Goal: Task Accomplishment & Management: Complete application form

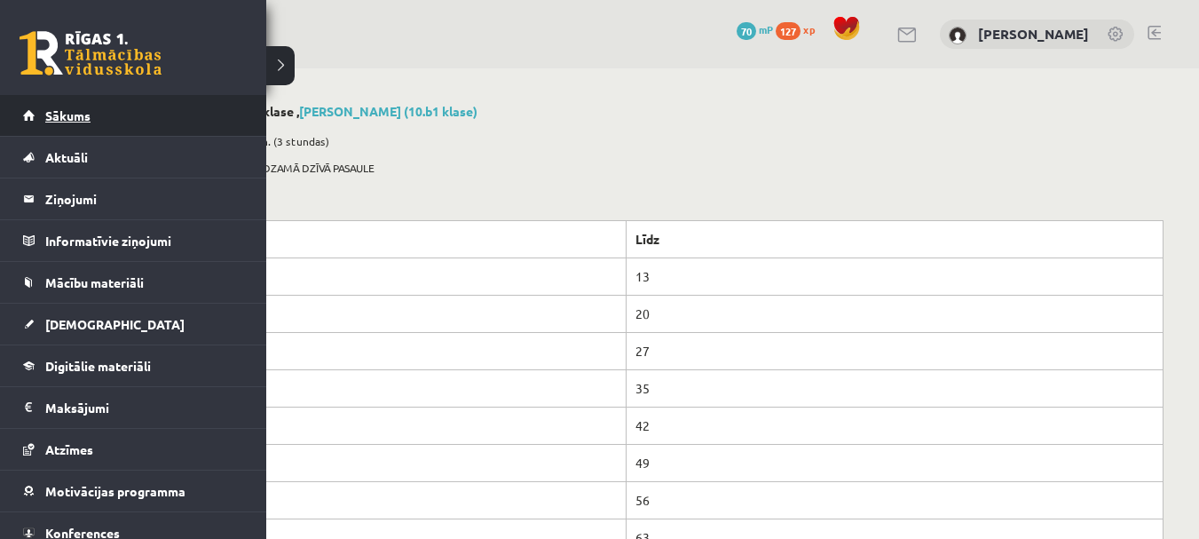
click at [131, 115] on link "Sākums" at bounding box center [133, 115] width 221 height 41
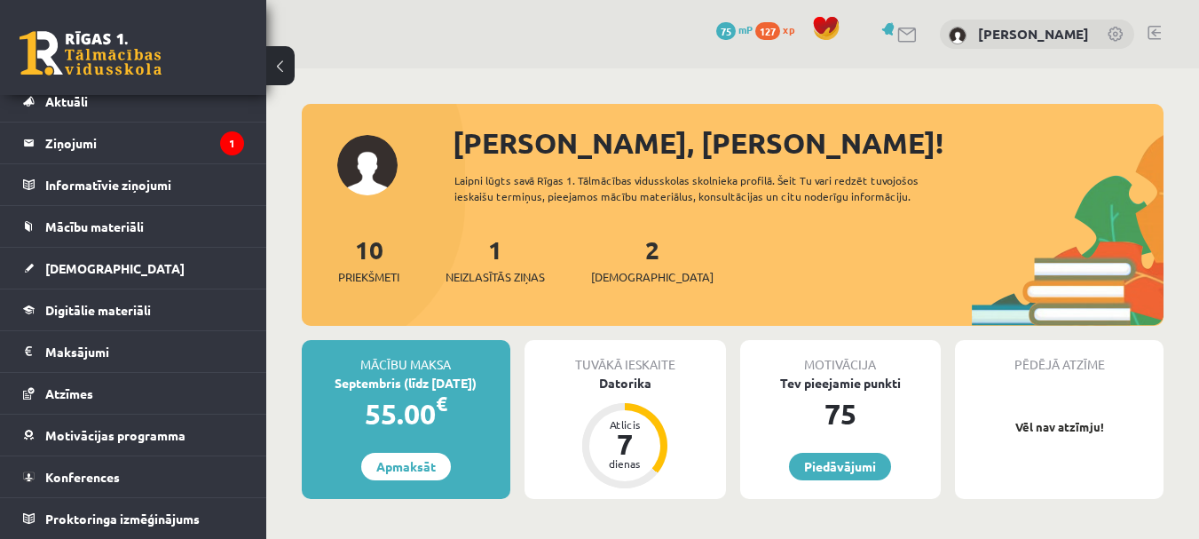
click at [625, 374] on div "Datorika" at bounding box center [624, 383] width 201 height 19
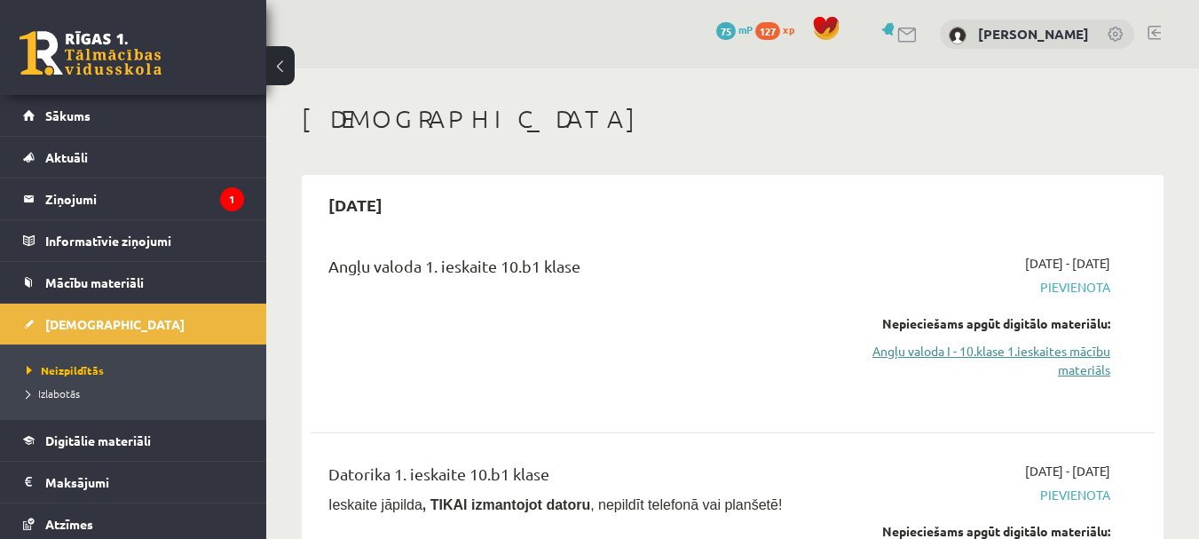
drag, startPoint x: 1062, startPoint y: 338, endPoint x: 1064, endPoint y: 350, distance: 12.5
click at [1063, 343] on div "Nepieciešams apgūt digitālo materiālu: Angļu valoda I - 10.klase 1.ieskaites mā…" at bounding box center [988, 346] width 243 height 65
click at [1066, 360] on link "Angļu valoda I - 10.klase 1.ieskaites mācību materiāls" at bounding box center [988, 360] width 243 height 37
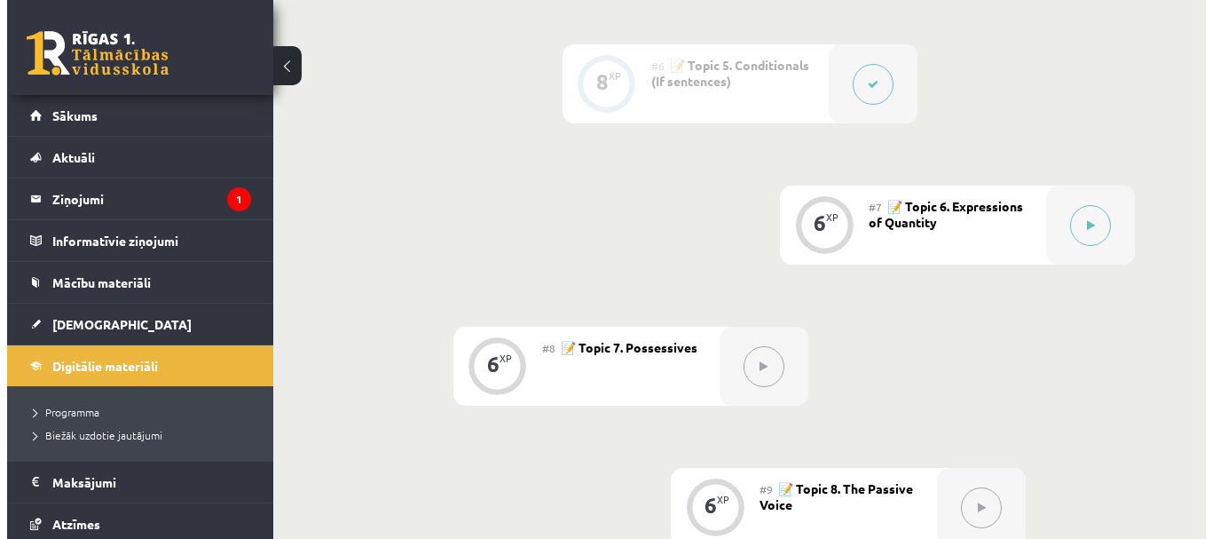
scroll to position [1242, 0]
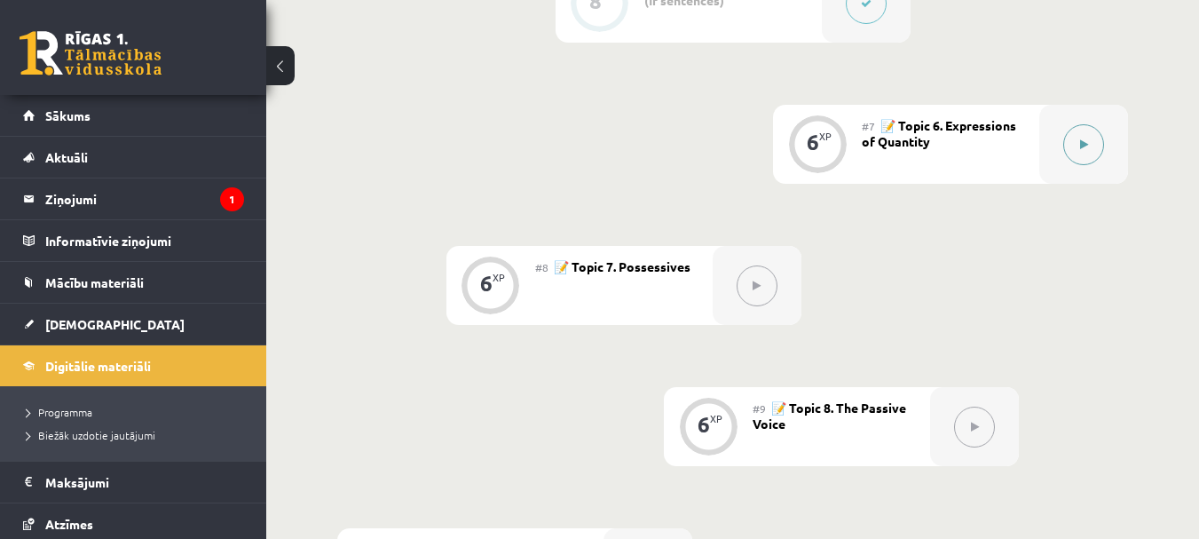
click at [1081, 146] on icon at bounding box center [1084, 144] width 8 height 11
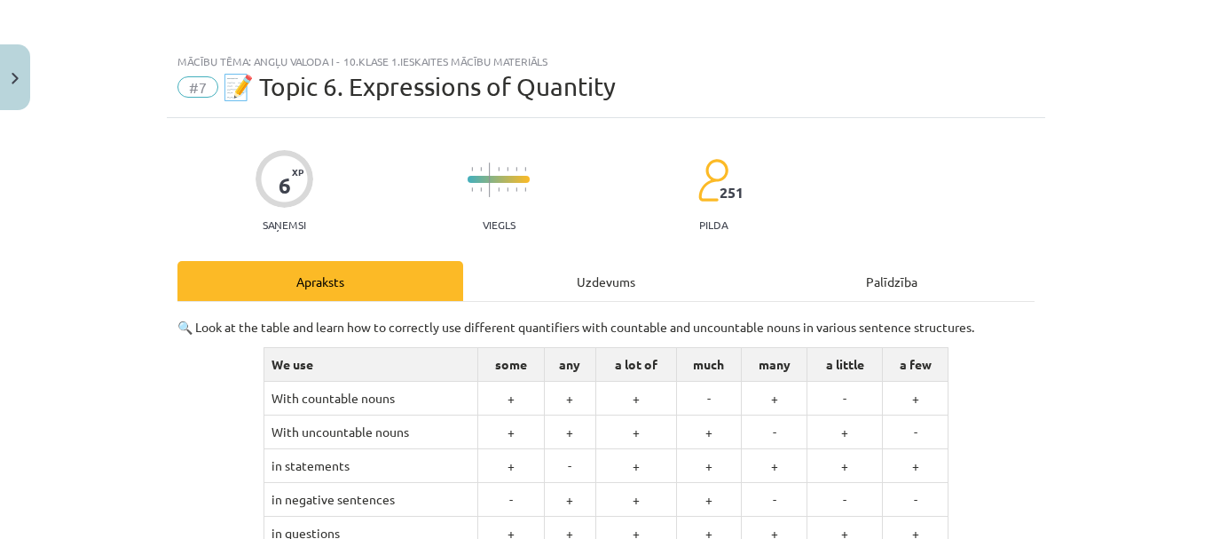
click at [587, 273] on div "Uzdevums" at bounding box center [606, 281] width 286 height 40
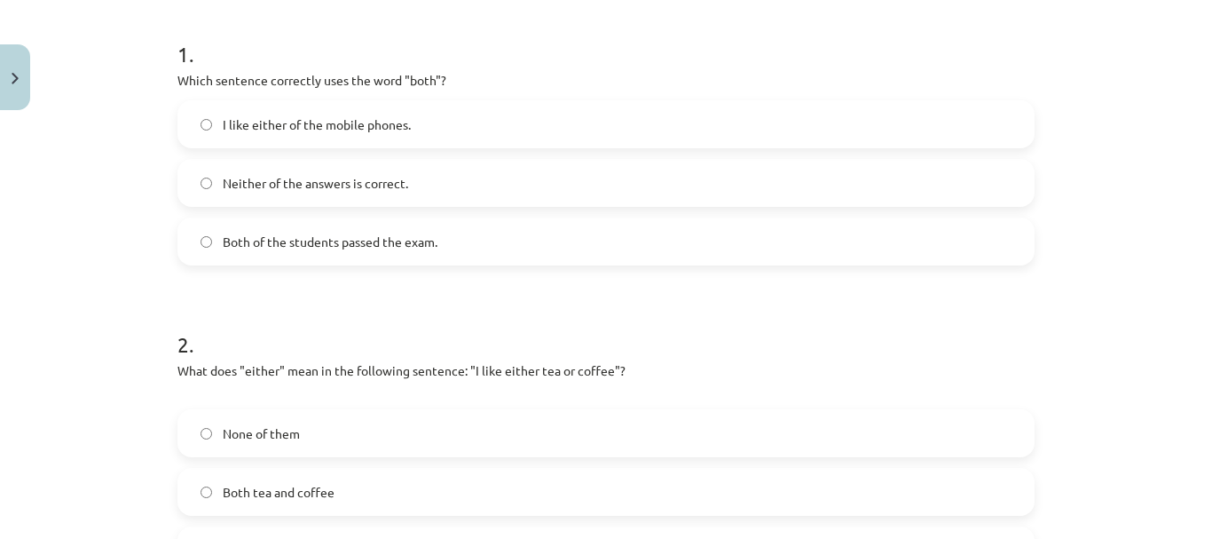
scroll to position [342, 0]
click at [307, 237] on span "Both of the students passed the exam." at bounding box center [330, 242] width 215 height 19
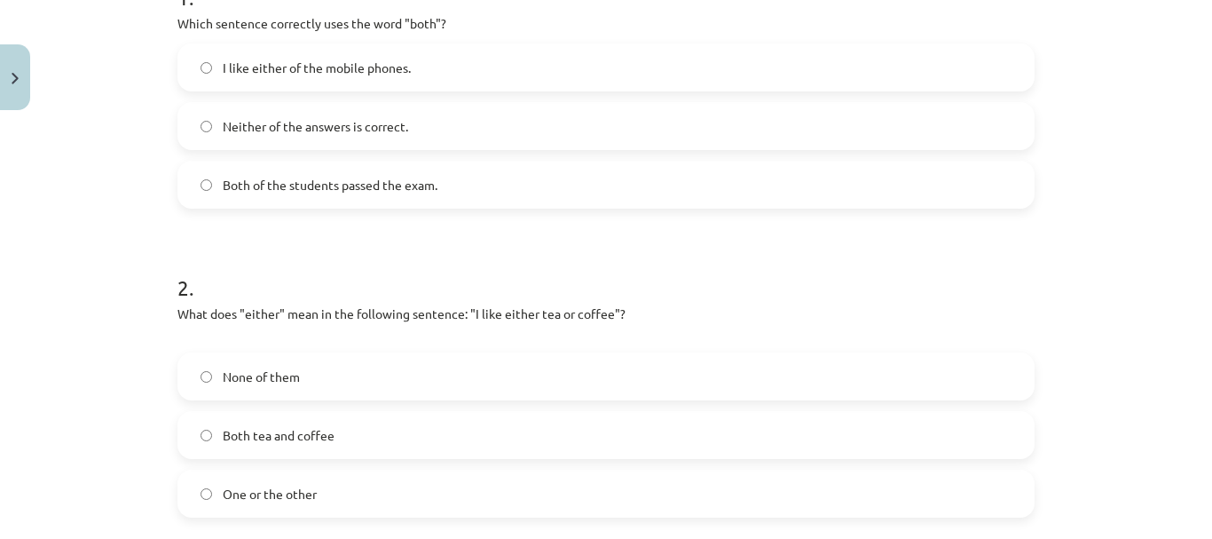
scroll to position [430, 0]
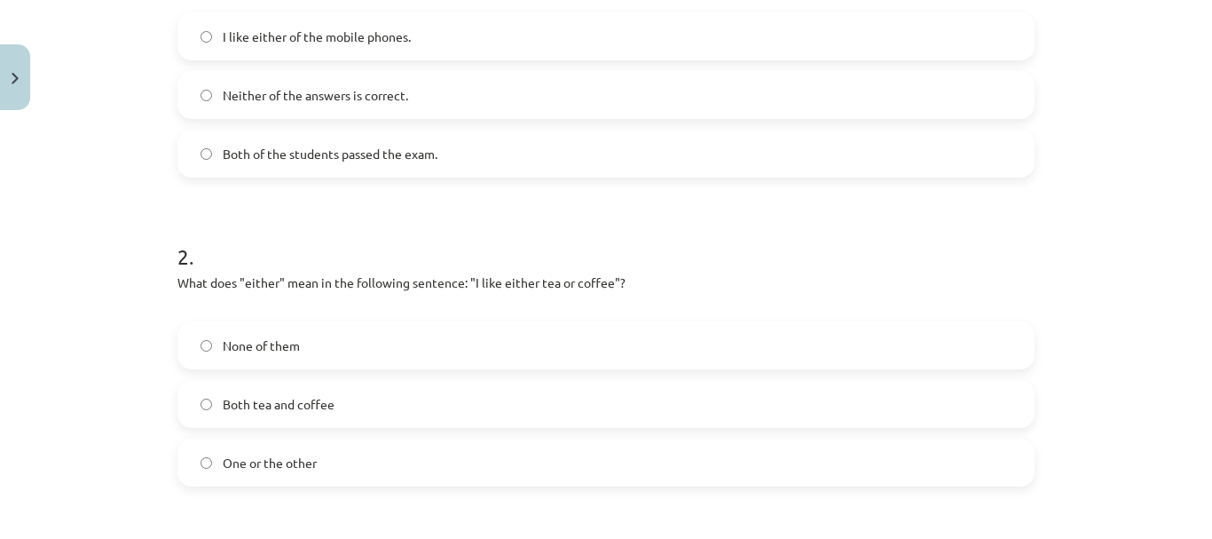
click at [279, 462] on span "One or the other" at bounding box center [270, 462] width 94 height 19
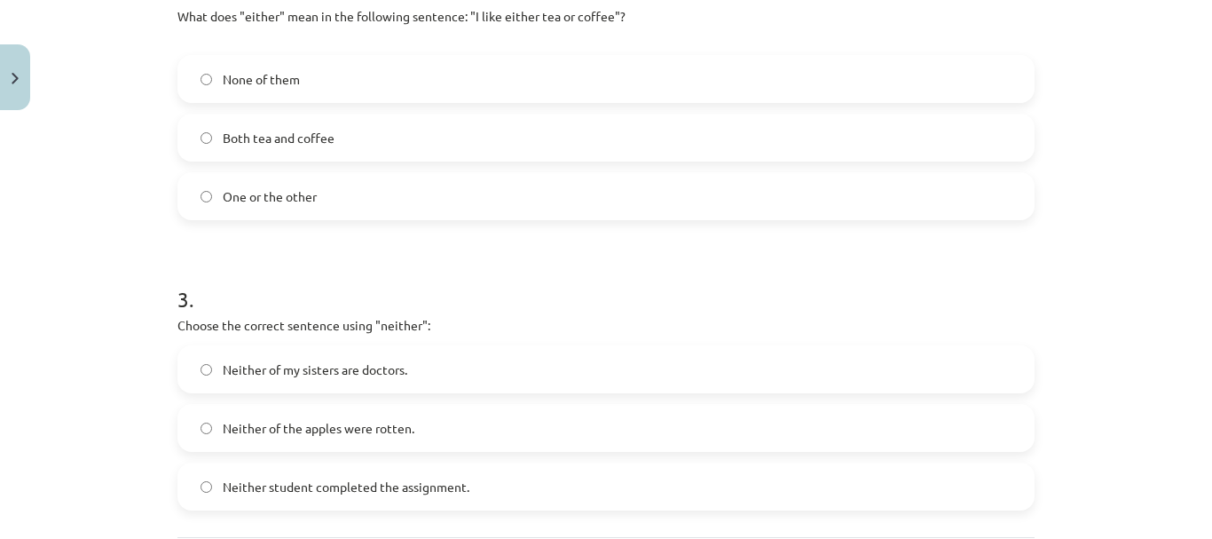
click at [253, 488] on span "Neither student completed the assignment." at bounding box center [346, 486] width 247 height 19
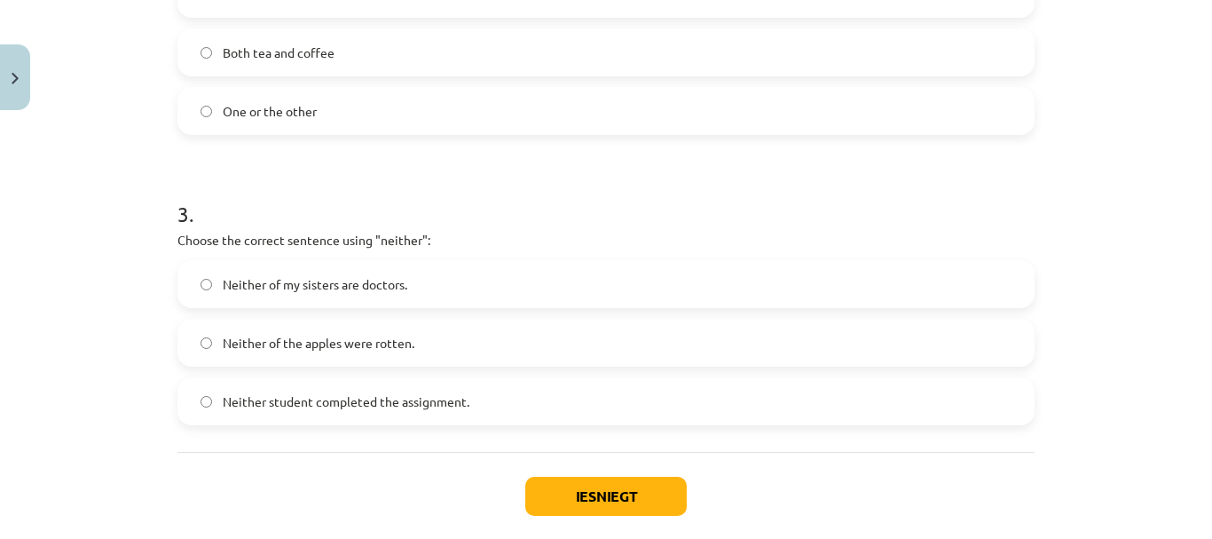
scroll to position [874, 0]
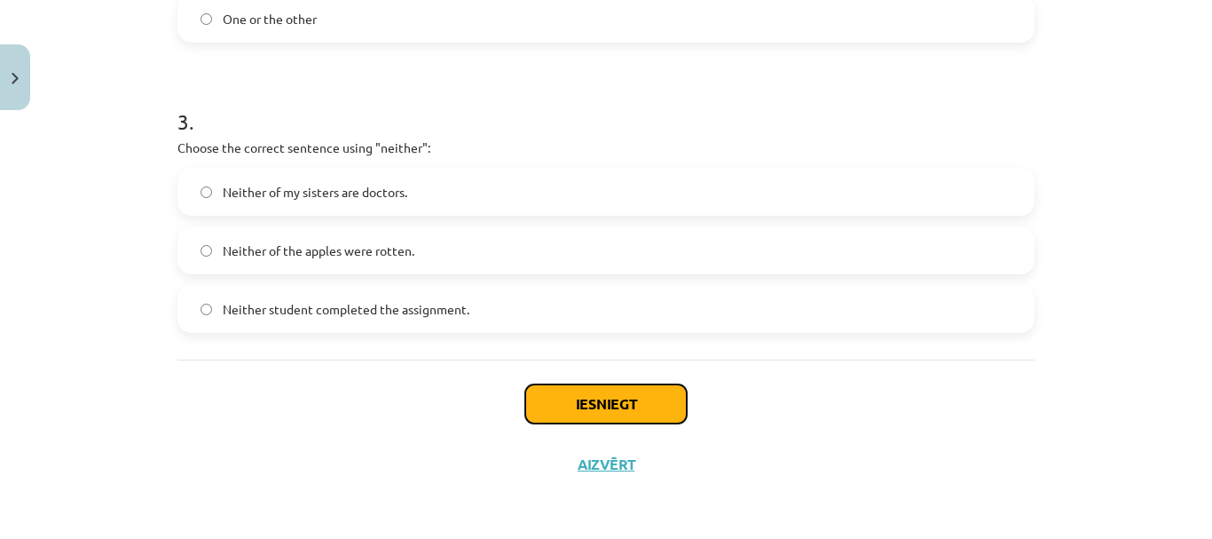
click at [578, 406] on button "Iesniegt" at bounding box center [605, 403] width 161 height 39
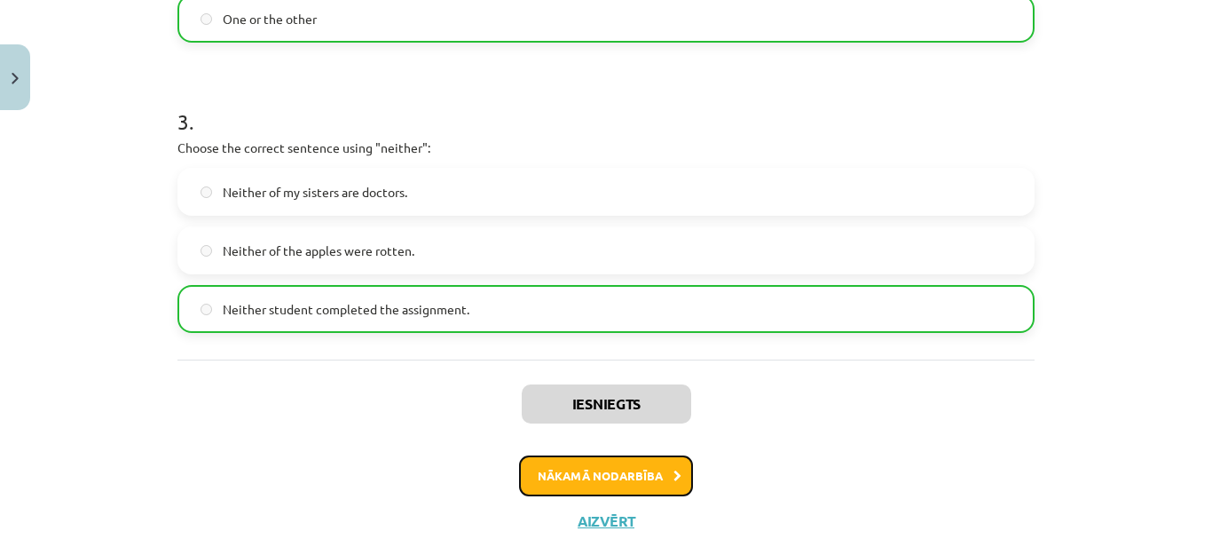
click at [639, 471] on button "Nākamā nodarbība" at bounding box center [606, 475] width 174 height 41
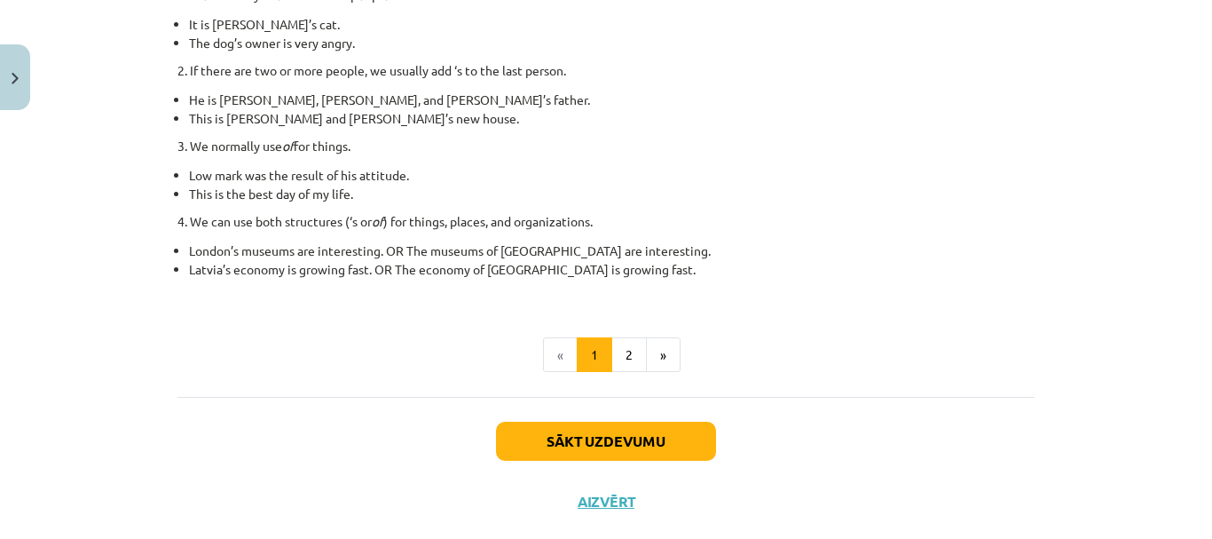
scroll to position [399, 0]
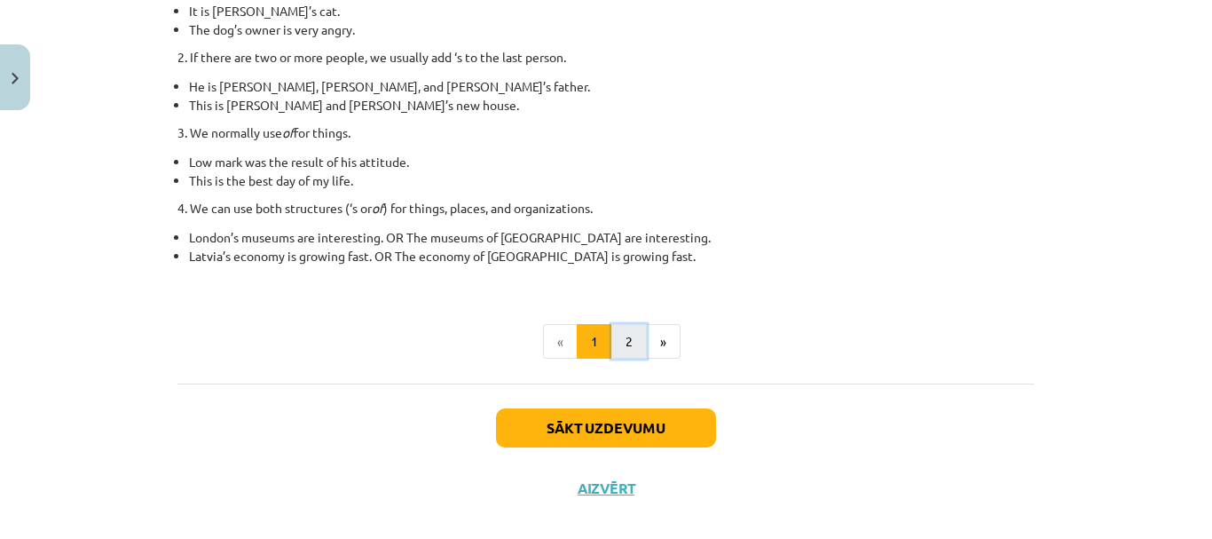
click at [631, 343] on button "2" at bounding box center [628, 341] width 35 height 35
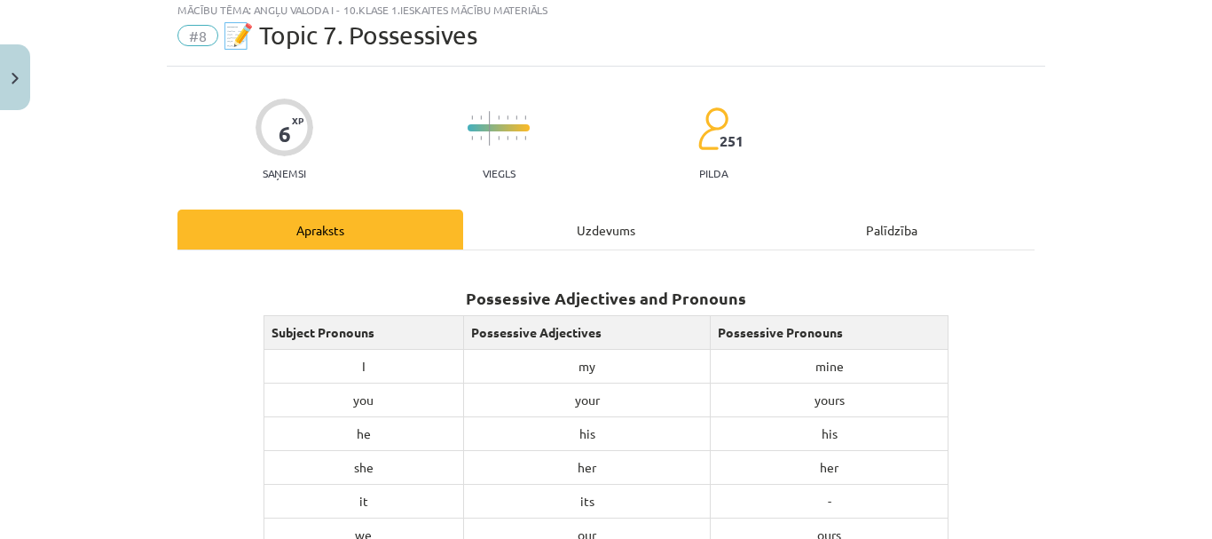
click at [618, 229] on div "Uzdevums" at bounding box center [606, 229] width 286 height 40
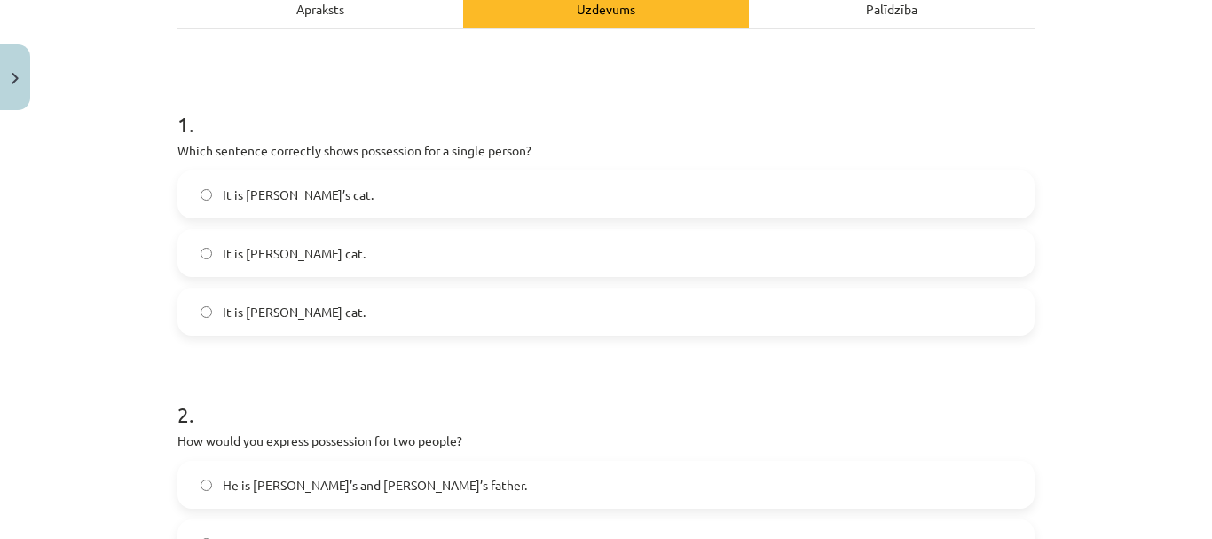
scroll to position [133, 0]
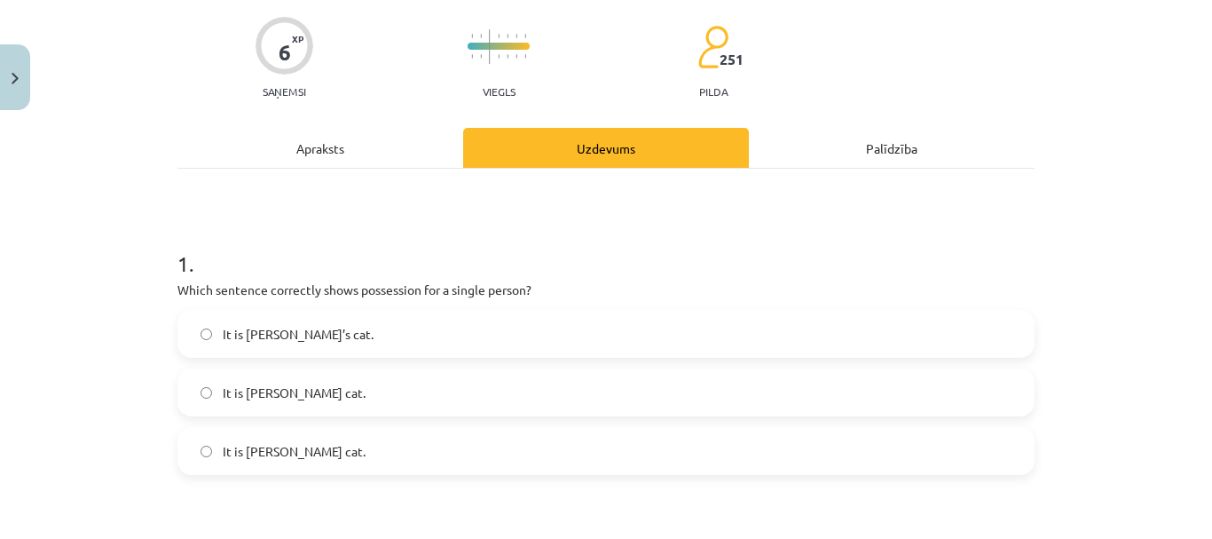
click at [324, 402] on label "It is Janes’s cat." at bounding box center [606, 392] width 854 height 44
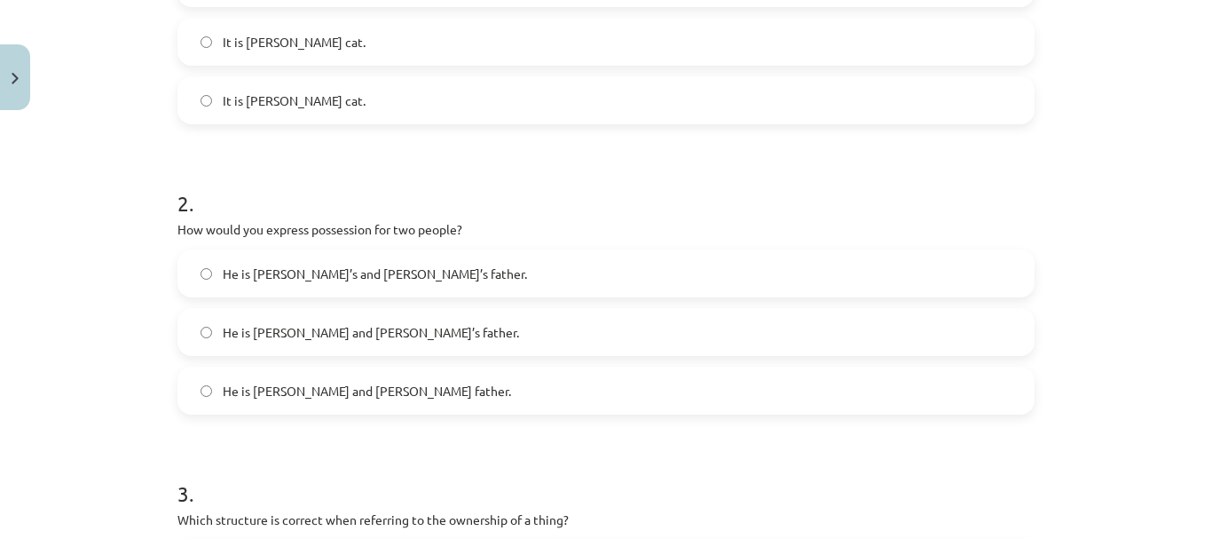
scroll to position [488, 0]
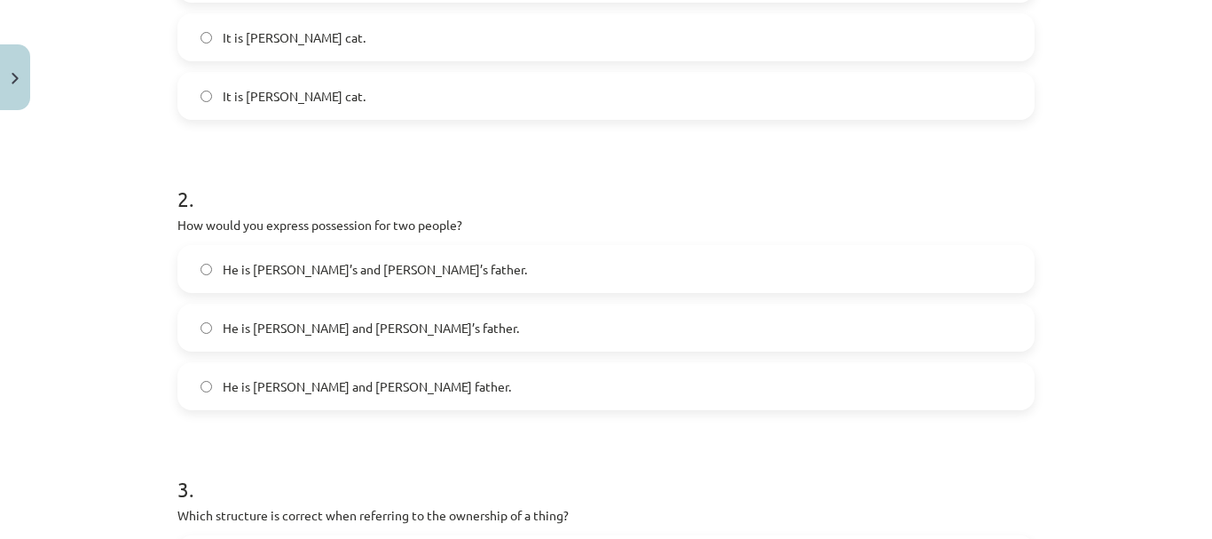
click at [367, 340] on label "He is Alice and James’s father." at bounding box center [606, 327] width 854 height 44
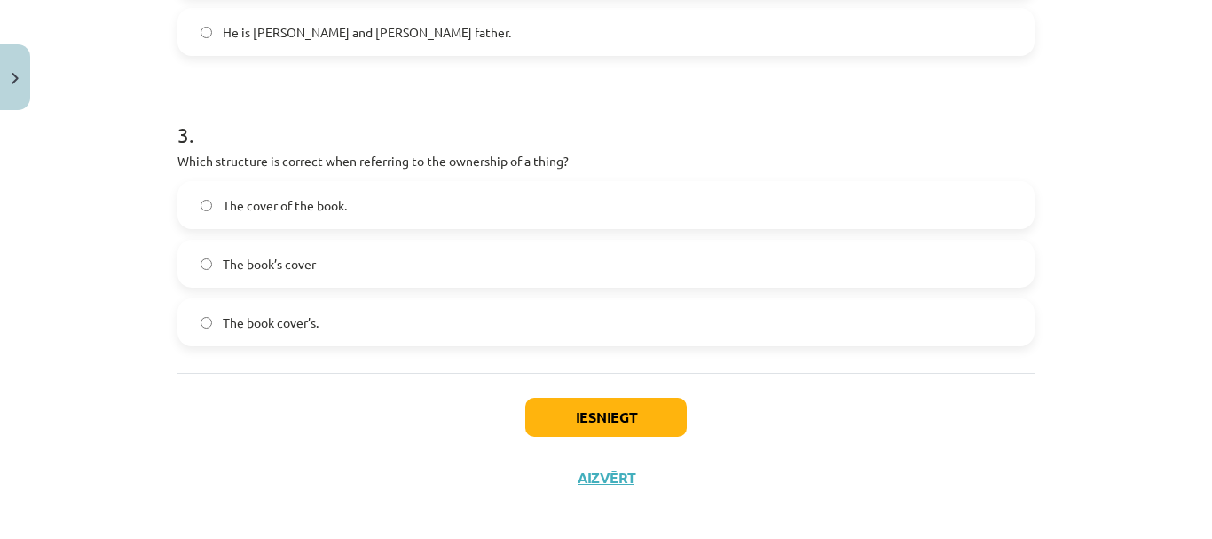
scroll to position [843, 0]
click at [354, 207] on label "The cover of the book." at bounding box center [606, 204] width 854 height 44
click at [556, 417] on button "Iesniegt" at bounding box center [605, 416] width 161 height 39
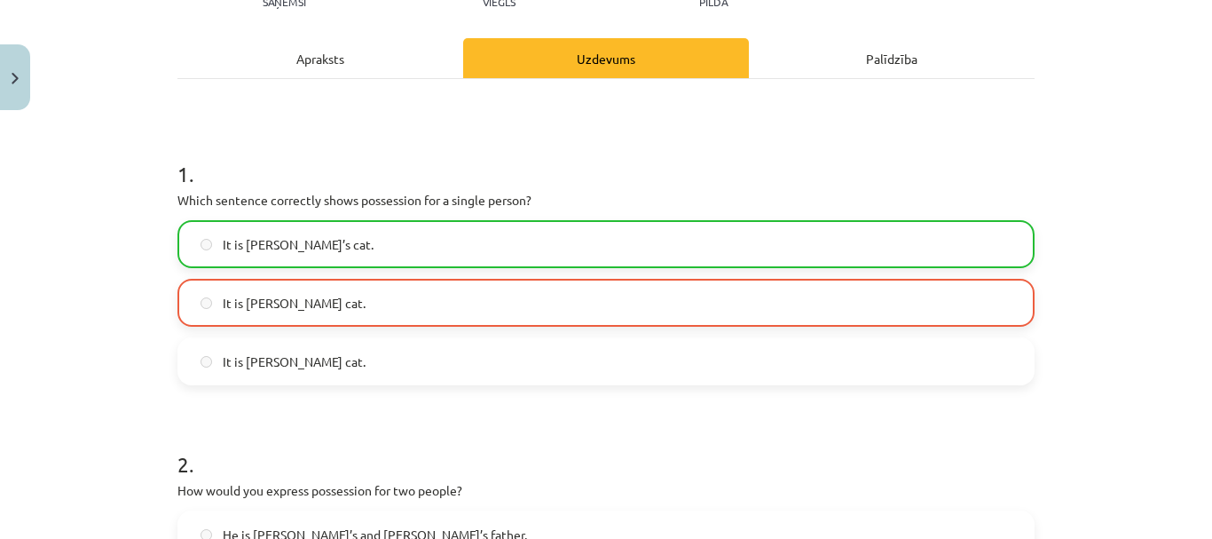
scroll to position [222, 0]
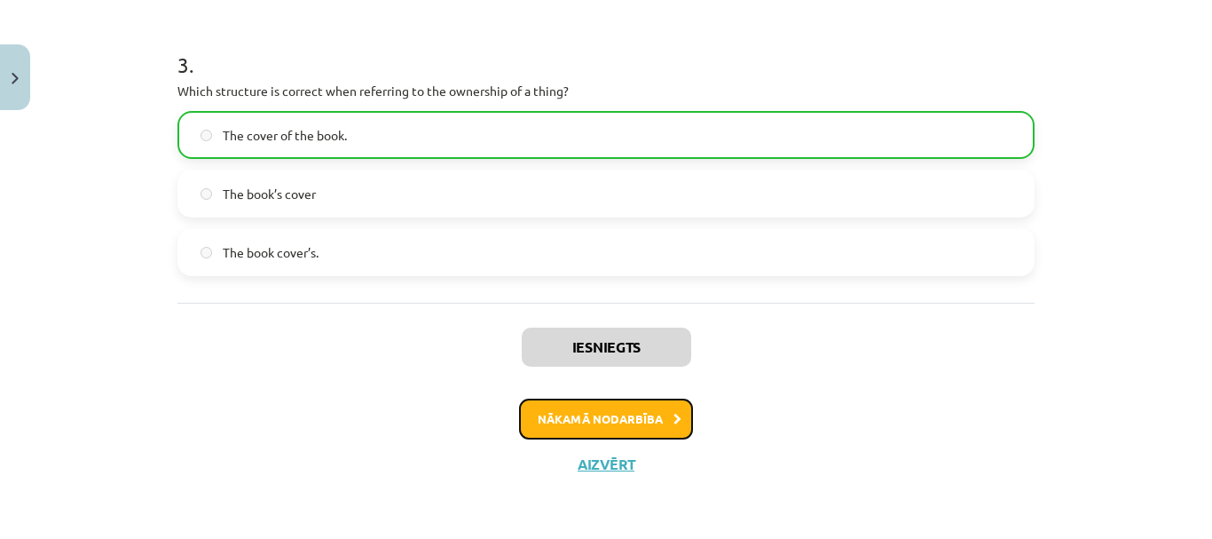
click at [609, 426] on button "Nākamā nodarbība" at bounding box center [606, 418] width 174 height 41
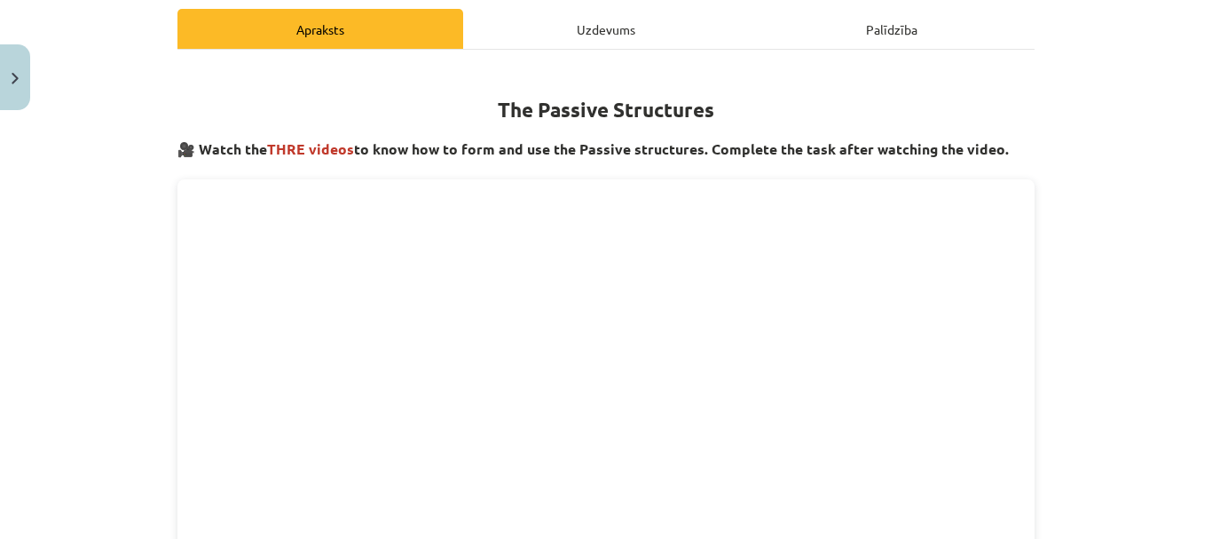
scroll to position [0, 0]
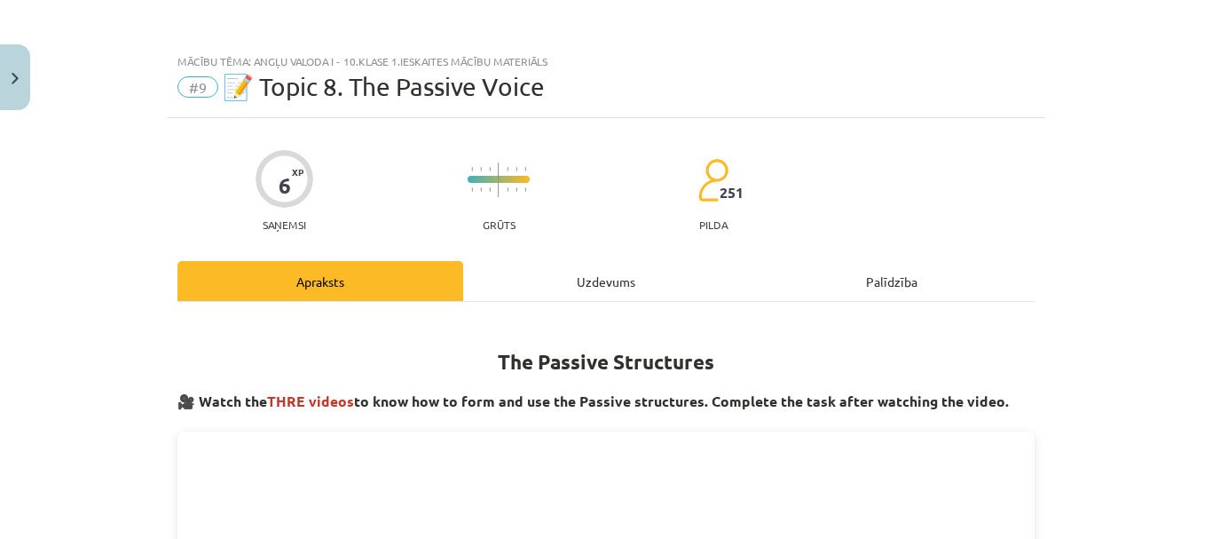
click at [589, 278] on div "Uzdevums" at bounding box center [606, 281] width 286 height 40
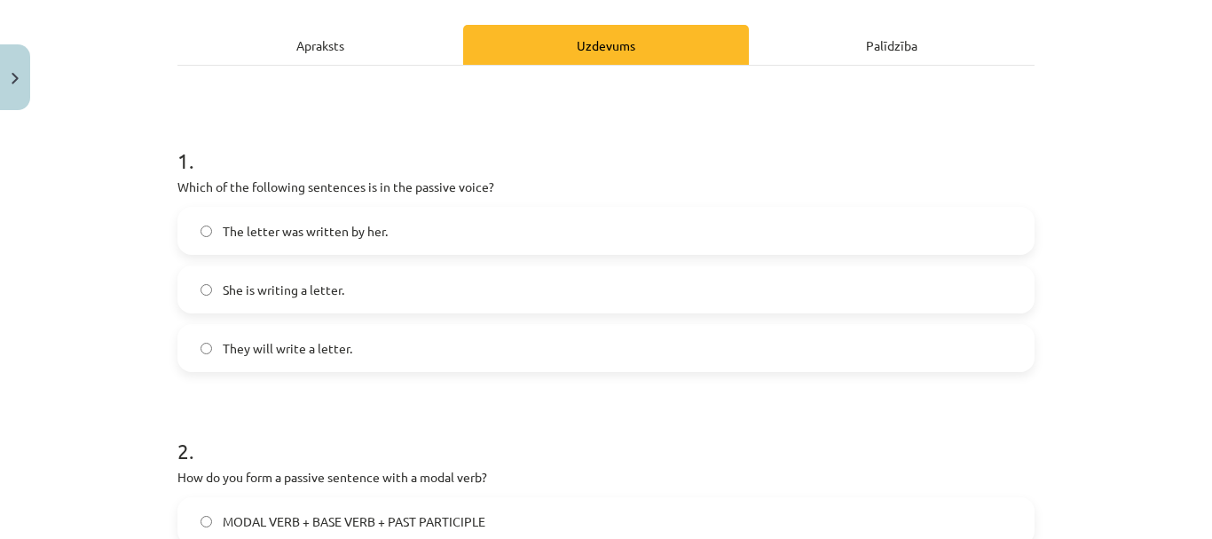
scroll to position [234, 0]
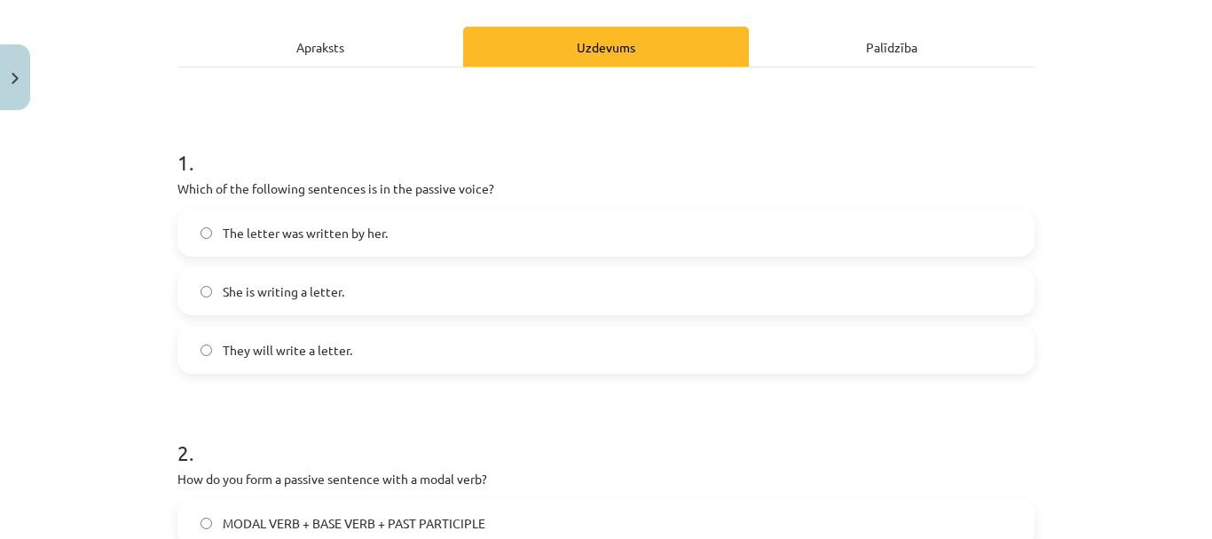
click at [366, 234] on span "The letter was written by her." at bounding box center [305, 233] width 165 height 19
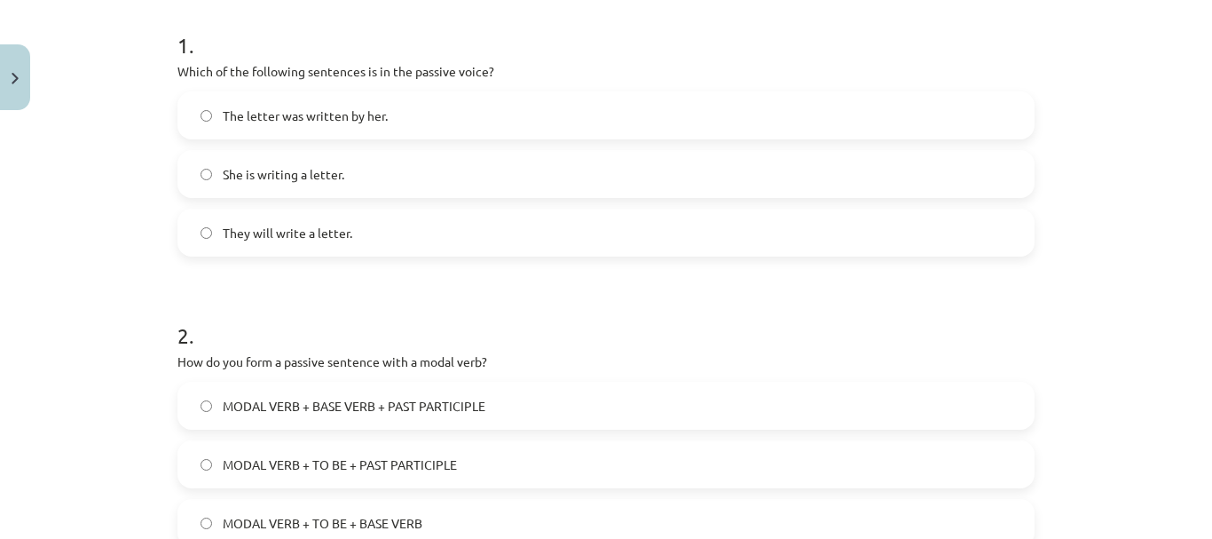
scroll to position [412, 0]
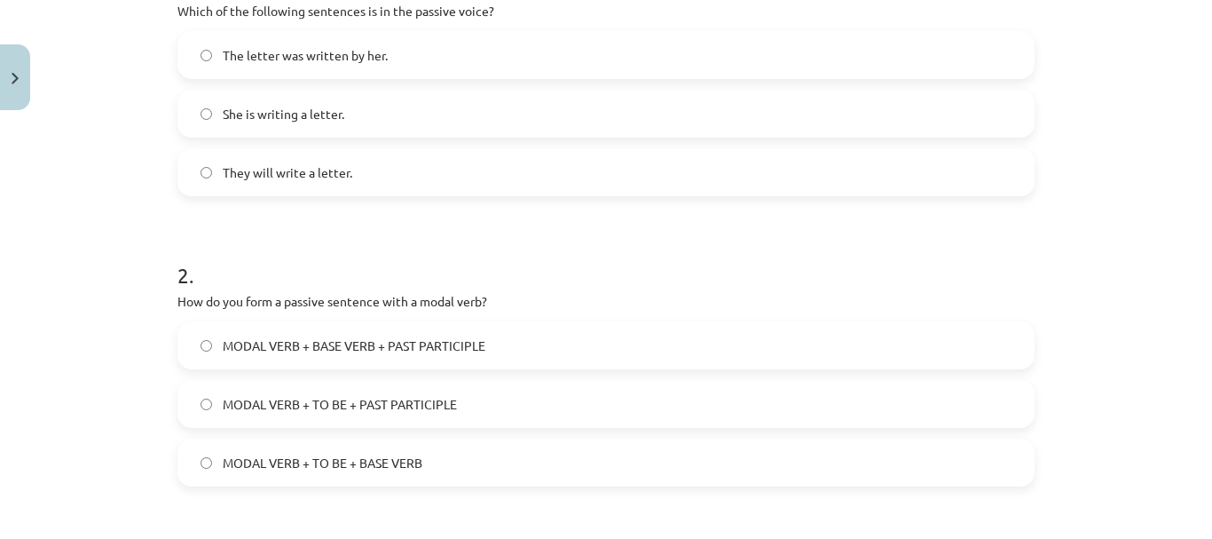
click at [325, 390] on label "MODAL VERB + TO BE + PAST PARTICIPLE" at bounding box center [606, 404] width 854 height 44
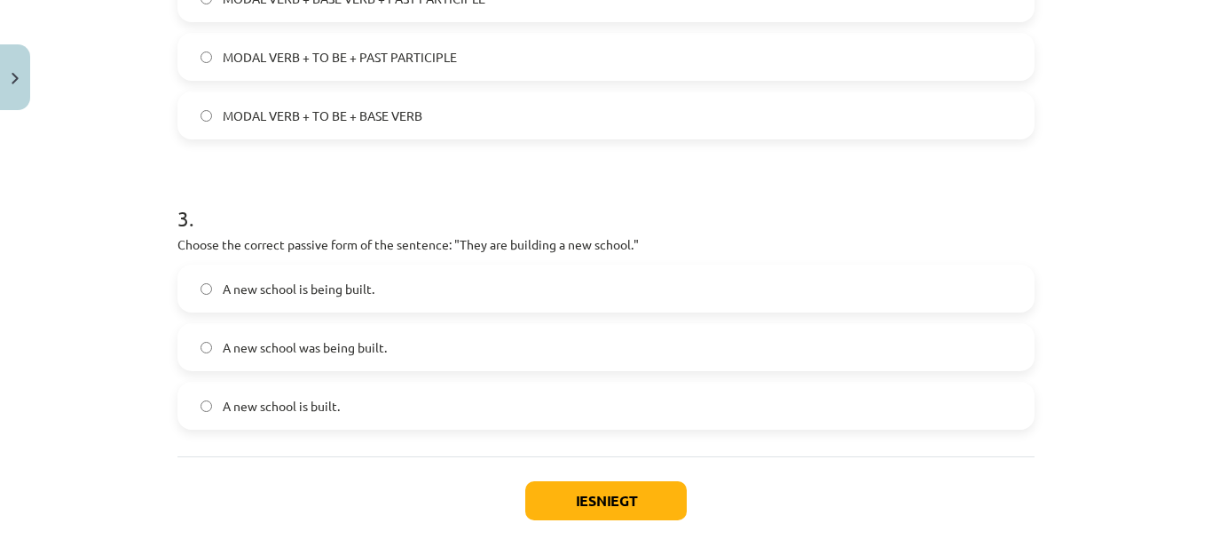
scroll to position [767, 0]
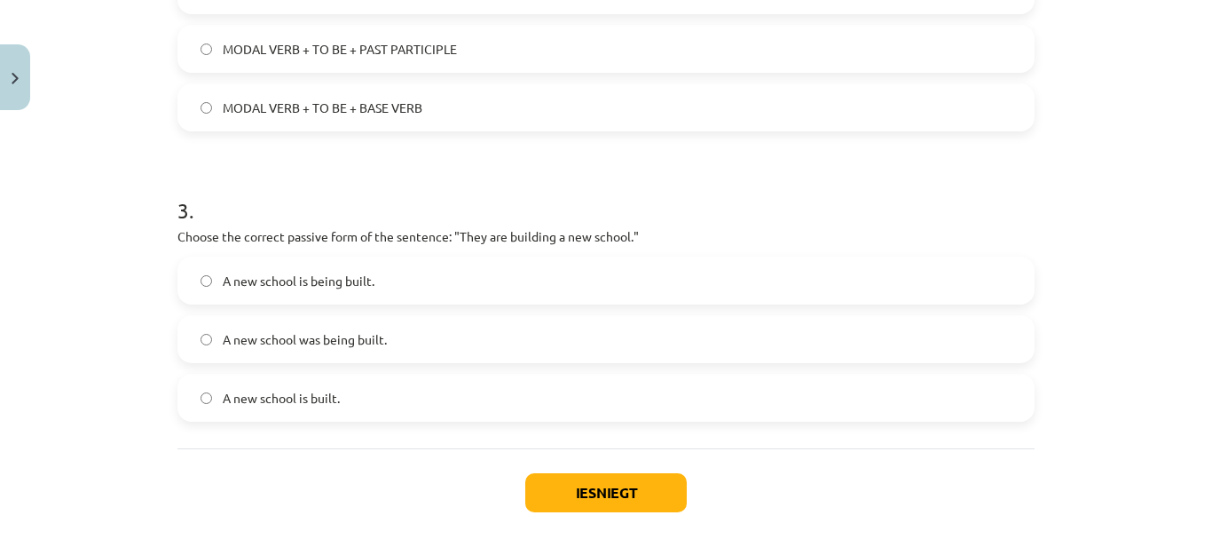
click at [328, 283] on span "A new school is being built." at bounding box center [299, 281] width 152 height 19
click at [615, 501] on button "Iesniegt" at bounding box center [605, 492] width 161 height 39
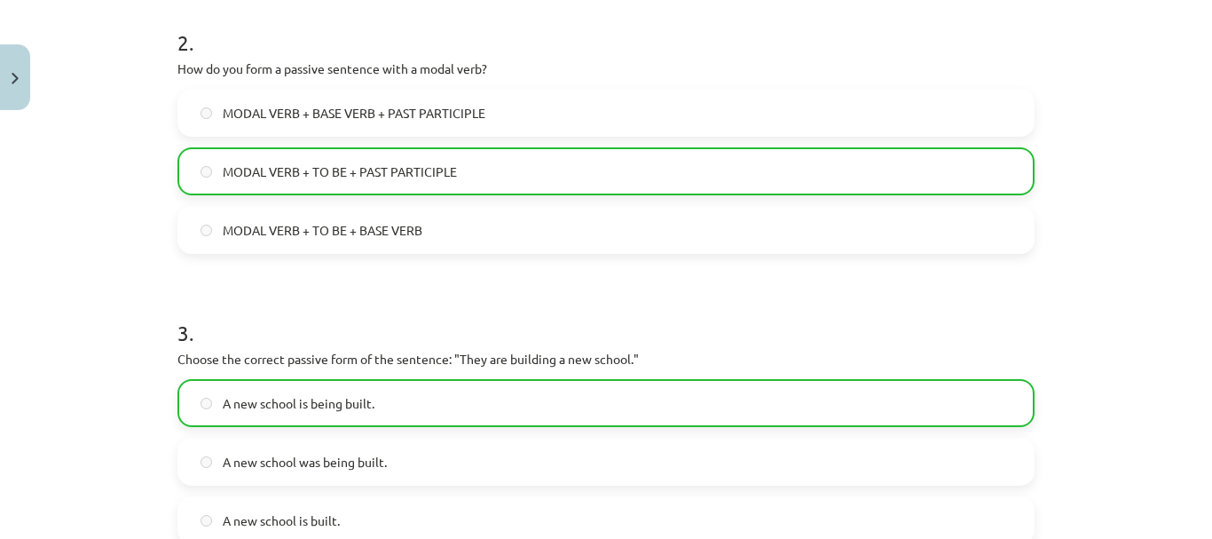
scroll to position [855, 0]
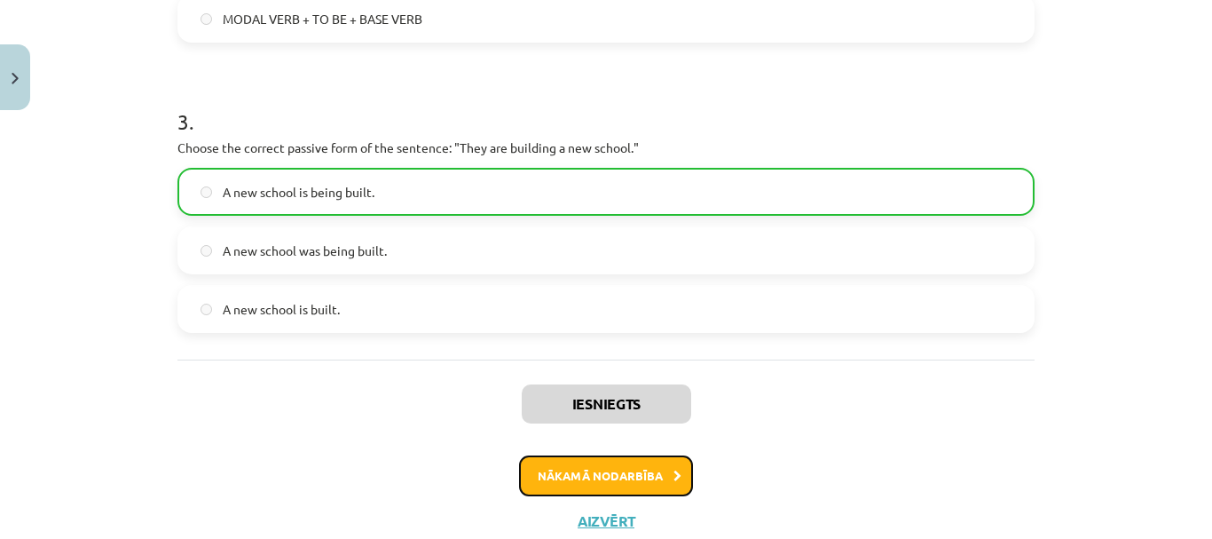
click at [613, 476] on button "Nākamā nodarbība" at bounding box center [606, 475] width 174 height 41
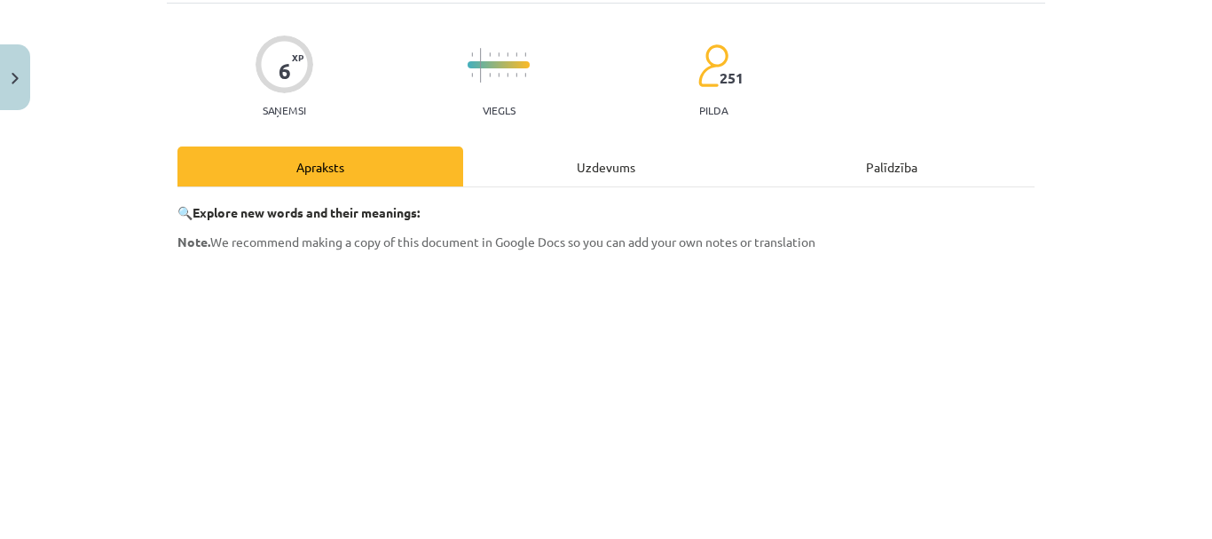
scroll to position [44, 0]
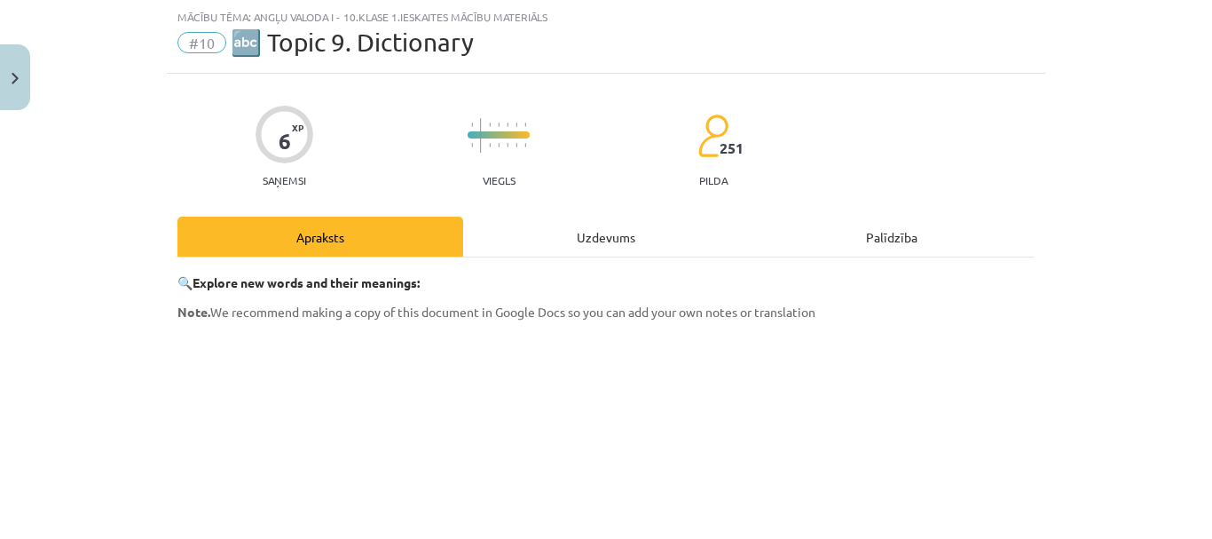
click at [618, 226] on div "Uzdevums" at bounding box center [606, 237] width 286 height 40
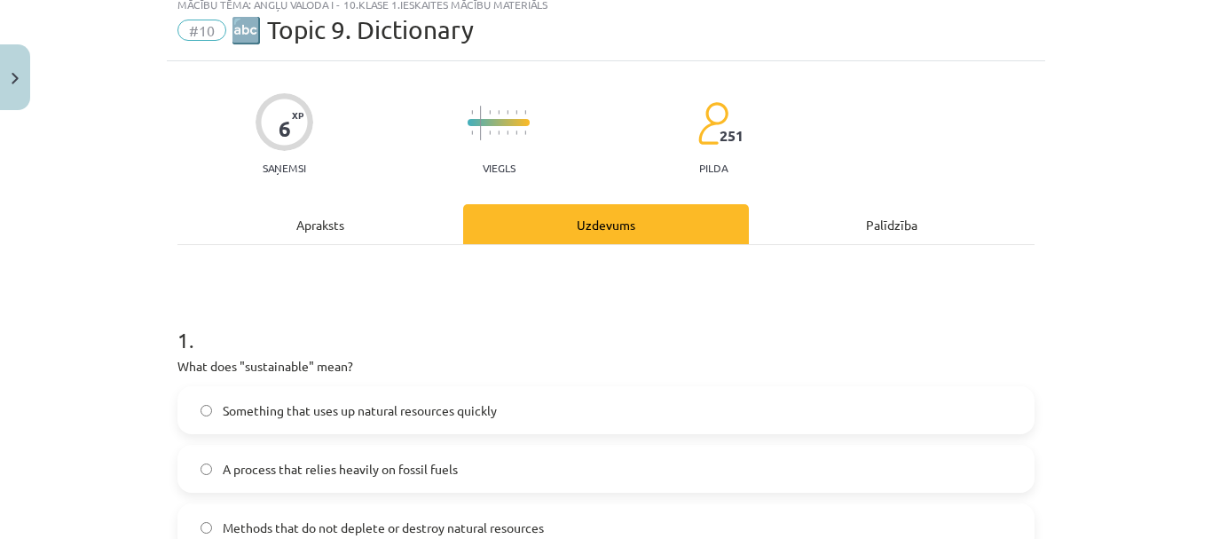
scroll to position [146, 0]
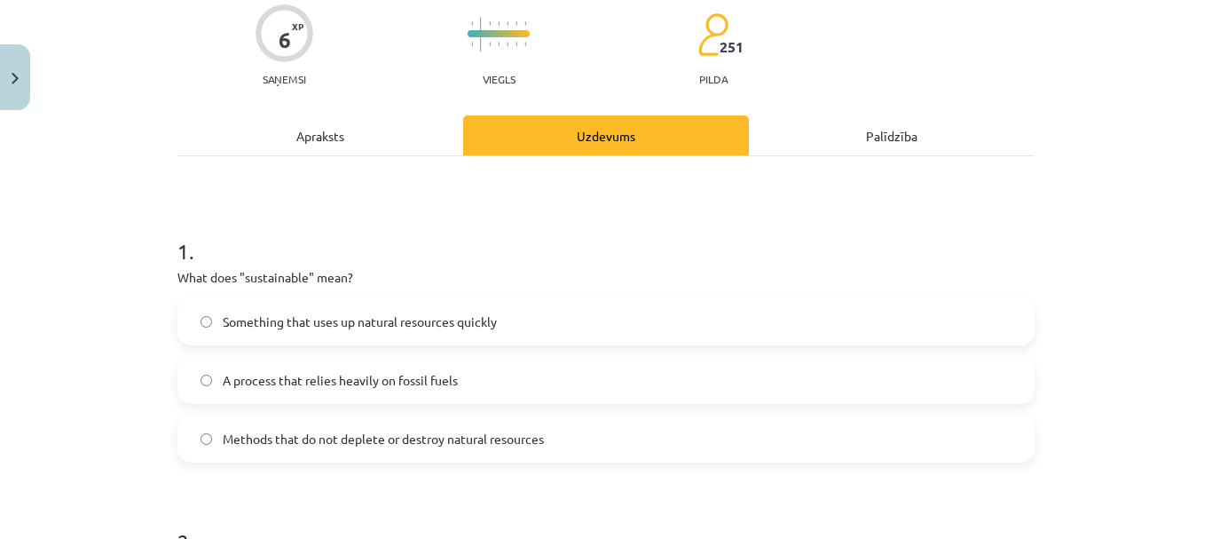
click at [487, 432] on span "Methods that do not deplete or destroy natural resources" at bounding box center [383, 438] width 321 height 19
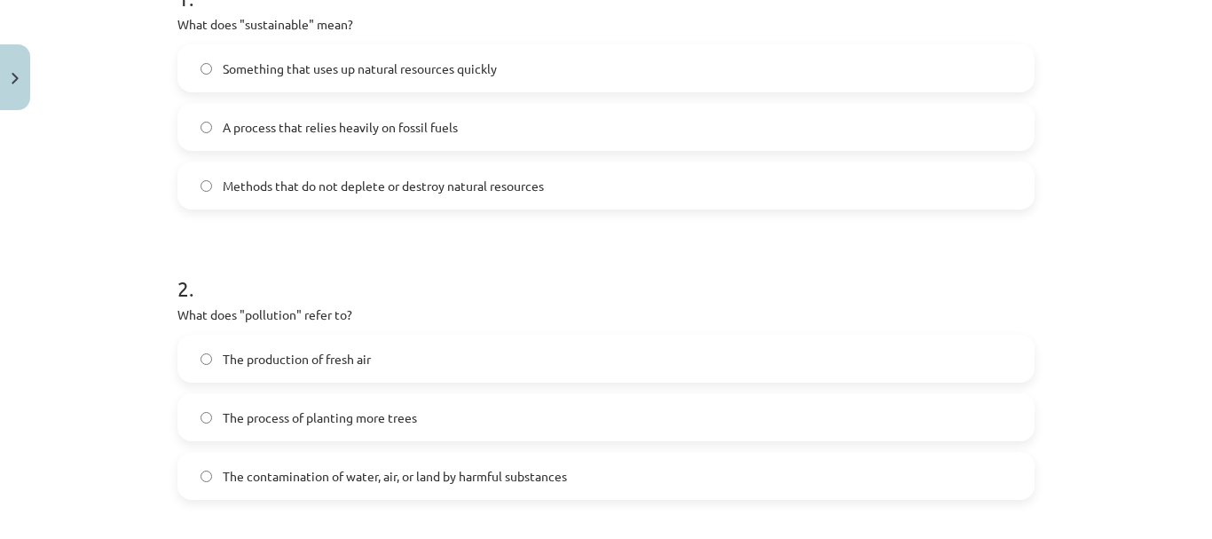
scroll to position [500, 0]
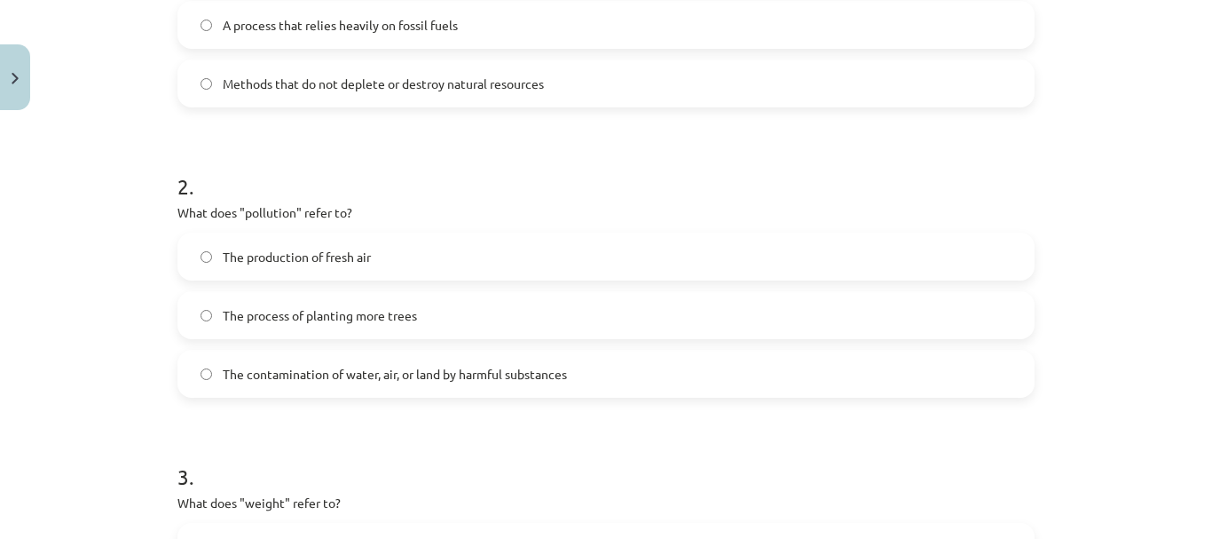
click at [346, 373] on span "The contamination of water, air, or land by harmful substances" at bounding box center [395, 374] width 344 height 19
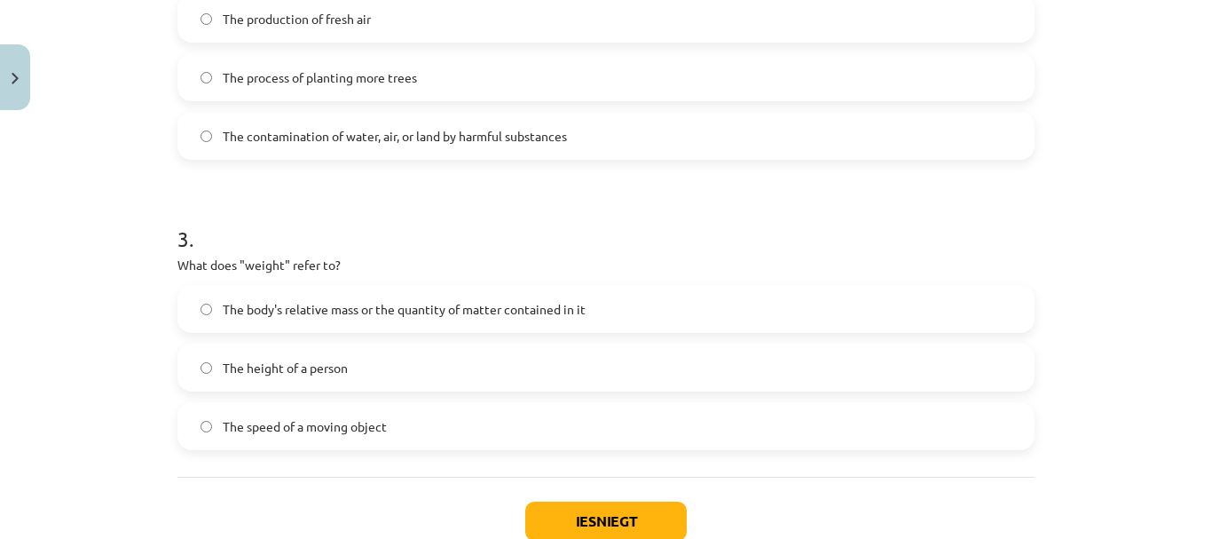
scroll to position [767, 0]
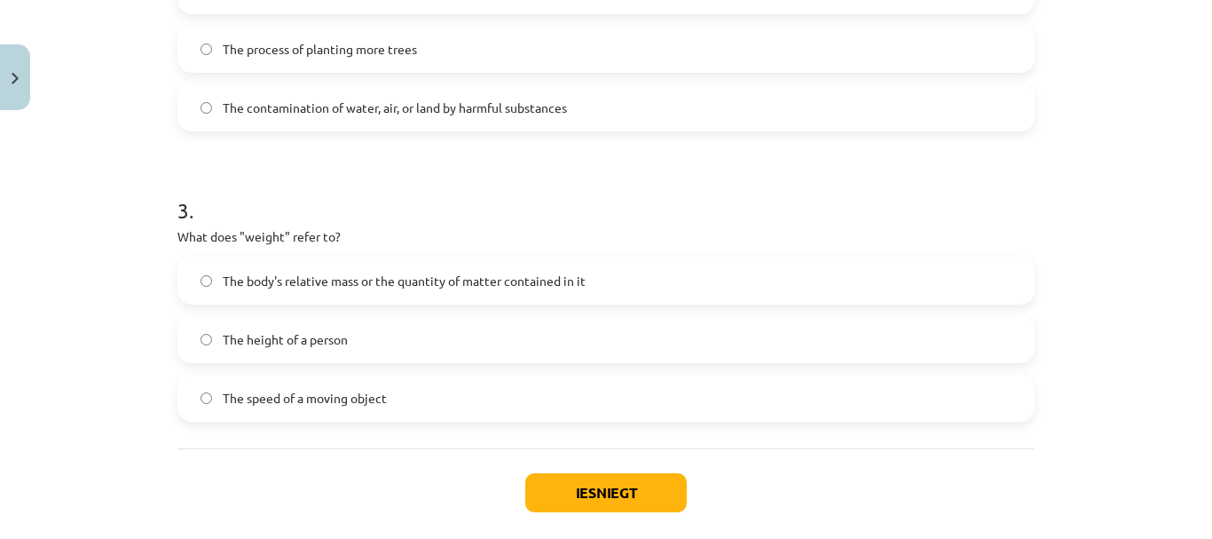
click at [381, 282] on span "The body's relative mass or the quantity of matter contained in it" at bounding box center [404, 281] width 363 height 19
click at [556, 484] on button "Iesniegt" at bounding box center [605, 492] width 161 height 39
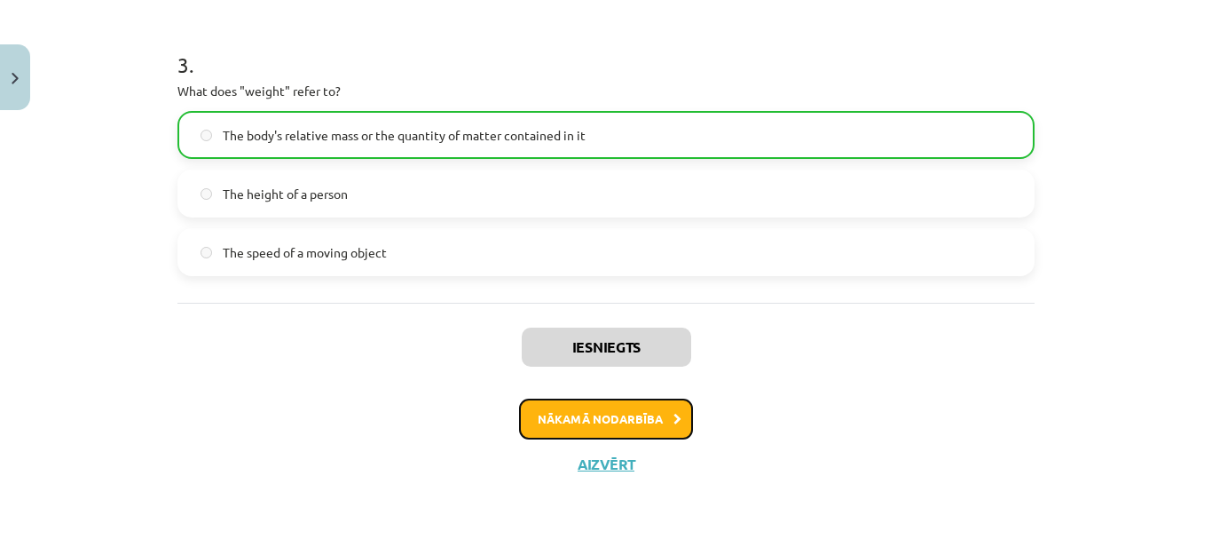
click at [592, 416] on button "Nākamā nodarbība" at bounding box center [606, 418] width 174 height 41
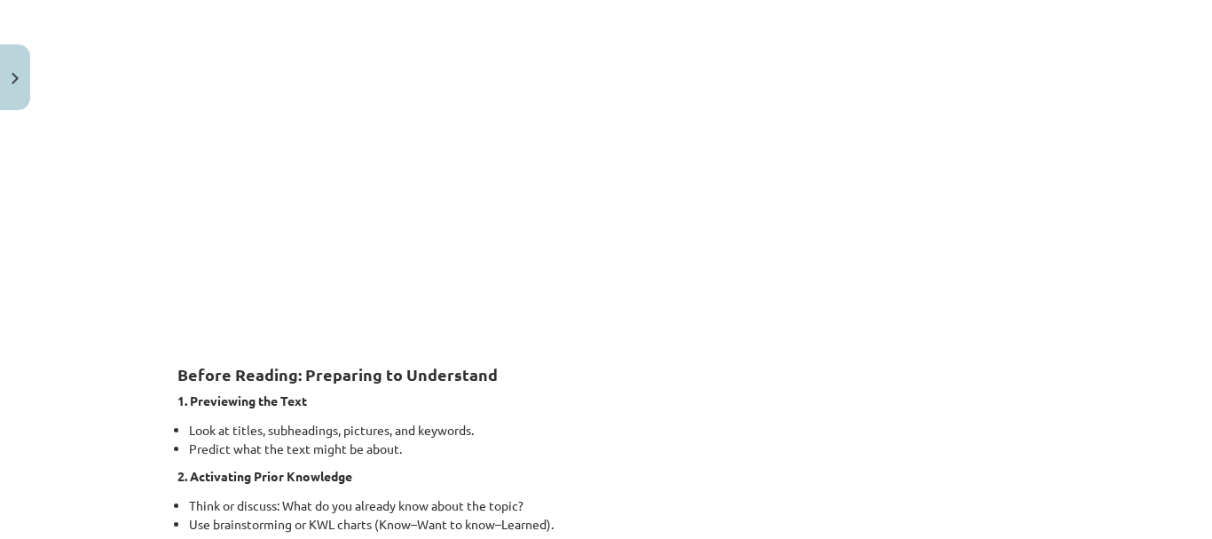
scroll to position [44, 0]
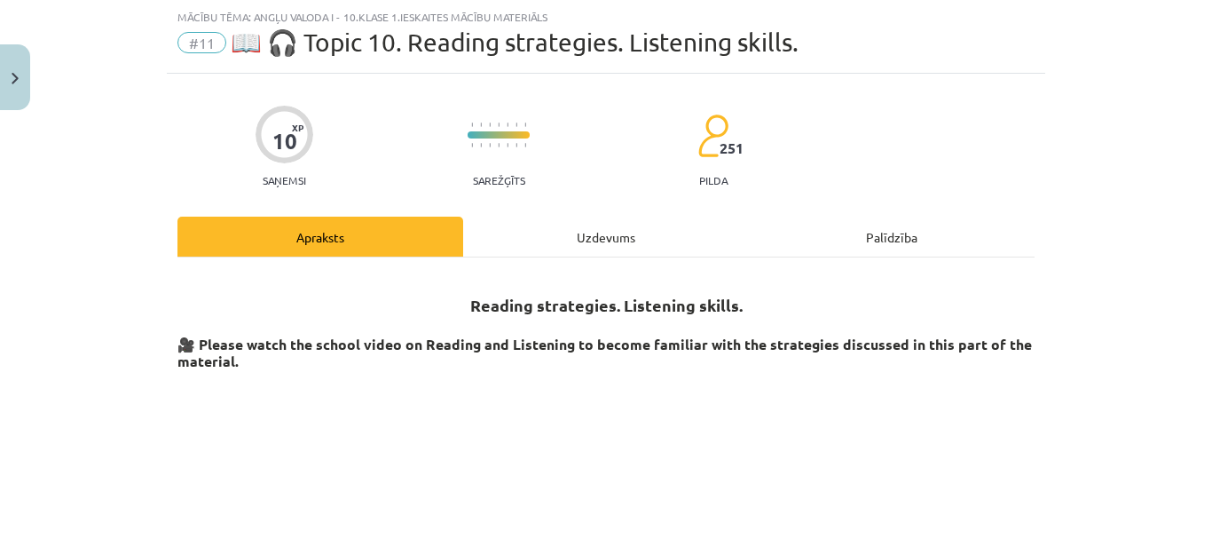
click at [611, 240] on div "Uzdevums" at bounding box center [606, 237] width 286 height 40
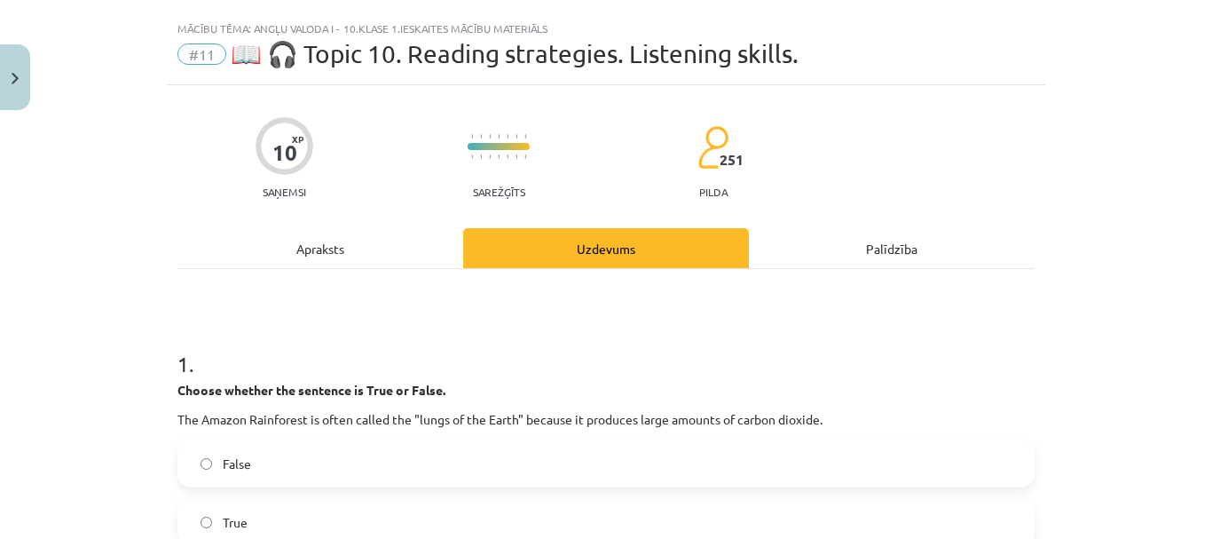
scroll to position [0, 0]
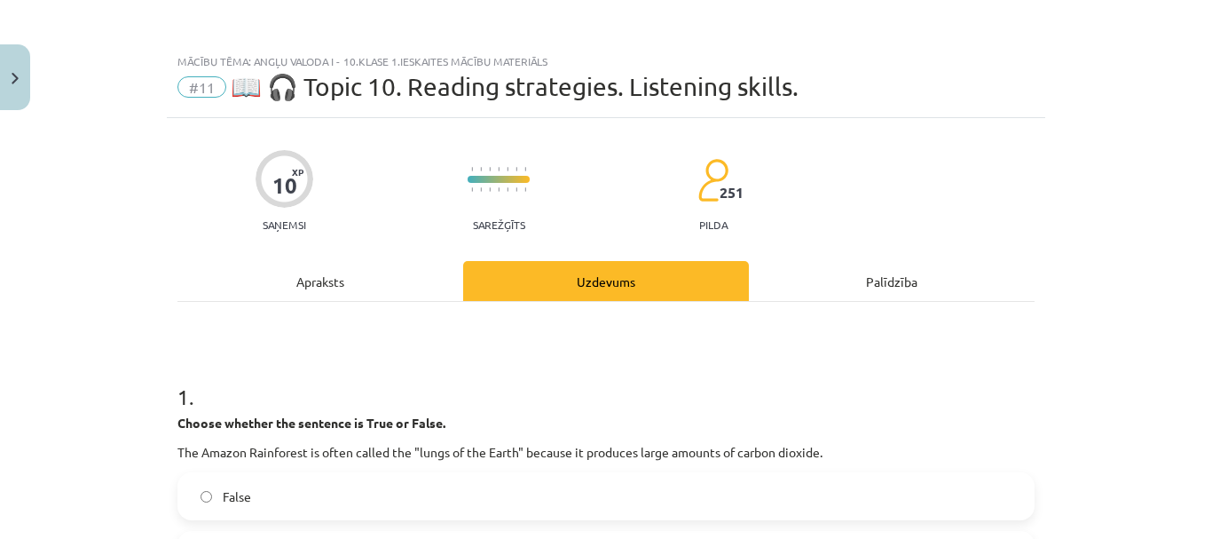
click at [329, 268] on div "Apraksts" at bounding box center [320, 281] width 286 height 40
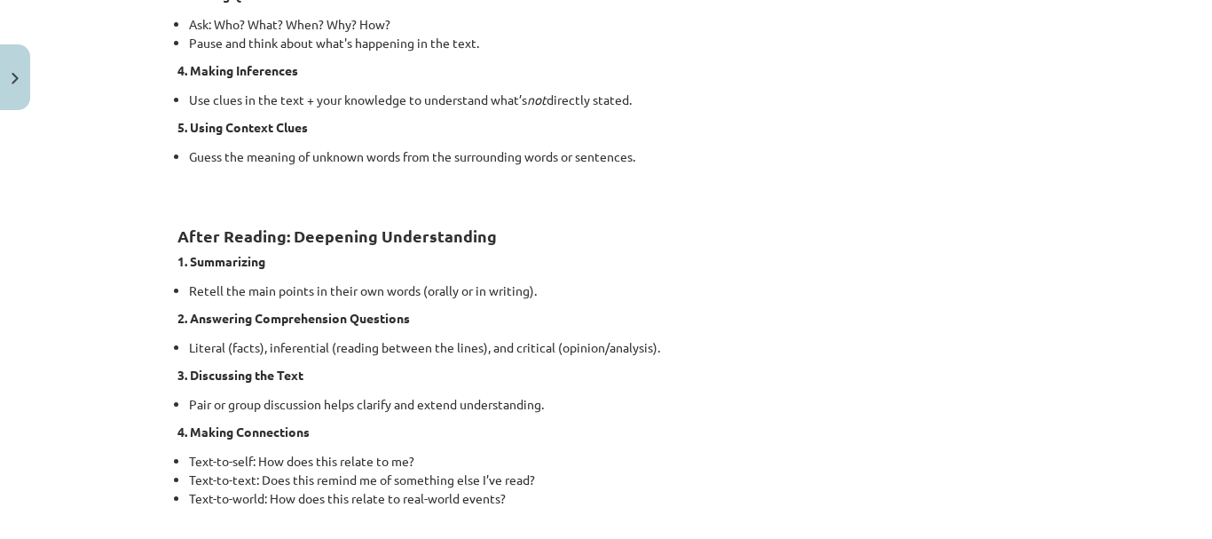
scroll to position [1464, 0]
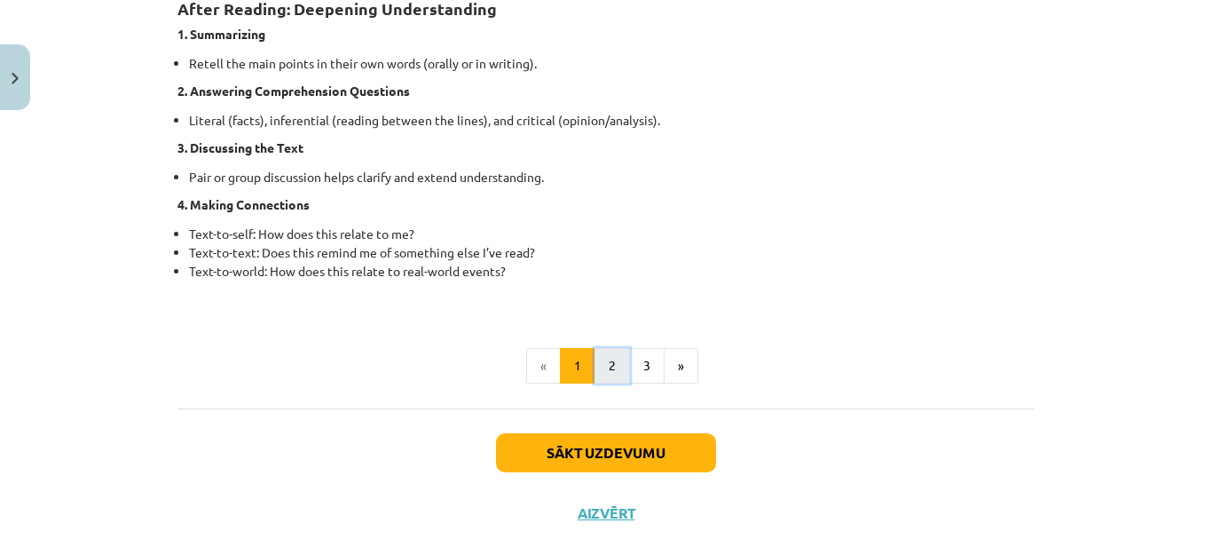
click at [618, 349] on button "2" at bounding box center [612, 365] width 35 height 35
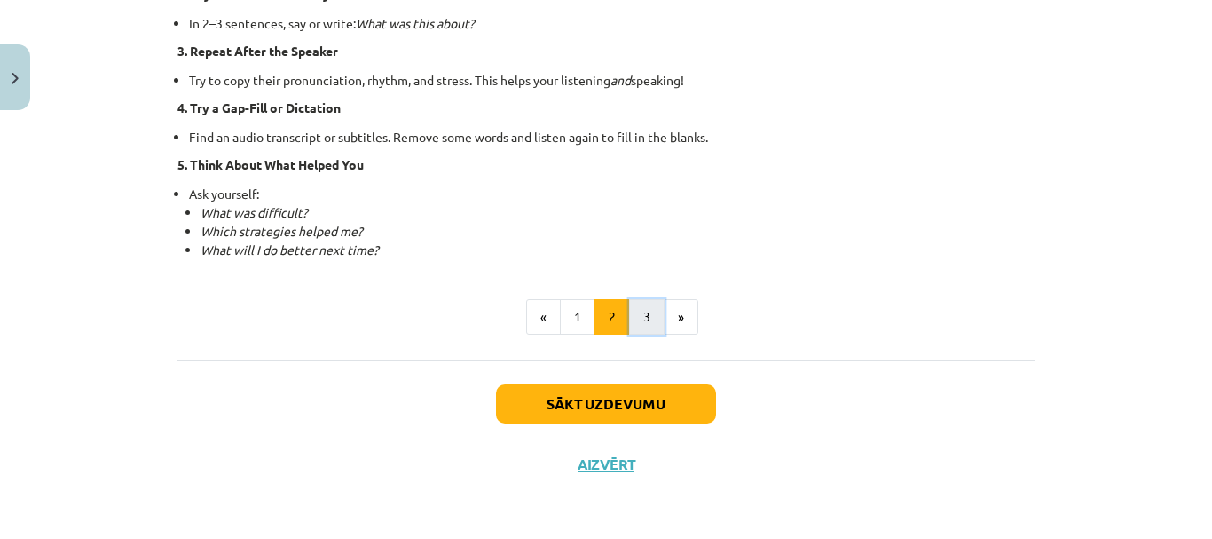
click at [642, 325] on button "3" at bounding box center [646, 316] width 35 height 35
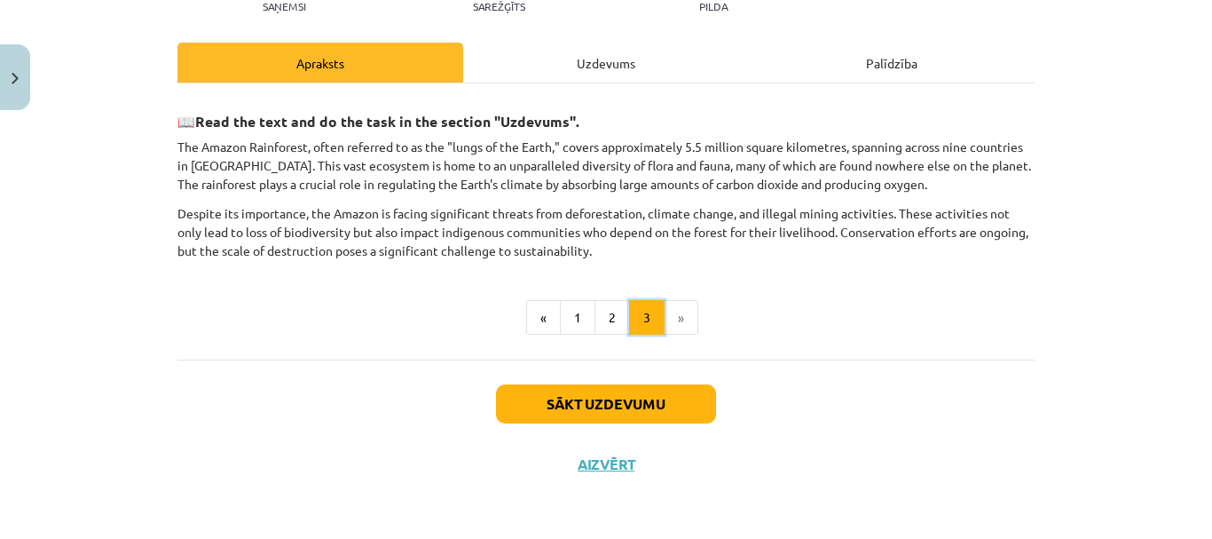
scroll to position [217, 0]
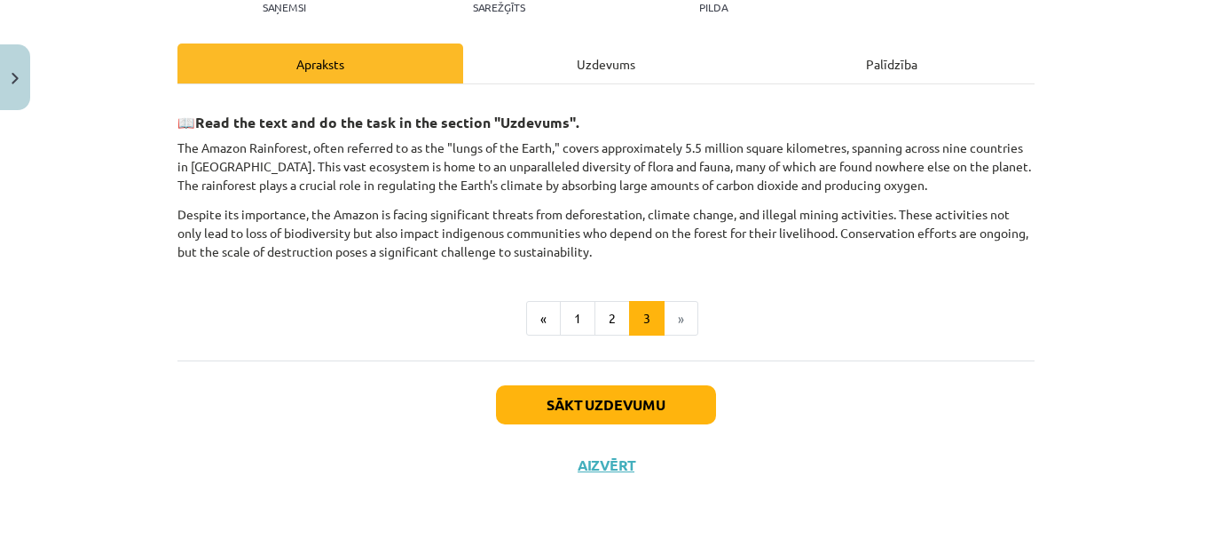
click at [550, 46] on div "Uzdevums" at bounding box center [606, 63] width 286 height 40
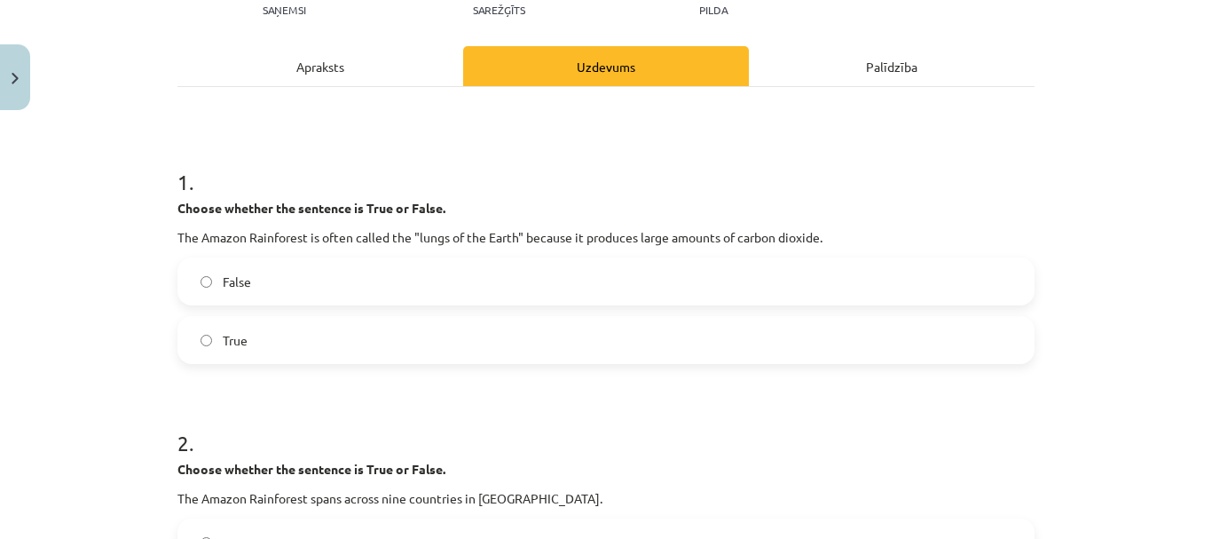
scroll to position [222, 0]
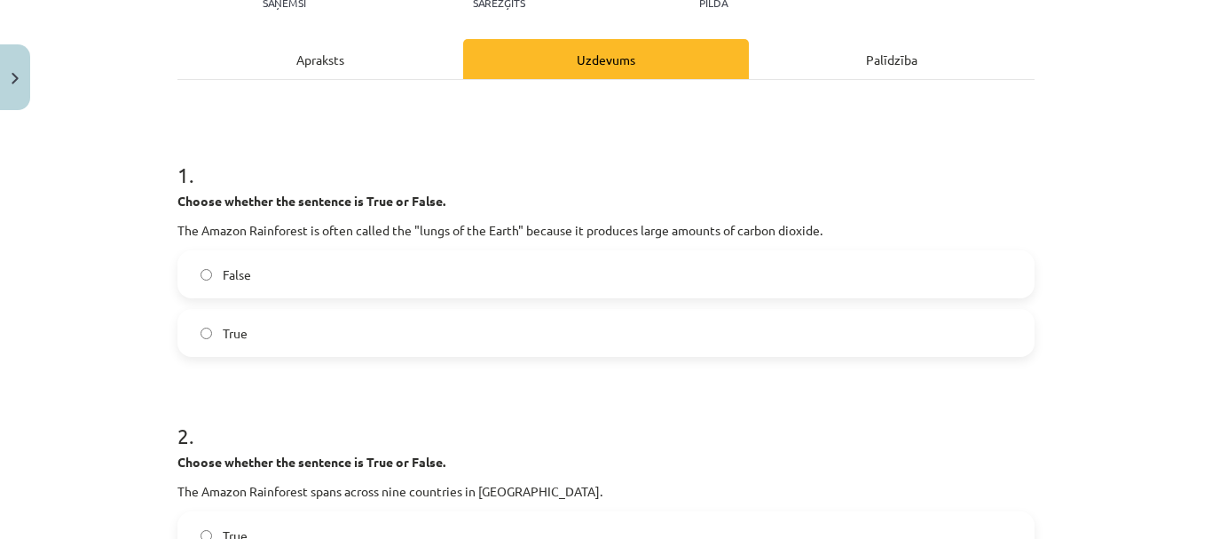
click at [415, 274] on label "False" at bounding box center [606, 274] width 854 height 44
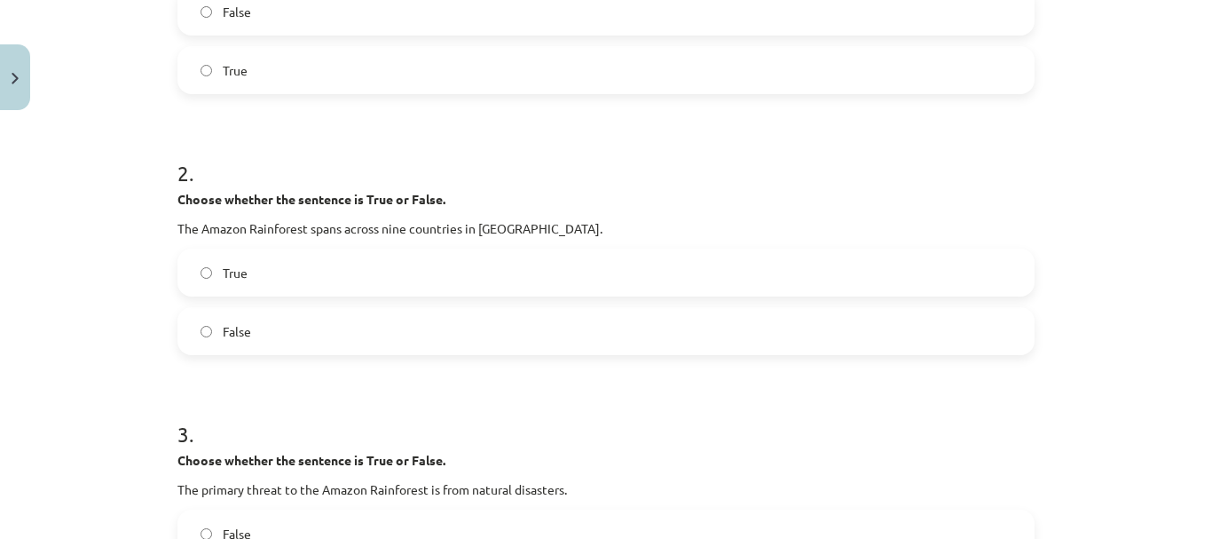
scroll to position [577, 0]
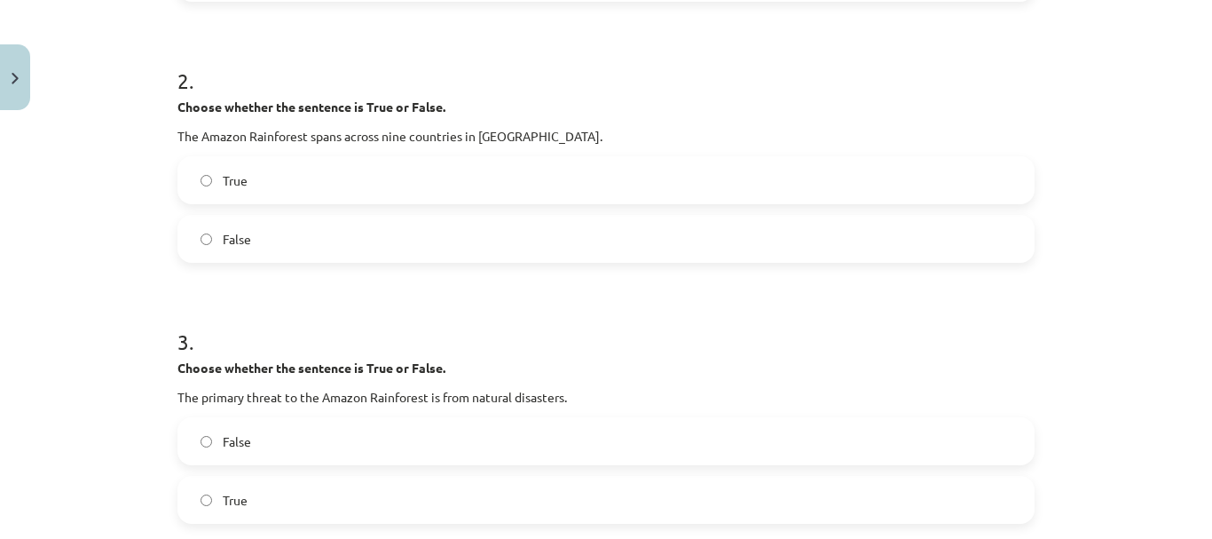
click at [397, 234] on label "False" at bounding box center [606, 239] width 854 height 44
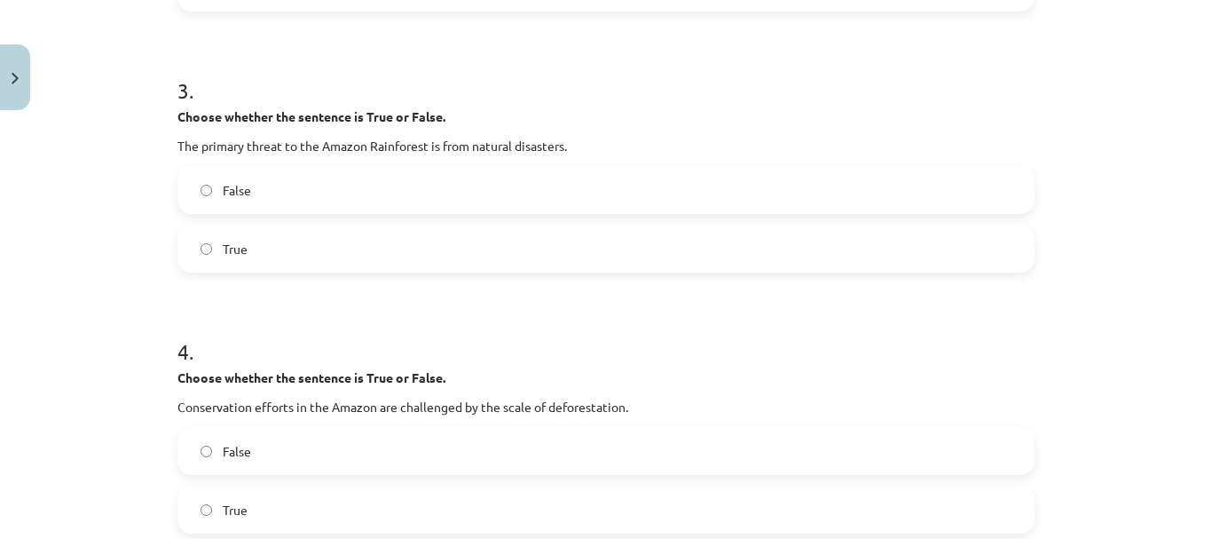
scroll to position [843, 0]
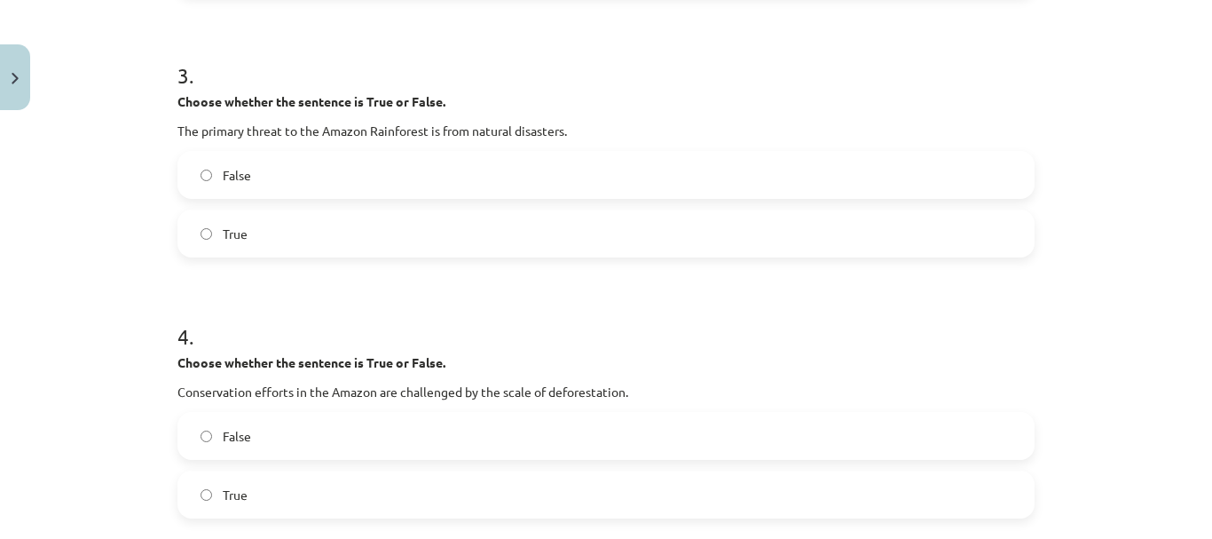
click at [391, 180] on label "False" at bounding box center [606, 175] width 854 height 44
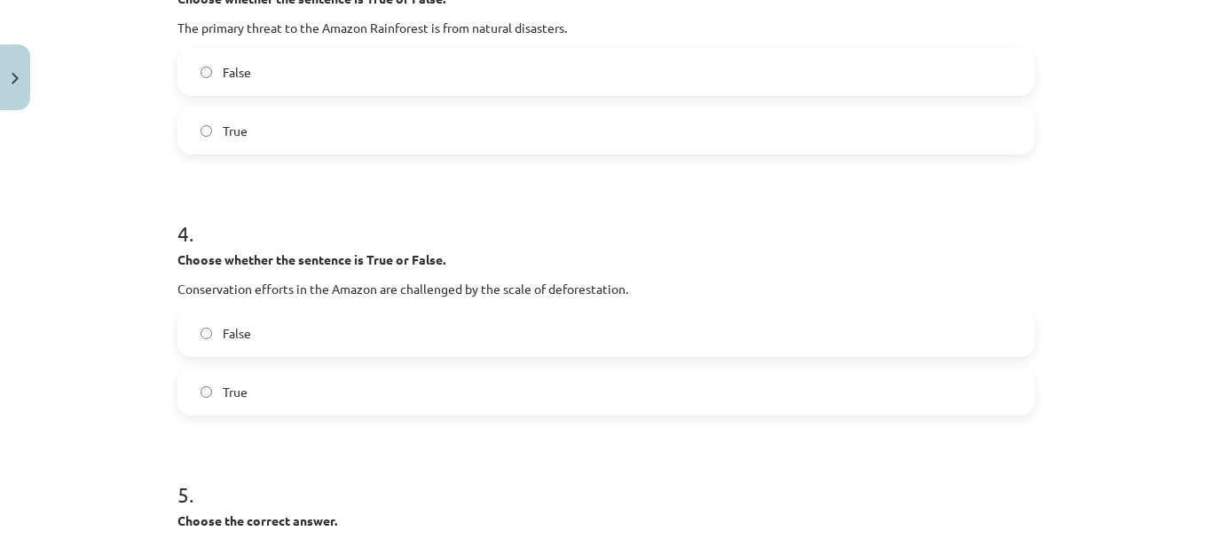
scroll to position [1109, 0]
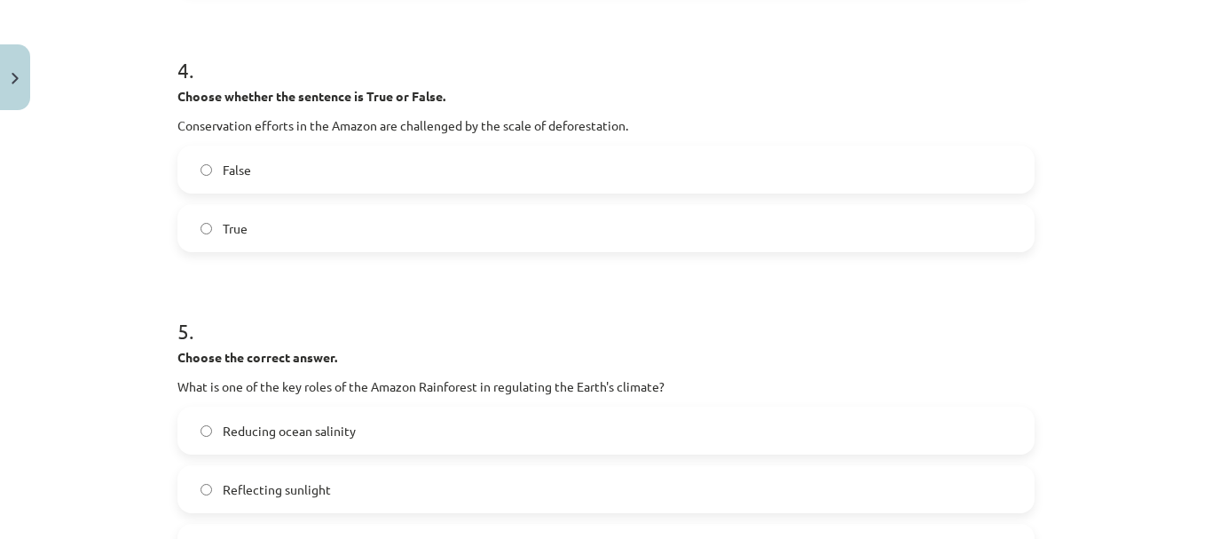
click at [393, 164] on label "False" at bounding box center [606, 169] width 854 height 44
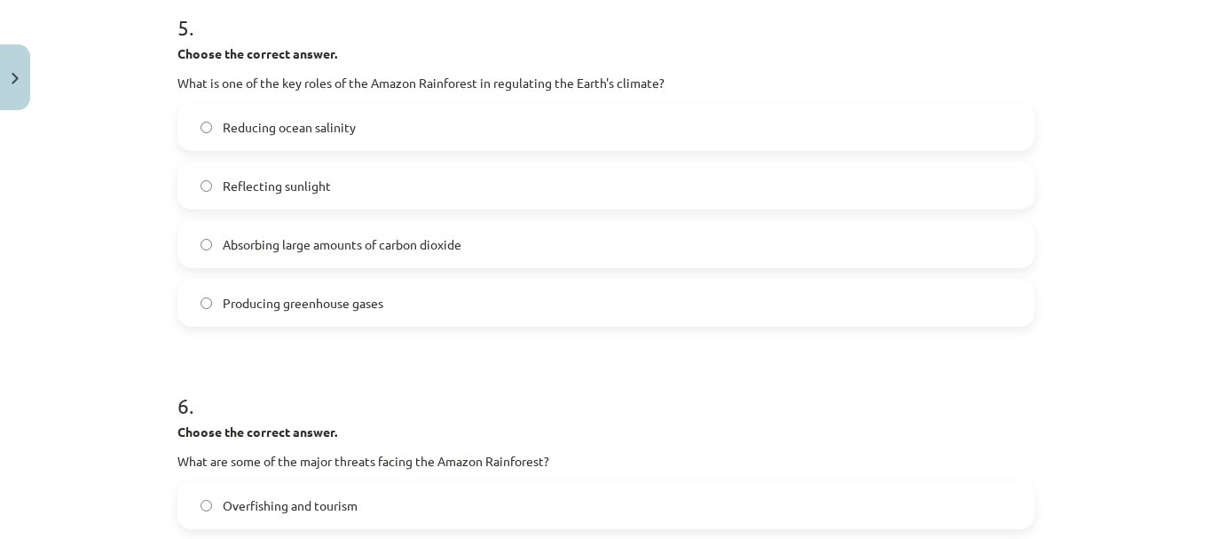
scroll to position [1464, 0]
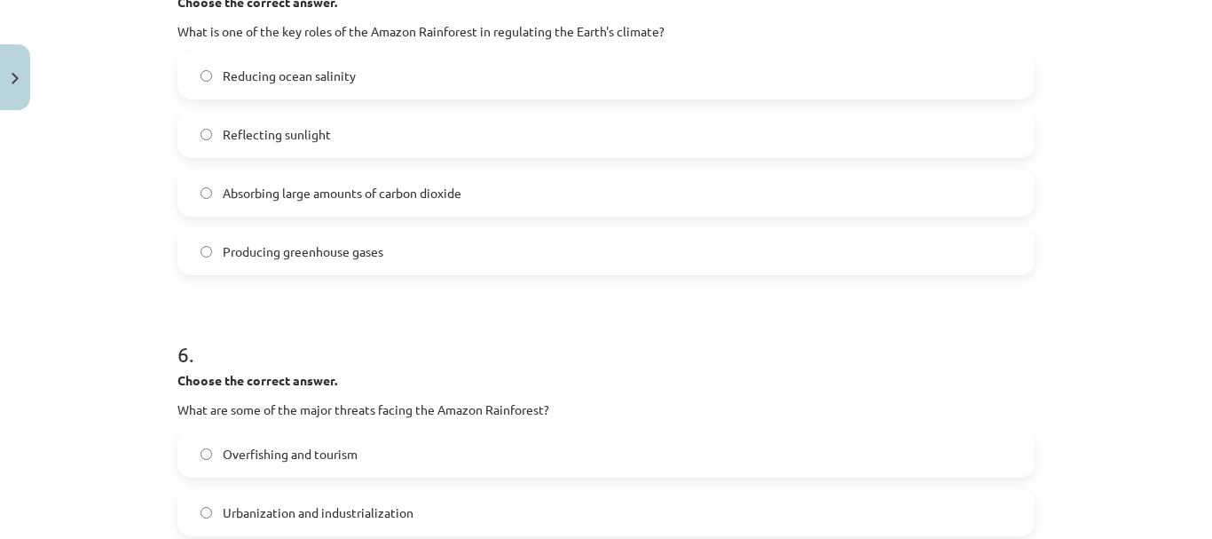
click at [440, 194] on span "Absorbing large amounts of carbon dioxide" at bounding box center [342, 193] width 239 height 19
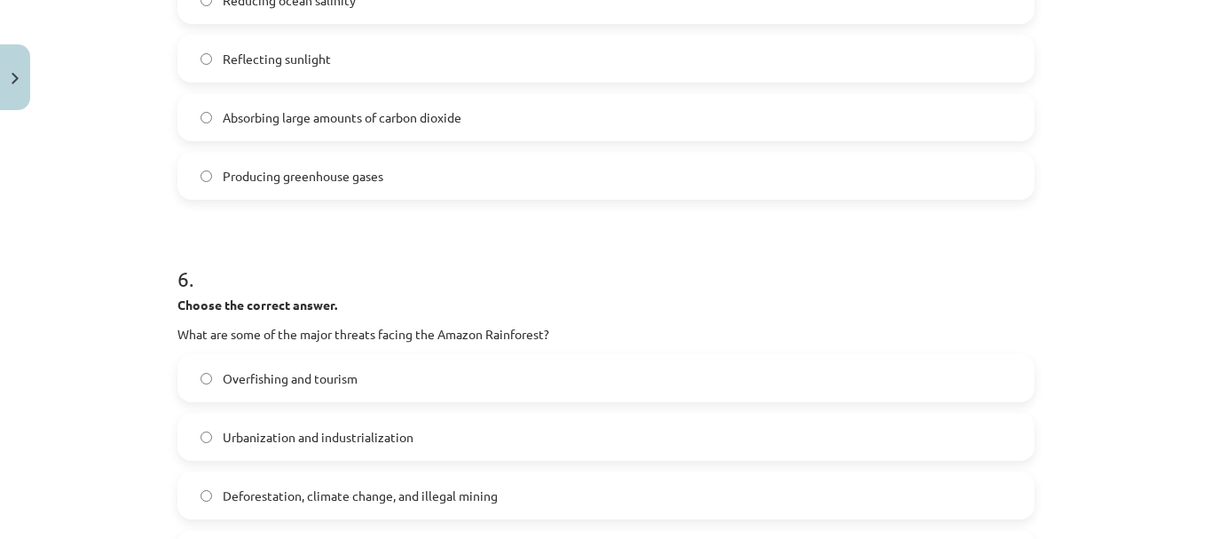
scroll to position [1730, 0]
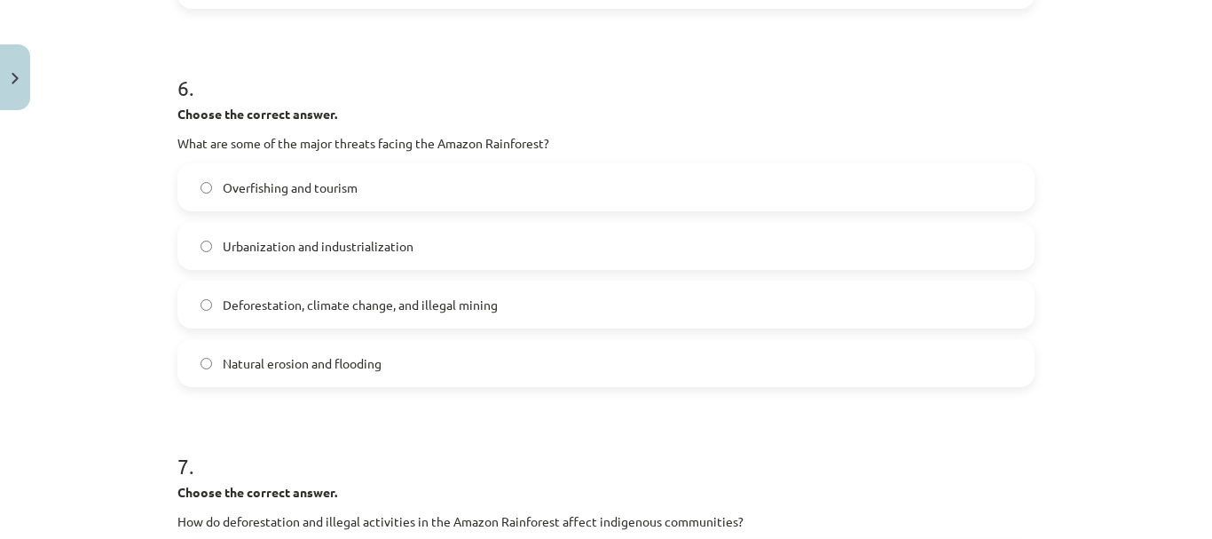
click at [455, 293] on label "Deforestation, climate change, and illegal mining" at bounding box center [606, 304] width 854 height 44
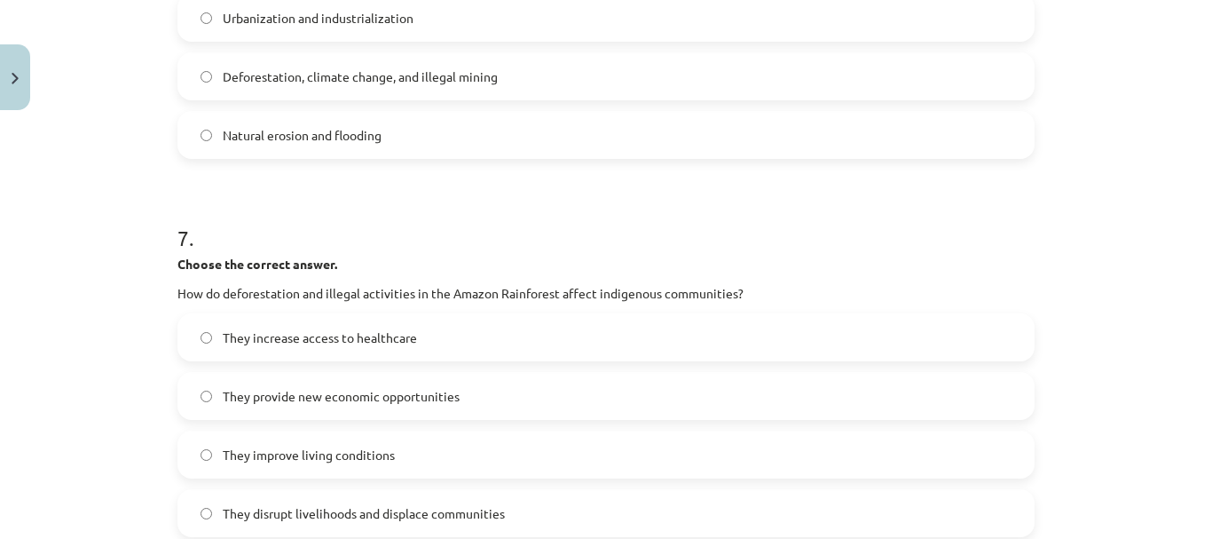
scroll to position [2085, 0]
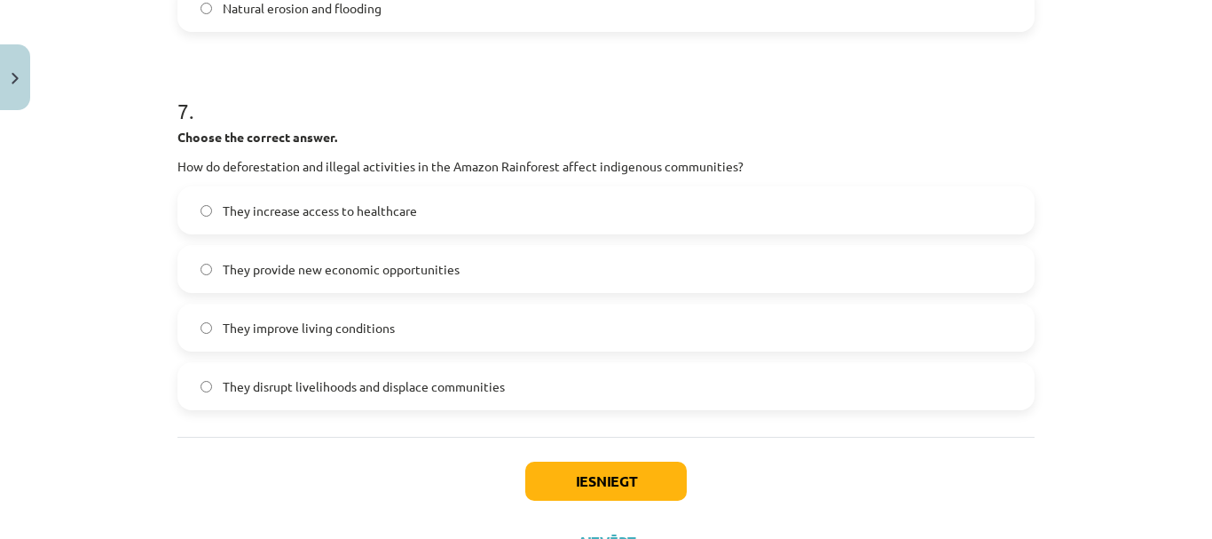
click at [498, 374] on label "They disrupt livelihoods and displace communities" at bounding box center [606, 386] width 854 height 44
click at [618, 496] on button "Iesniegt" at bounding box center [605, 480] width 161 height 39
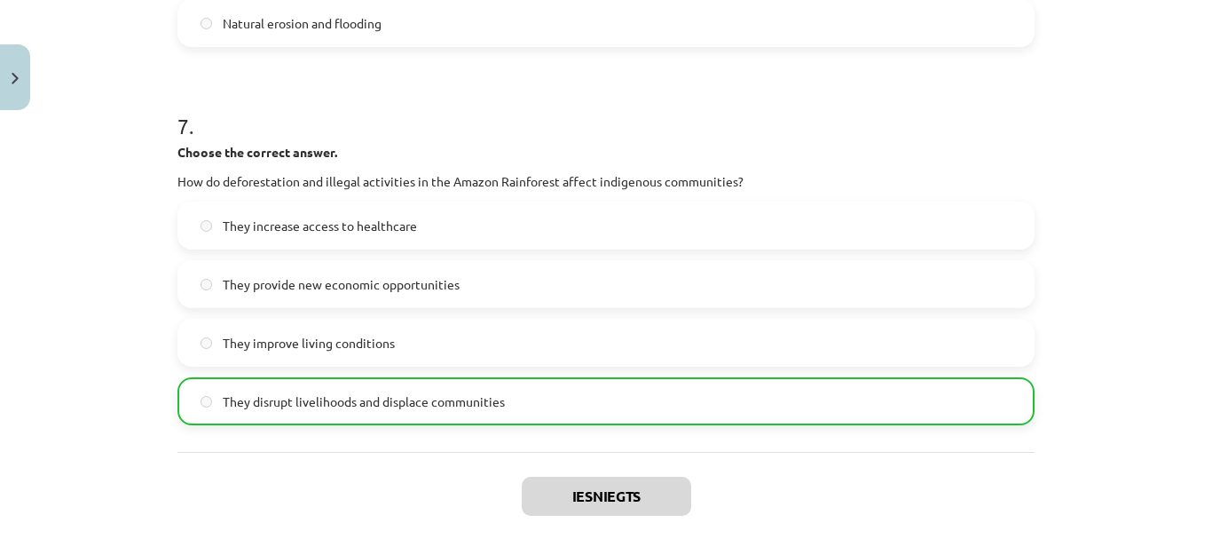
scroll to position [2174, 0]
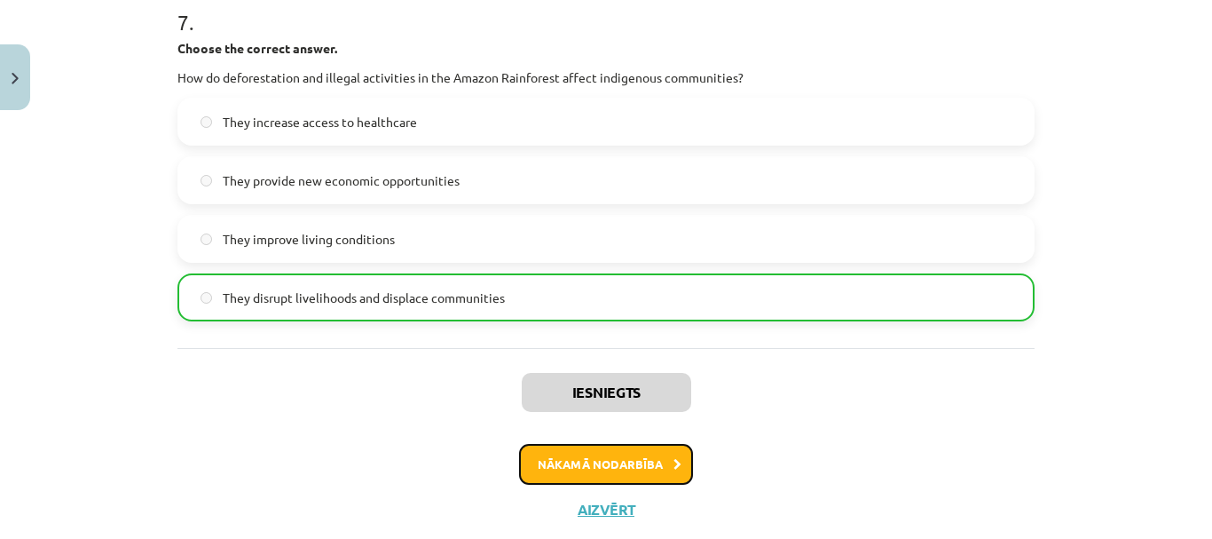
click at [595, 462] on button "Nākamā nodarbība" at bounding box center [606, 464] width 174 height 41
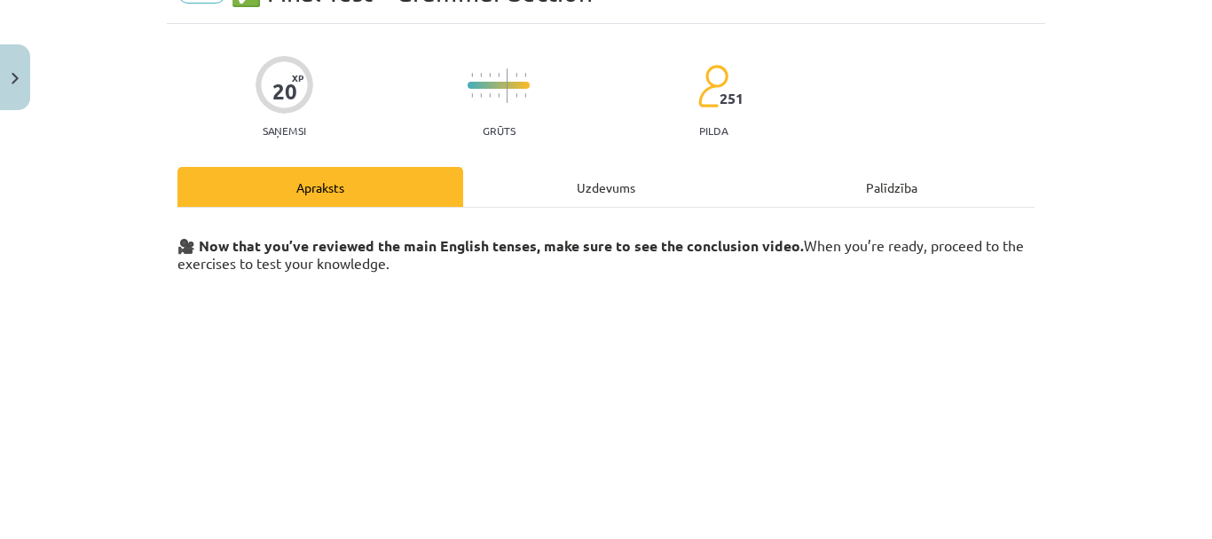
scroll to position [44, 0]
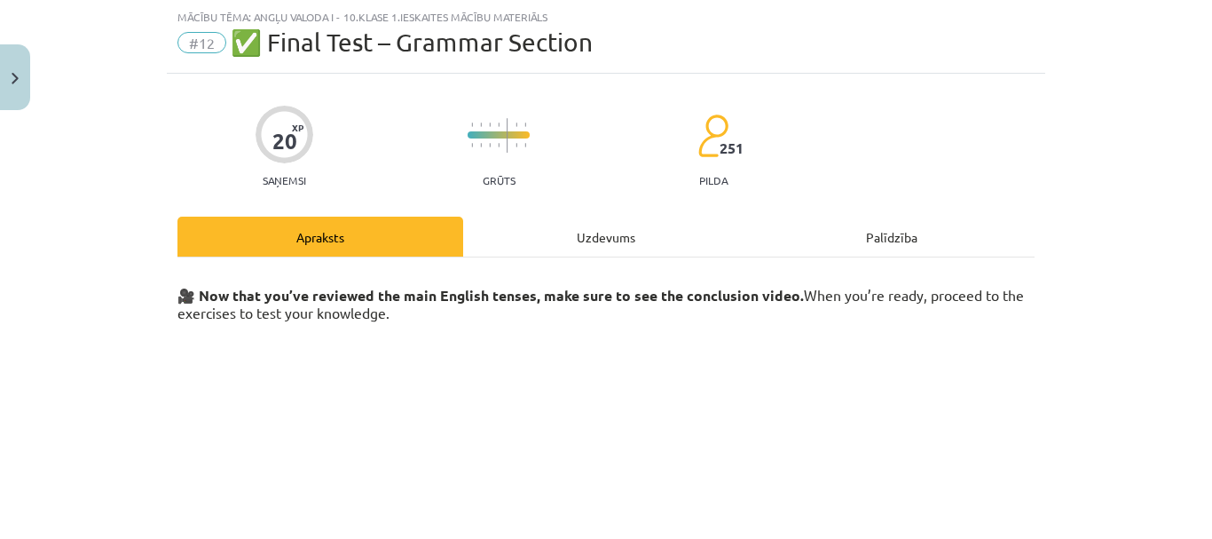
click at [605, 247] on div "Uzdevums" at bounding box center [606, 237] width 286 height 40
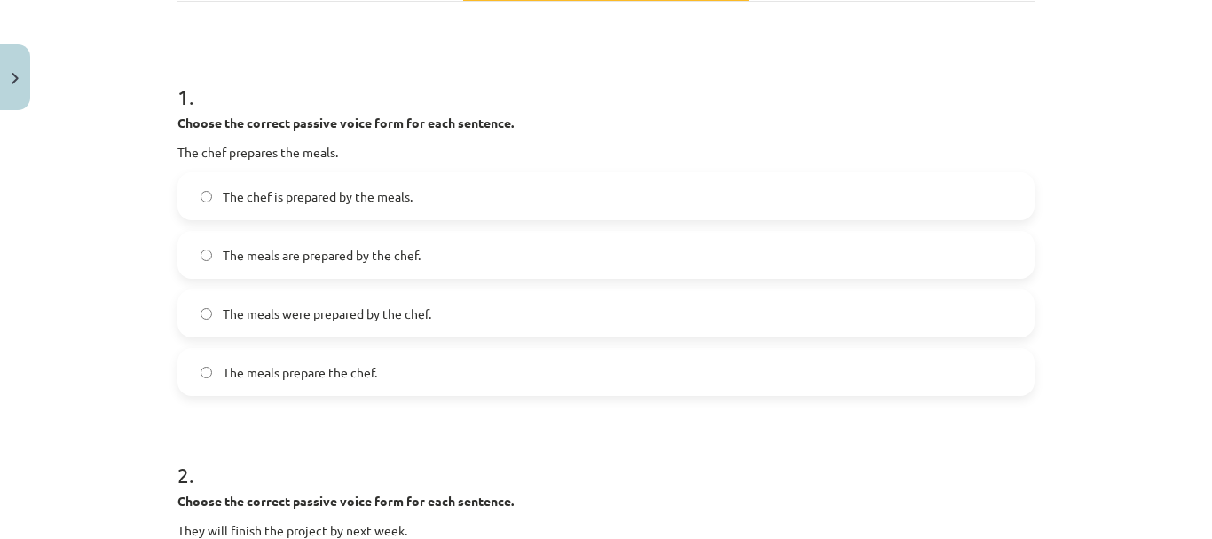
scroll to position [296, 0]
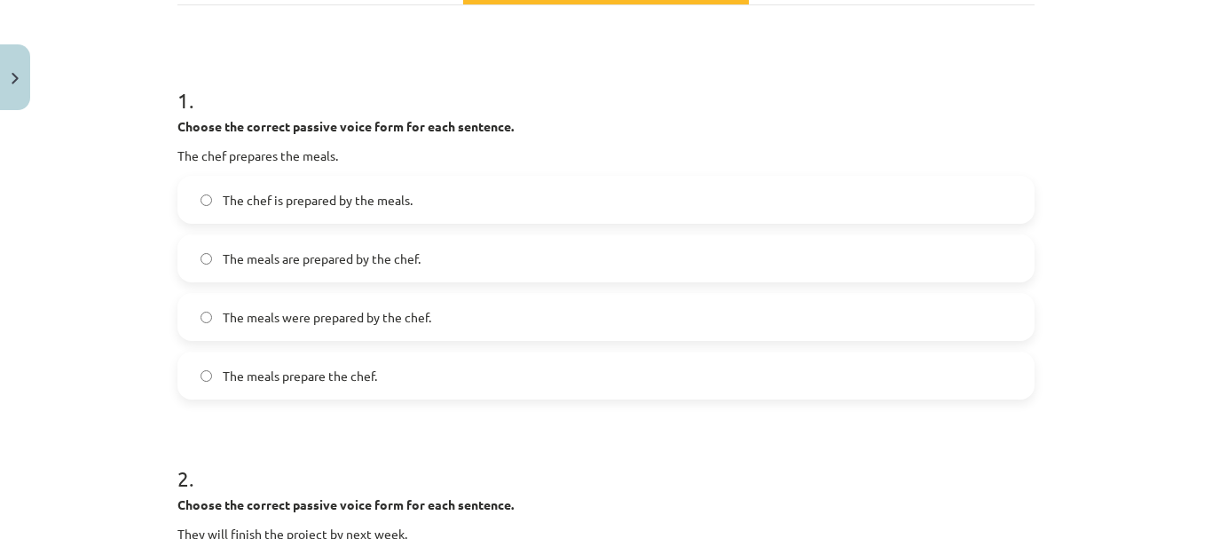
click at [493, 248] on label "The meals are prepared by the chef." at bounding box center [606, 258] width 854 height 44
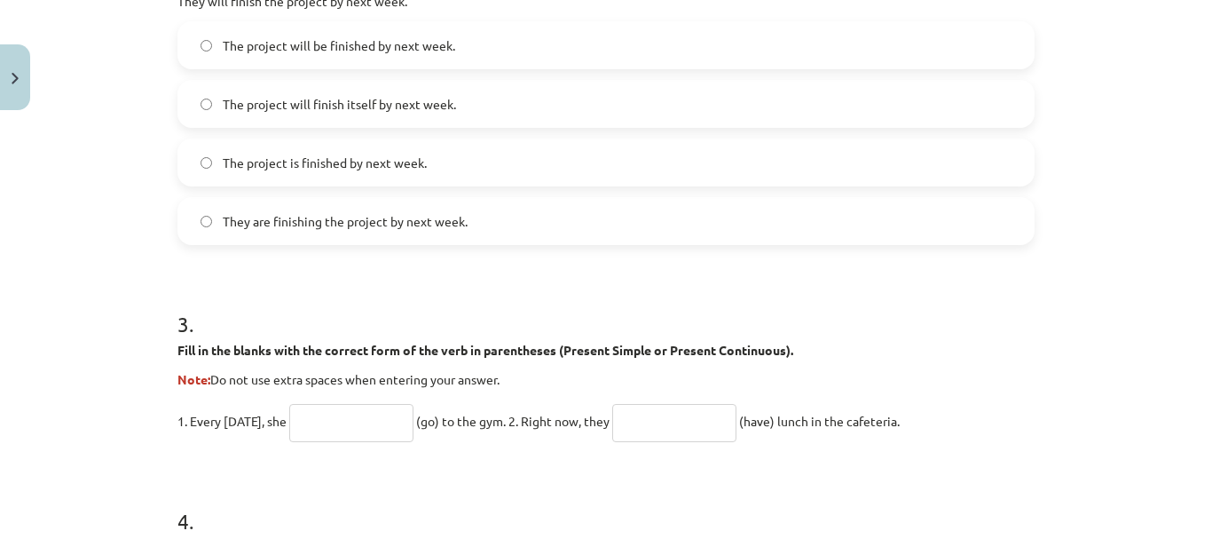
scroll to position [740, 0]
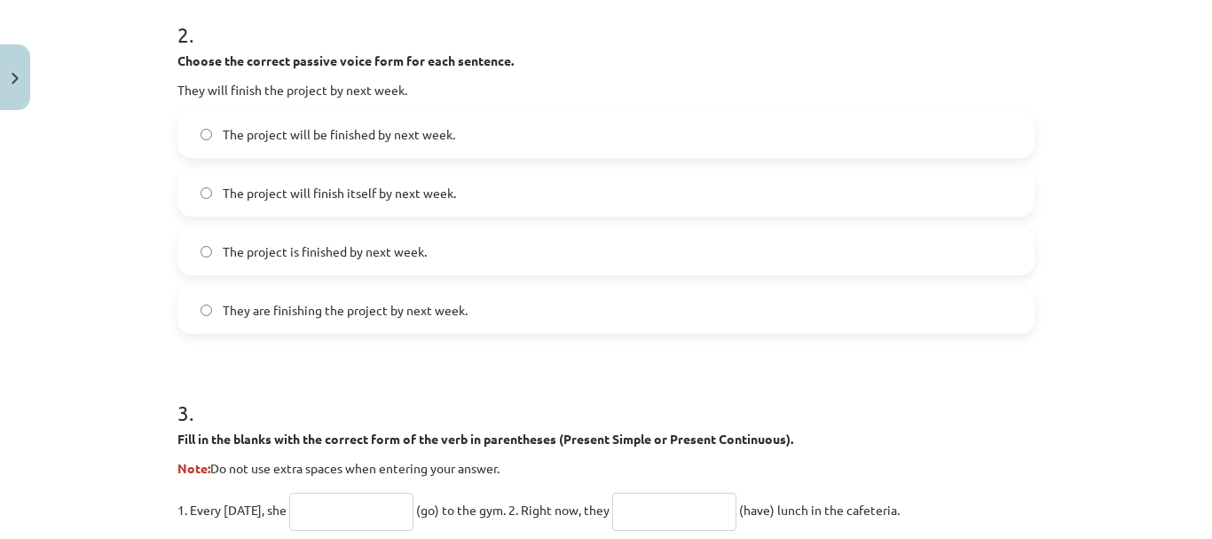
click at [470, 121] on label "The project will be finished by next week." at bounding box center [606, 134] width 854 height 44
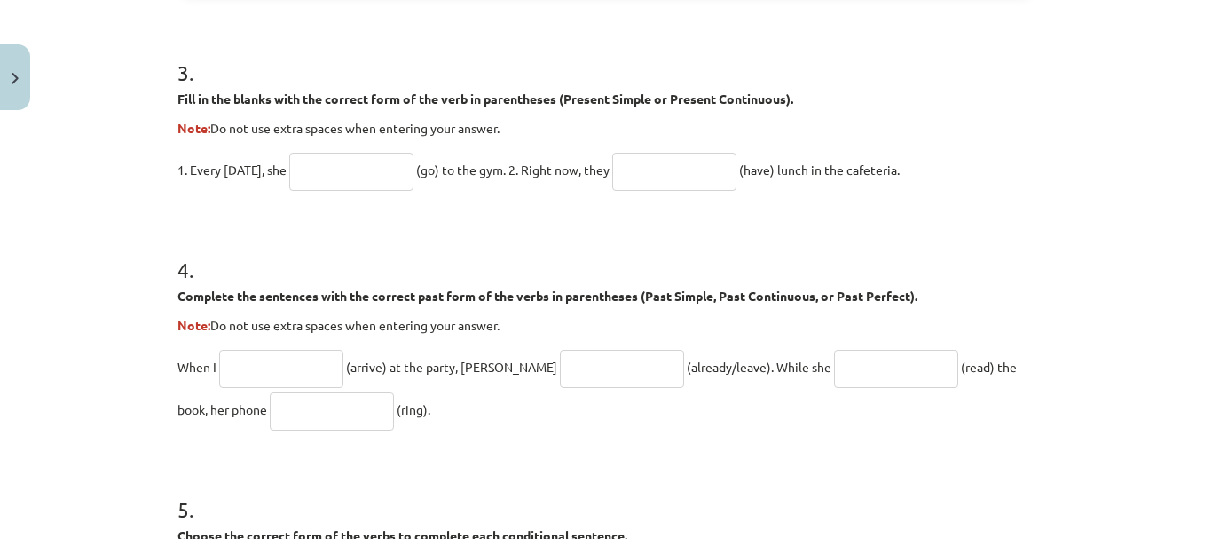
scroll to position [1095, 0]
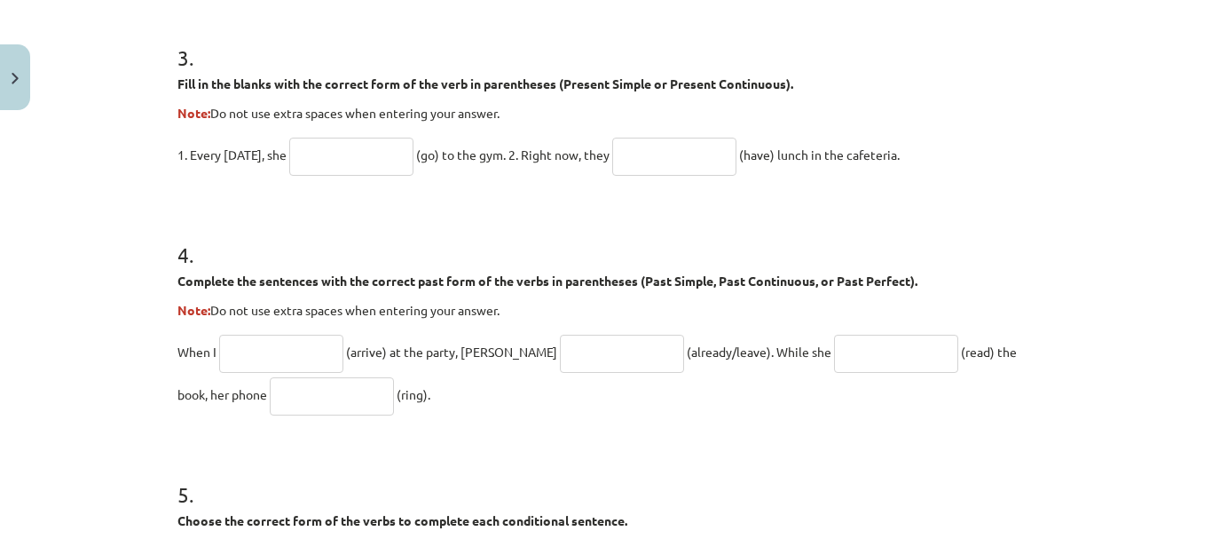
click at [344, 161] on input "text" at bounding box center [351, 157] width 124 height 38
type input "****"
click at [701, 154] on input "text" at bounding box center [674, 157] width 124 height 38
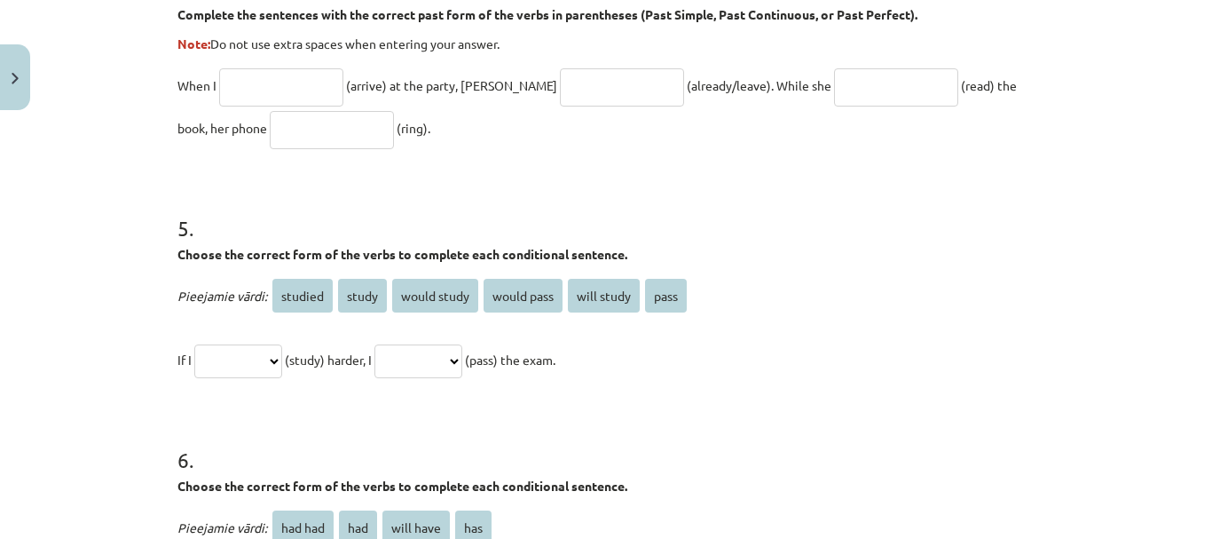
scroll to position [1272, 0]
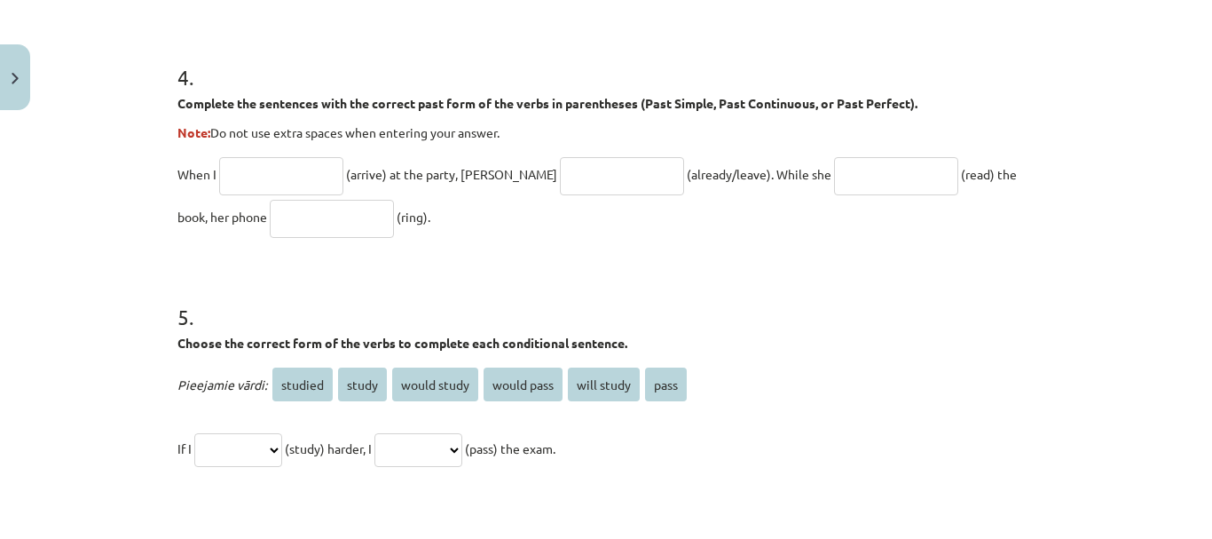
type input "**********"
click at [291, 165] on input "text" at bounding box center [281, 176] width 124 height 38
type input "*******"
click at [560, 170] on input "text" at bounding box center [622, 176] width 124 height 38
type input "**********"
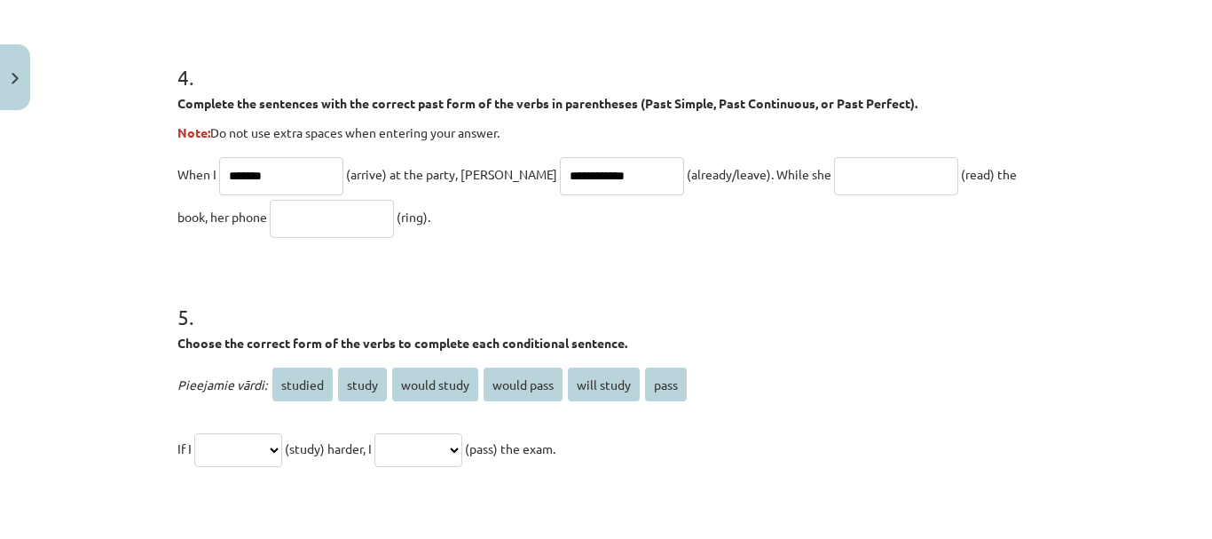
click at [834, 179] on input "text" at bounding box center [896, 176] width 124 height 38
type input "*******"
click at [270, 216] on input "text" at bounding box center [332, 219] width 124 height 38
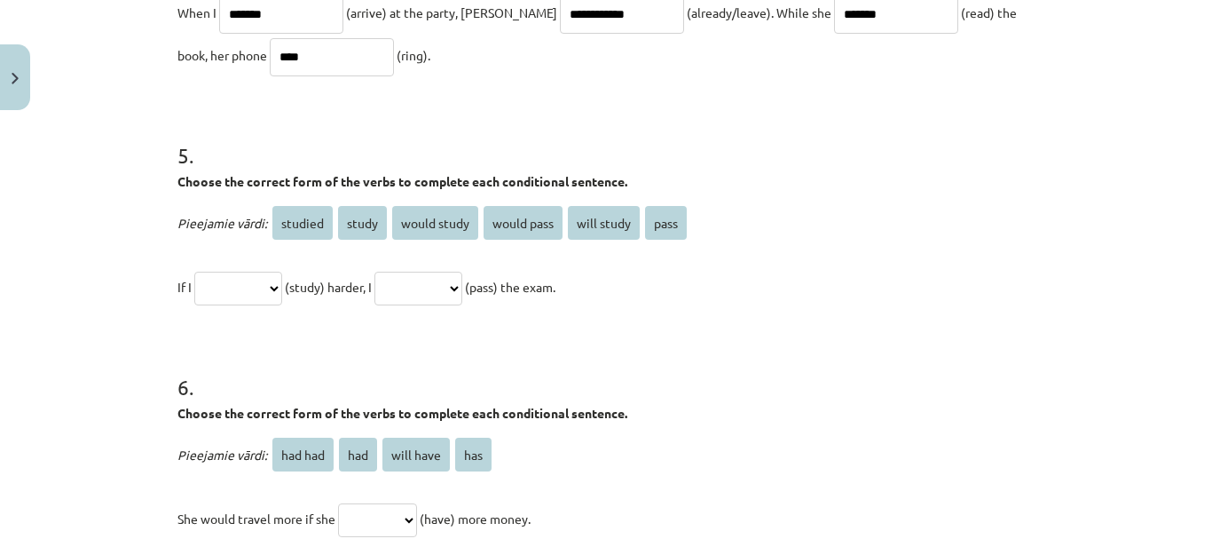
scroll to position [1450, 0]
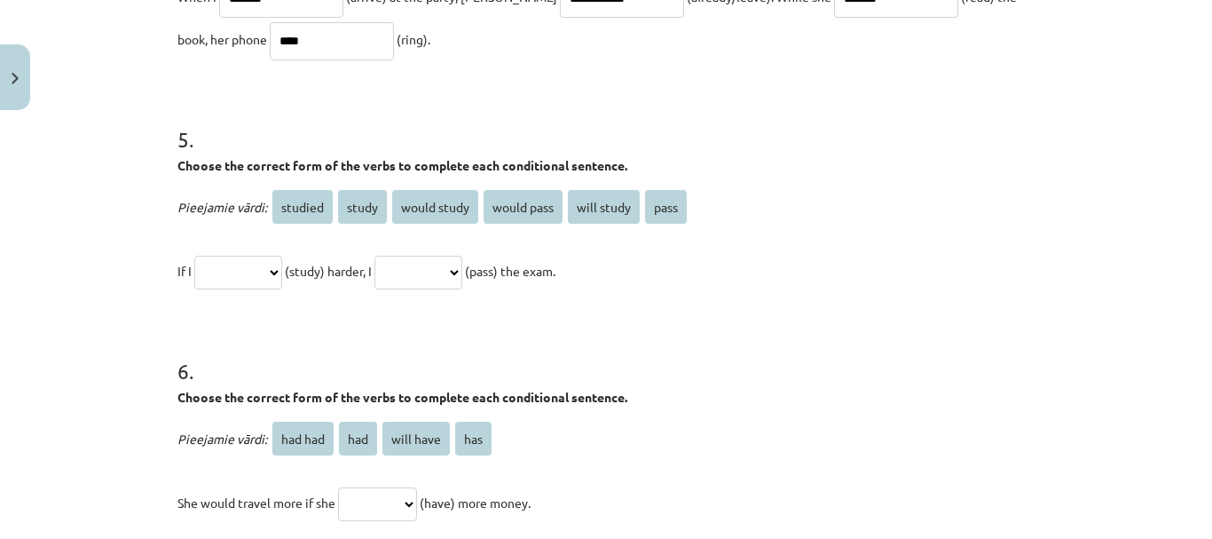
type input "****"
drag, startPoint x: 291, startPoint y: 213, endPoint x: 265, endPoint y: 259, distance: 52.8
click at [265, 259] on div "**********" at bounding box center [605, 238] width 857 height 106
click at [282, 267] on select "**********" at bounding box center [238, 273] width 88 height 34
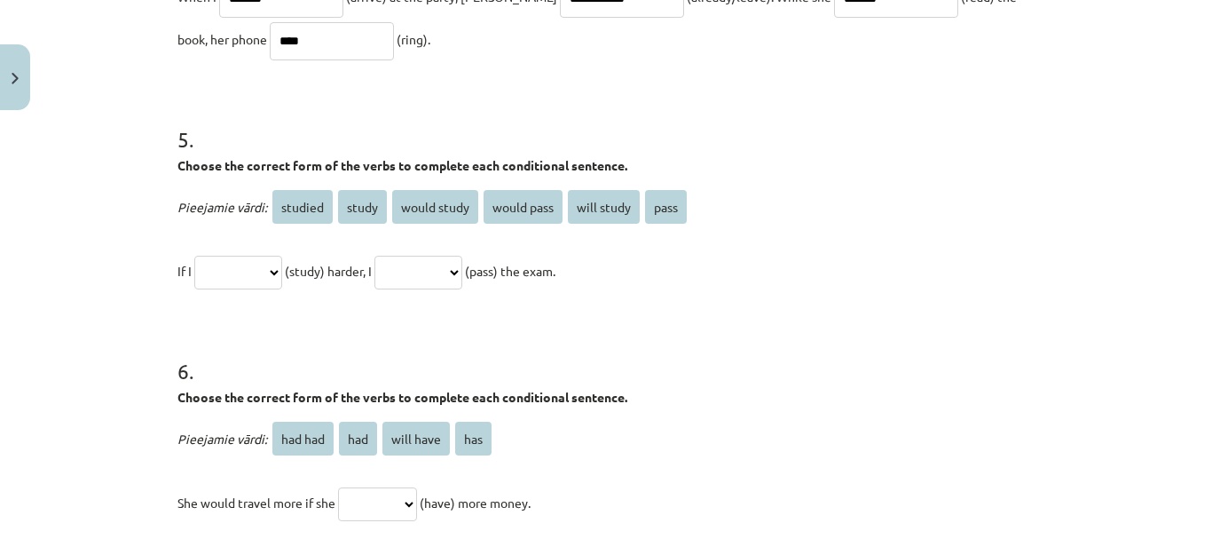
select select "*******"
click at [194, 256] on select "**********" at bounding box center [238, 273] width 88 height 34
click at [458, 266] on select "**********" at bounding box center [418, 273] width 88 height 34
select select "**********"
click at [396, 256] on select "**********" at bounding box center [418, 273] width 88 height 34
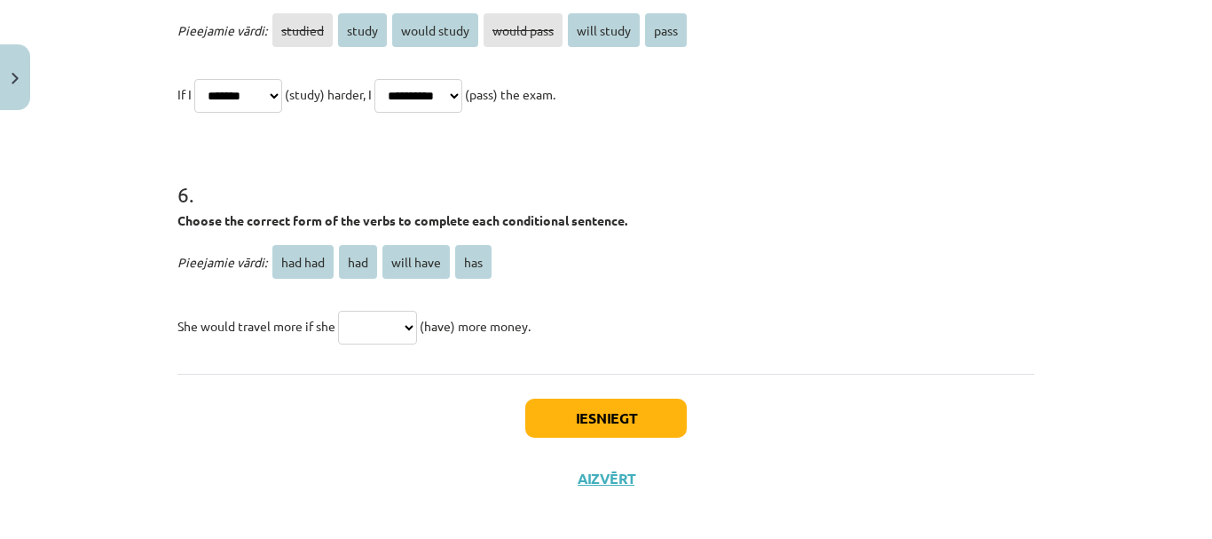
scroll to position [1627, 0]
click at [397, 326] on select "******* *** ********* ***" at bounding box center [377, 327] width 79 height 34
select select "***"
click at [338, 310] on select "******* *** ********* ***" at bounding box center [377, 327] width 79 height 34
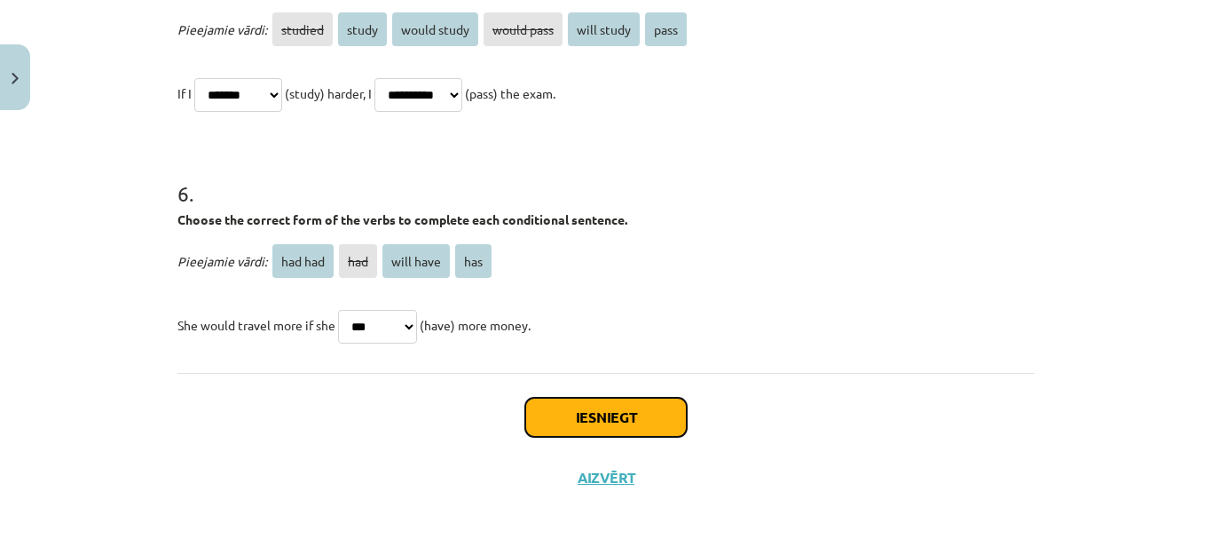
click at [615, 407] on button "Iesniegt" at bounding box center [605, 417] width 161 height 39
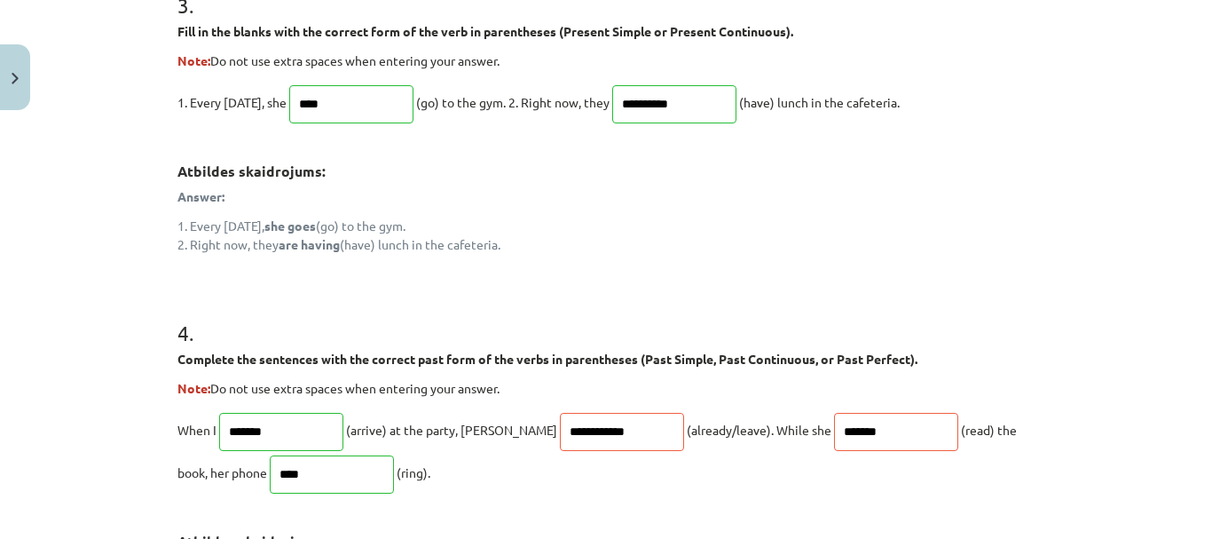
scroll to position [1178, 0]
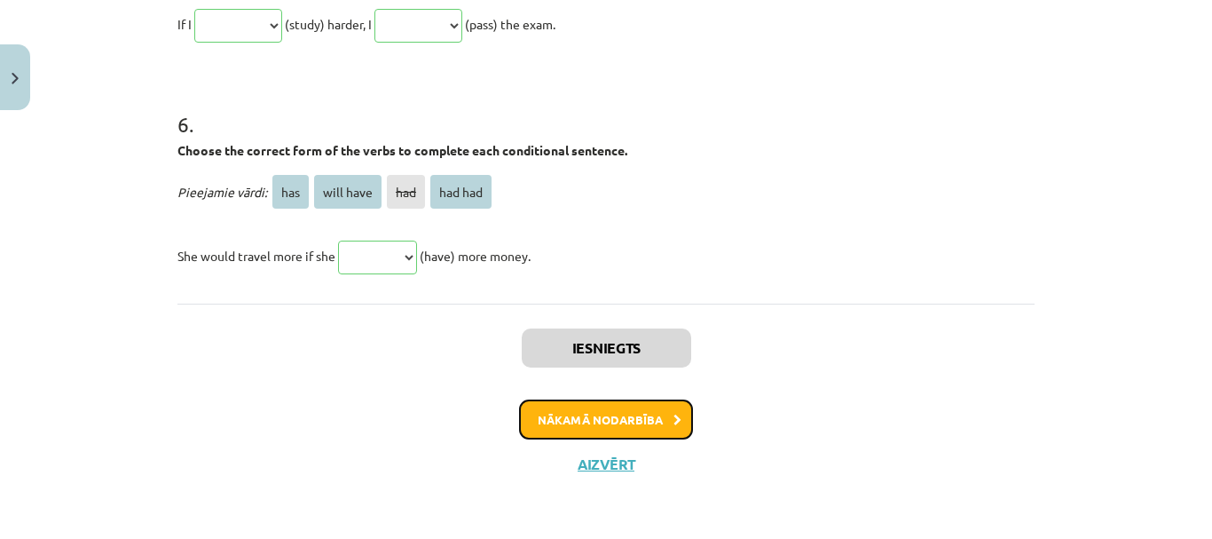
click at [586, 424] on button "Nākamā nodarbība" at bounding box center [606, 419] width 174 height 41
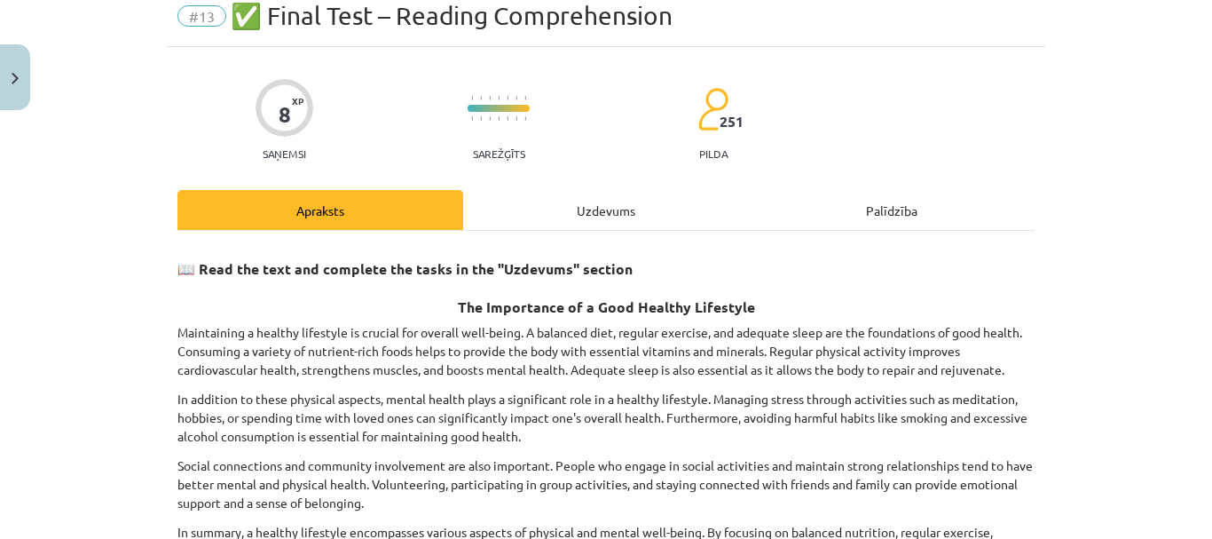
scroll to position [44, 0]
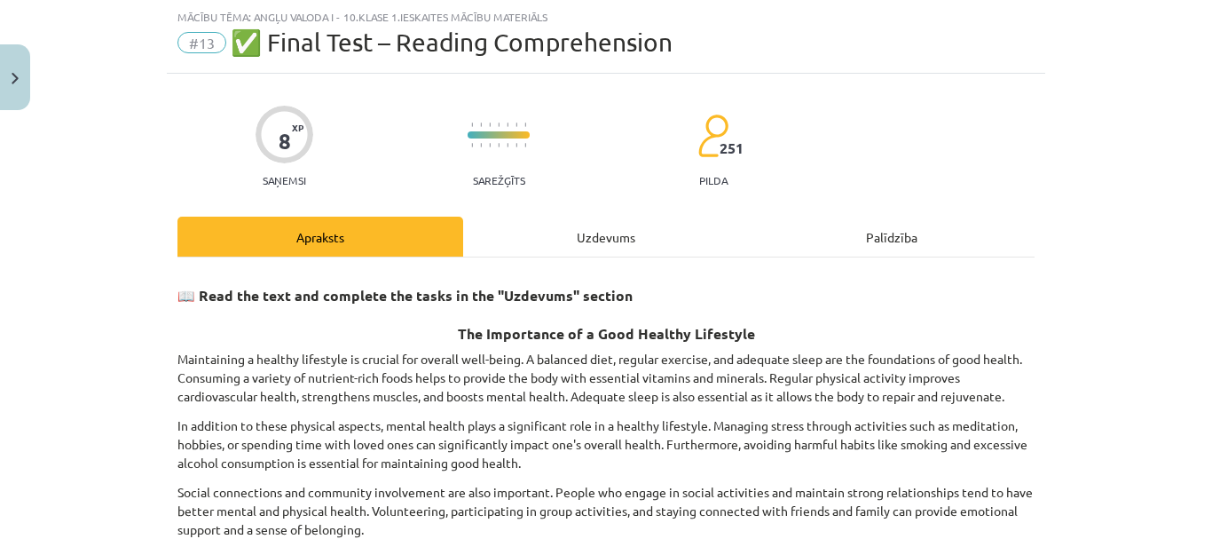
click at [601, 244] on div "Uzdevums" at bounding box center [606, 237] width 286 height 40
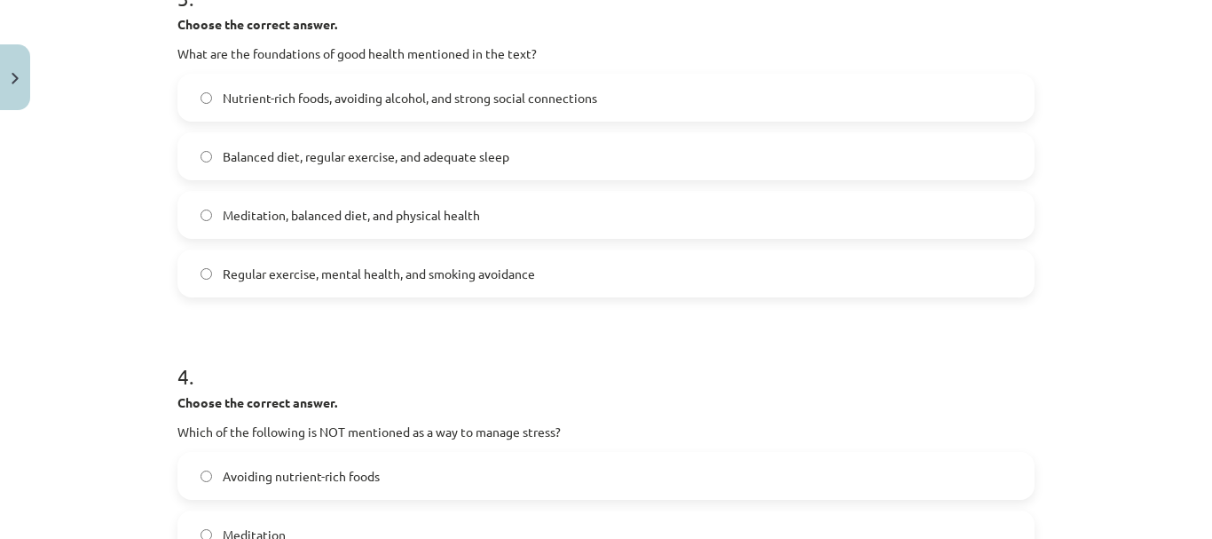
scroll to position [932, 0]
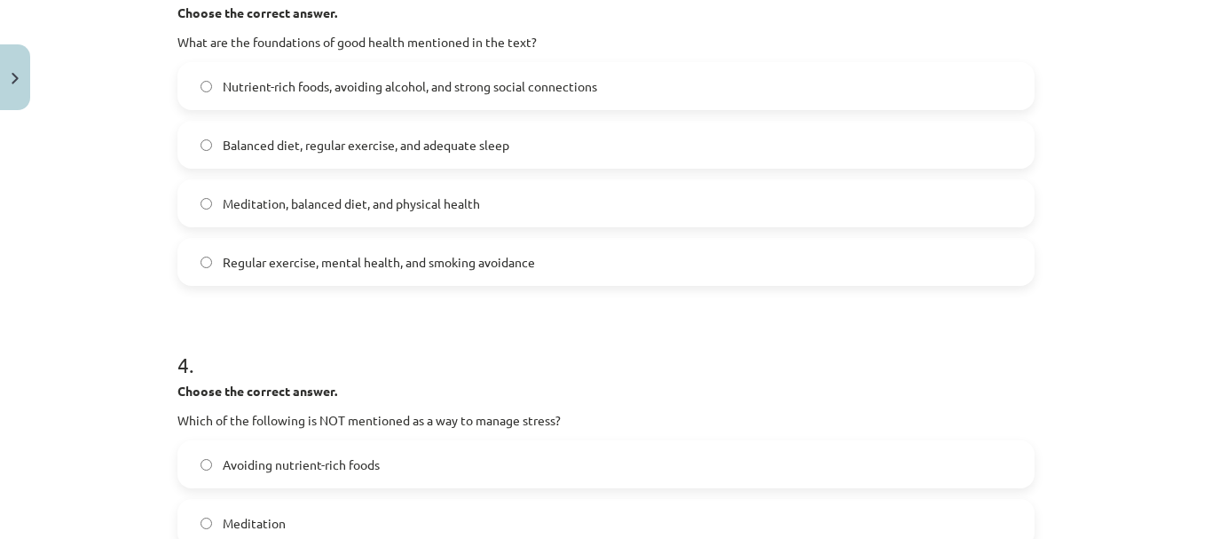
drag, startPoint x: 584, startPoint y: 64, endPoint x: 605, endPoint y: 98, distance: 40.6
click at [585, 64] on label "Nutrient-rich foods, avoiding alcohol, and strong social connections" at bounding box center [606, 86] width 854 height 44
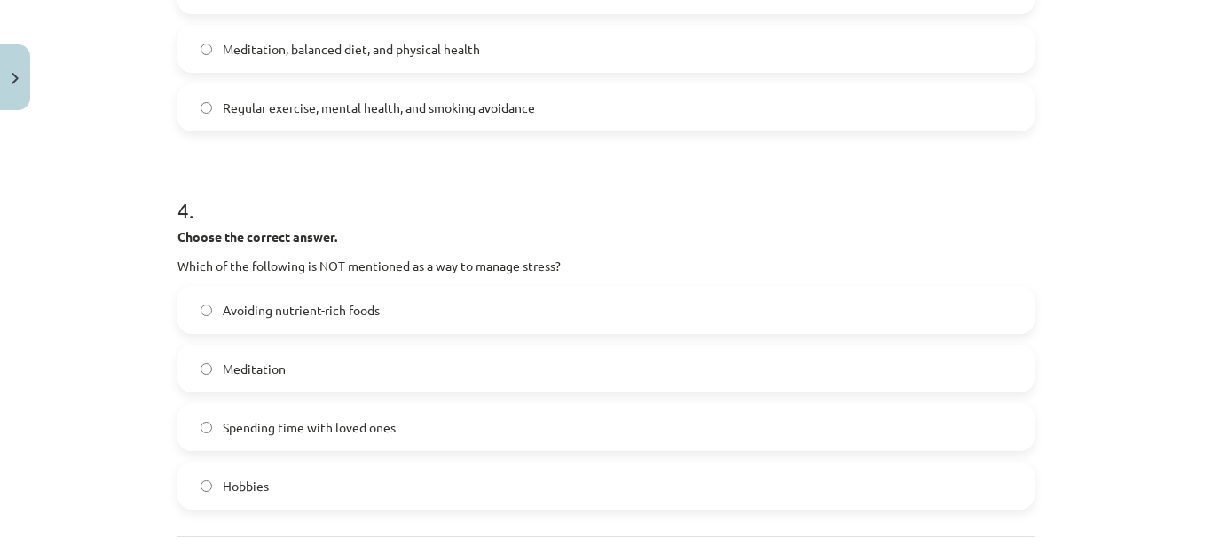
scroll to position [1109, 0]
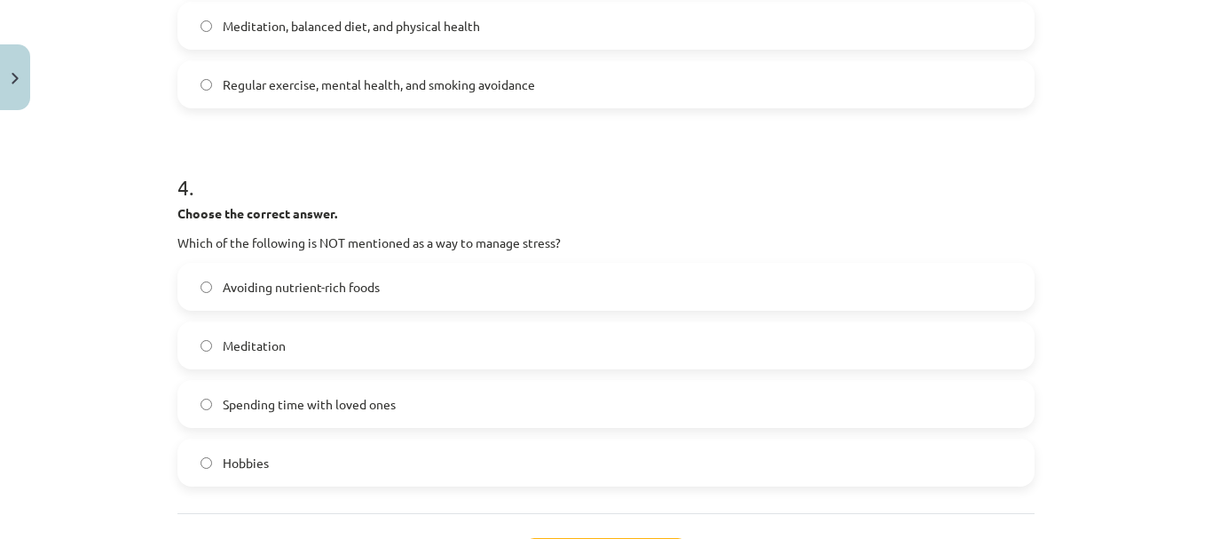
click at [489, 412] on label "Spending time with loved ones" at bounding box center [606, 404] width 854 height 44
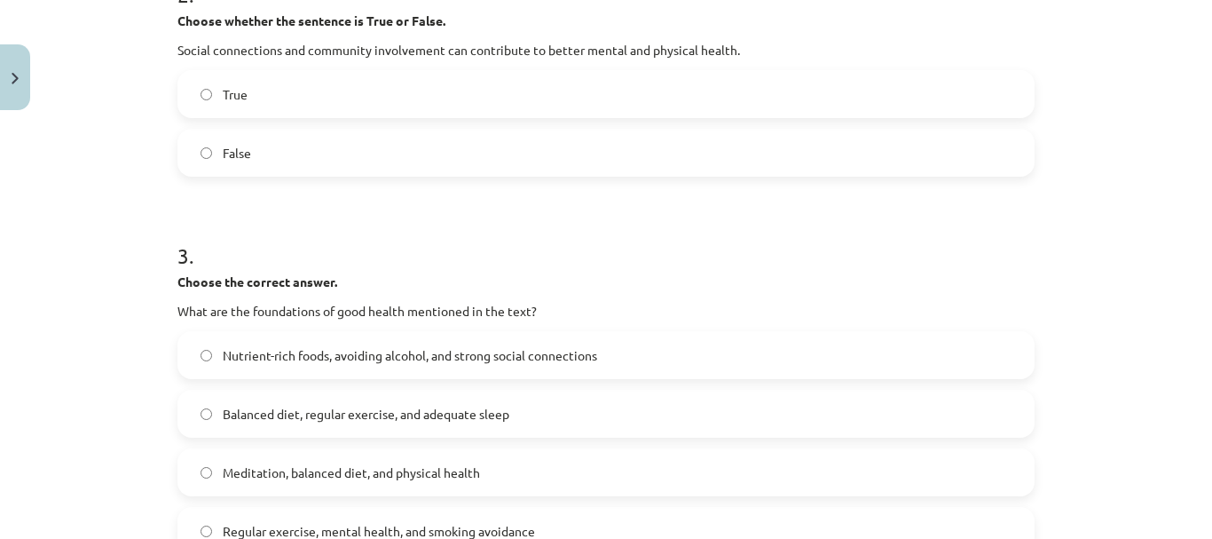
scroll to position [577, 0]
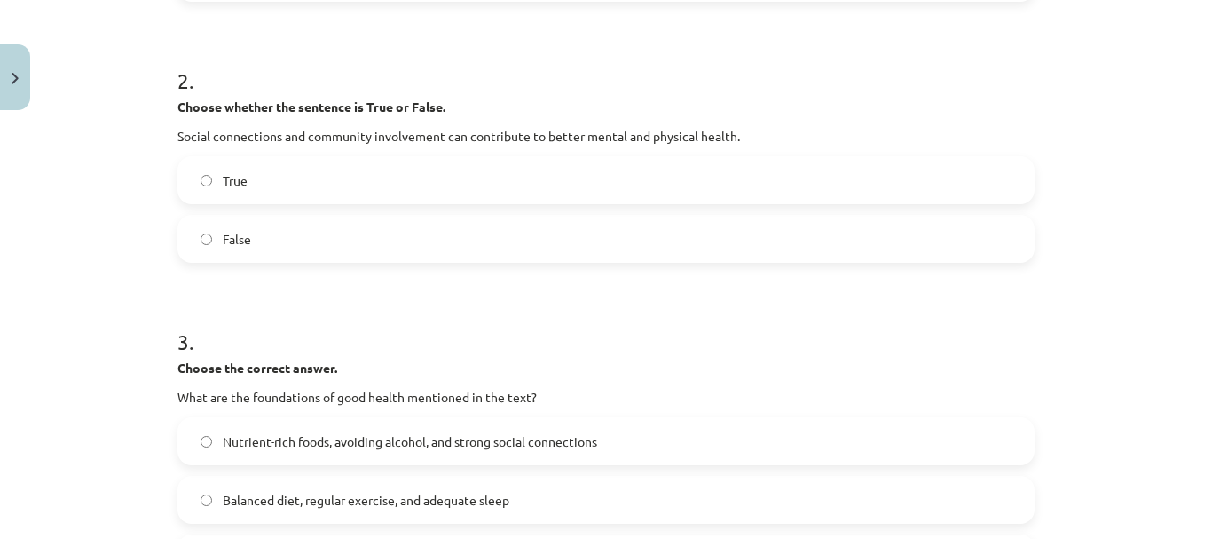
click at [399, 232] on label "False" at bounding box center [606, 239] width 854 height 44
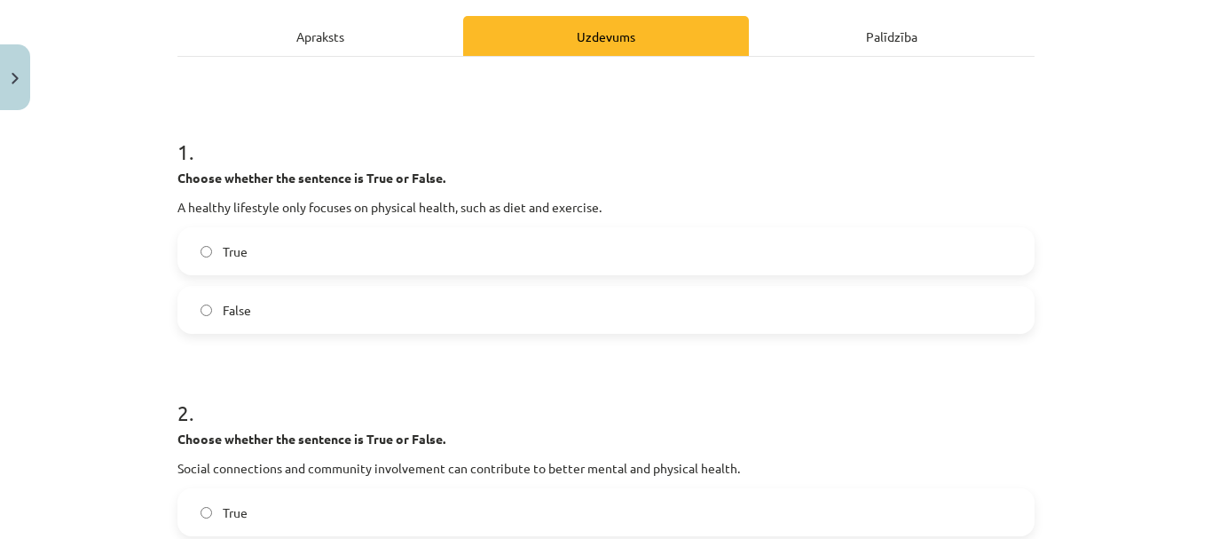
scroll to position [222, 0]
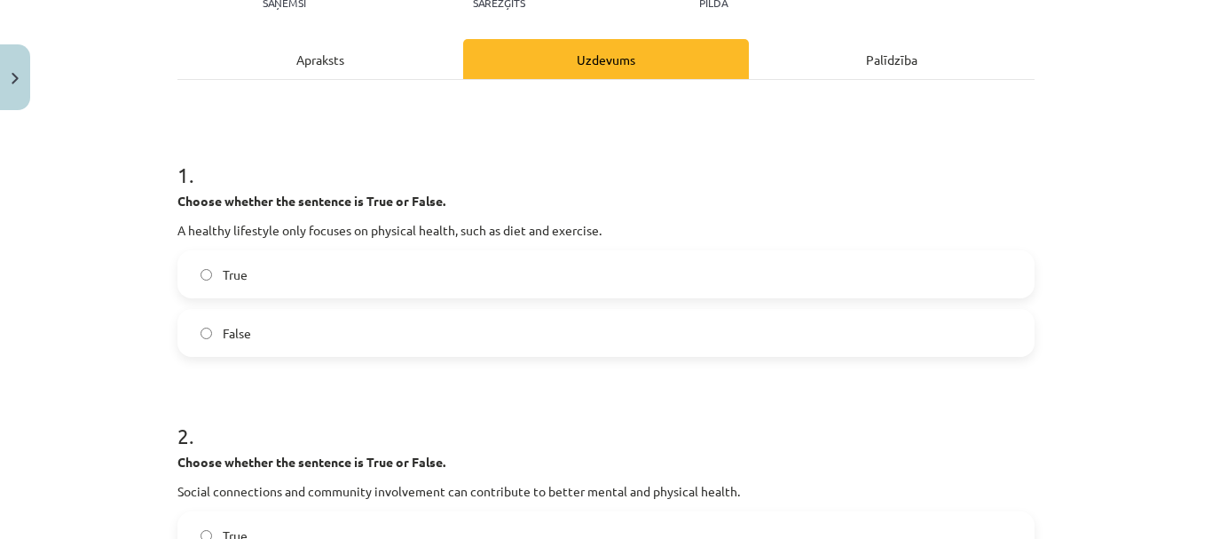
click at [403, 250] on div "True" at bounding box center [605, 274] width 857 height 48
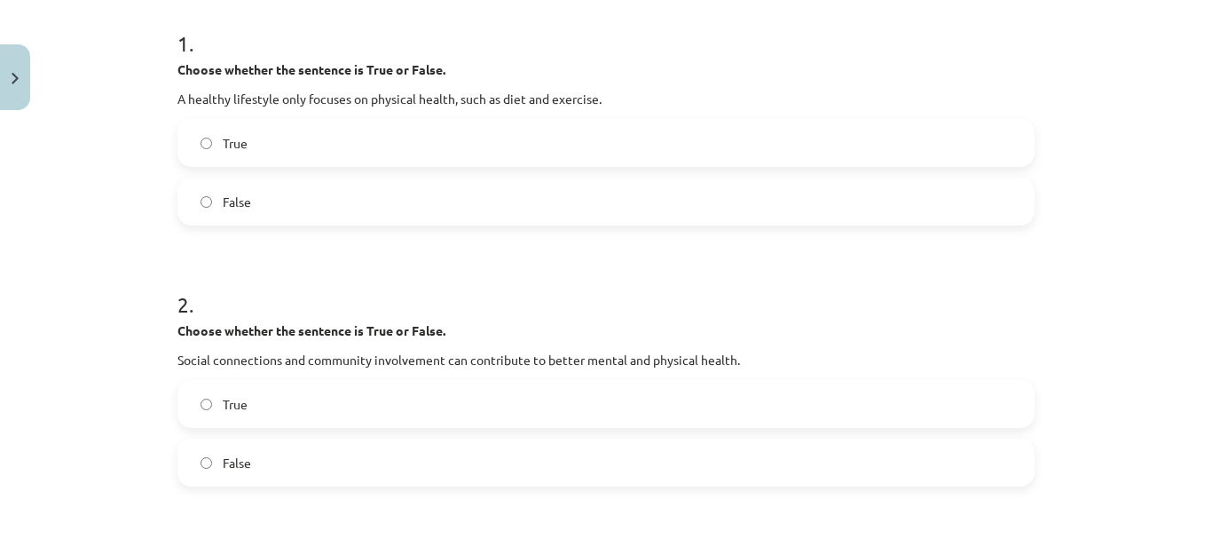
scroll to position [488, 0]
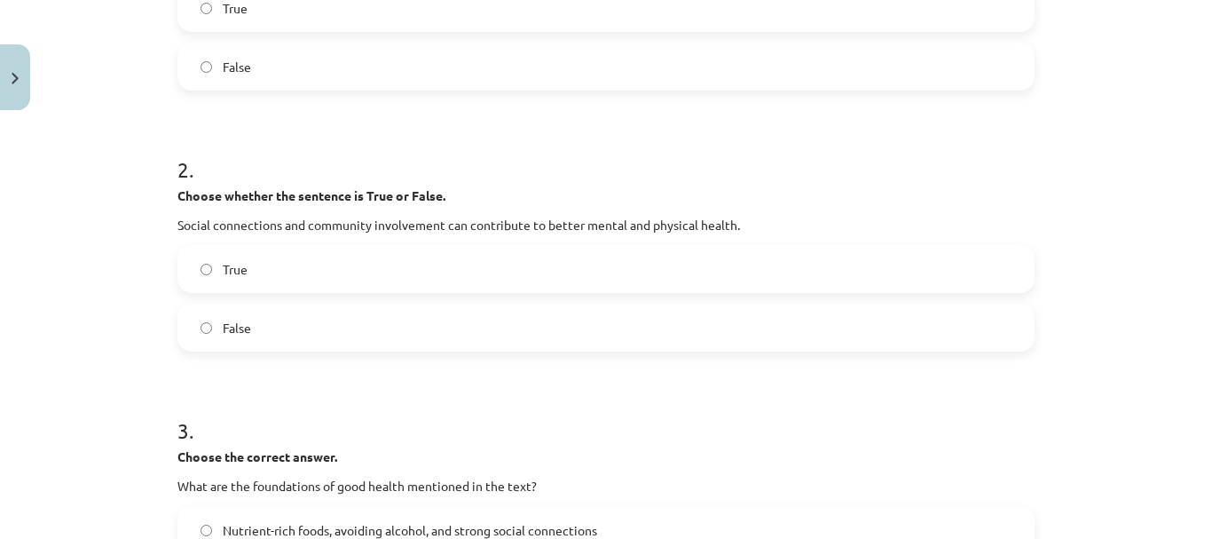
click at [421, 27] on label "True" at bounding box center [606, 8] width 854 height 44
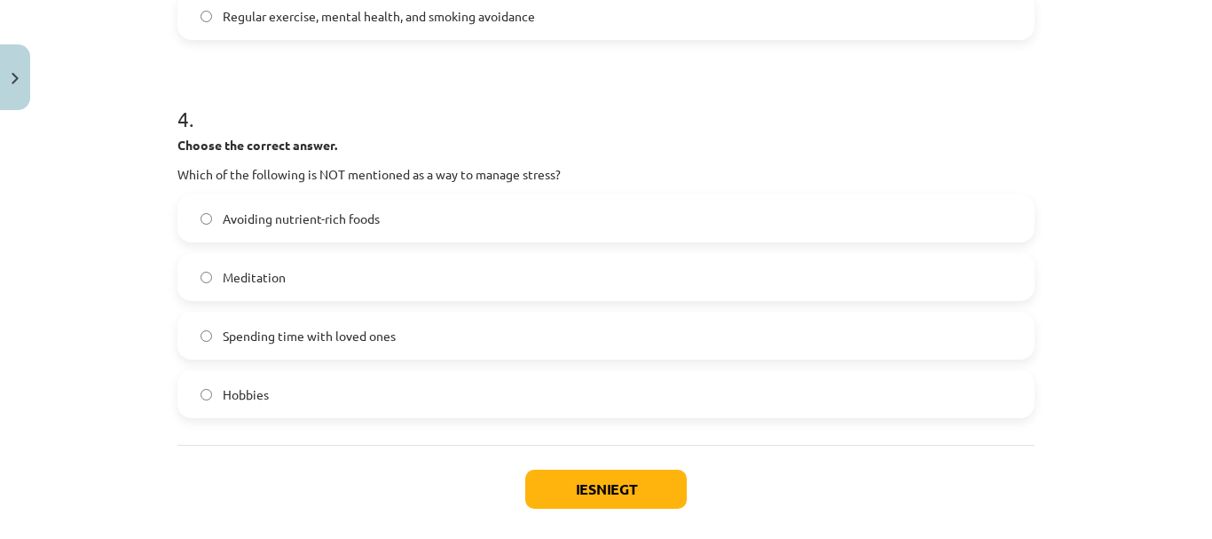
scroll to position [1263, 0]
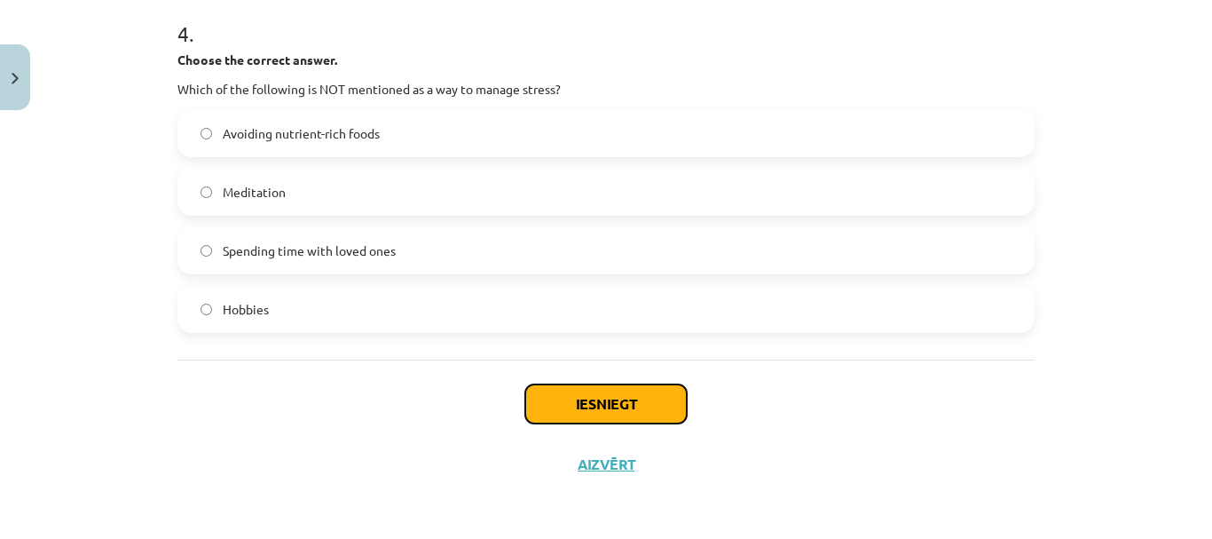
click at [563, 404] on button "Iesniegt" at bounding box center [605, 403] width 161 height 39
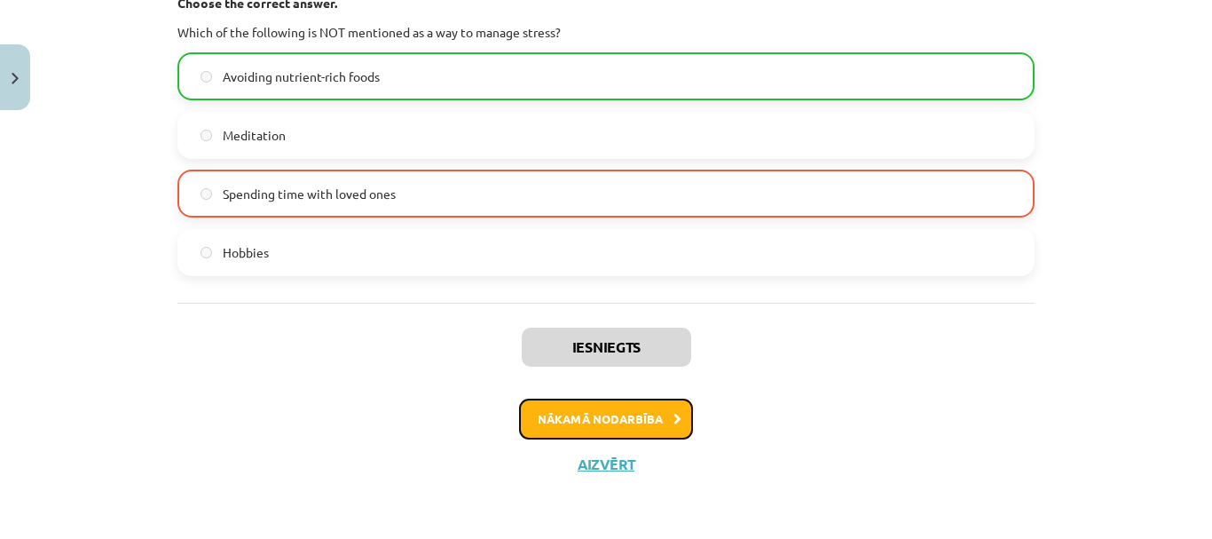
click at [609, 425] on button "Nākamā nodarbība" at bounding box center [606, 418] width 174 height 41
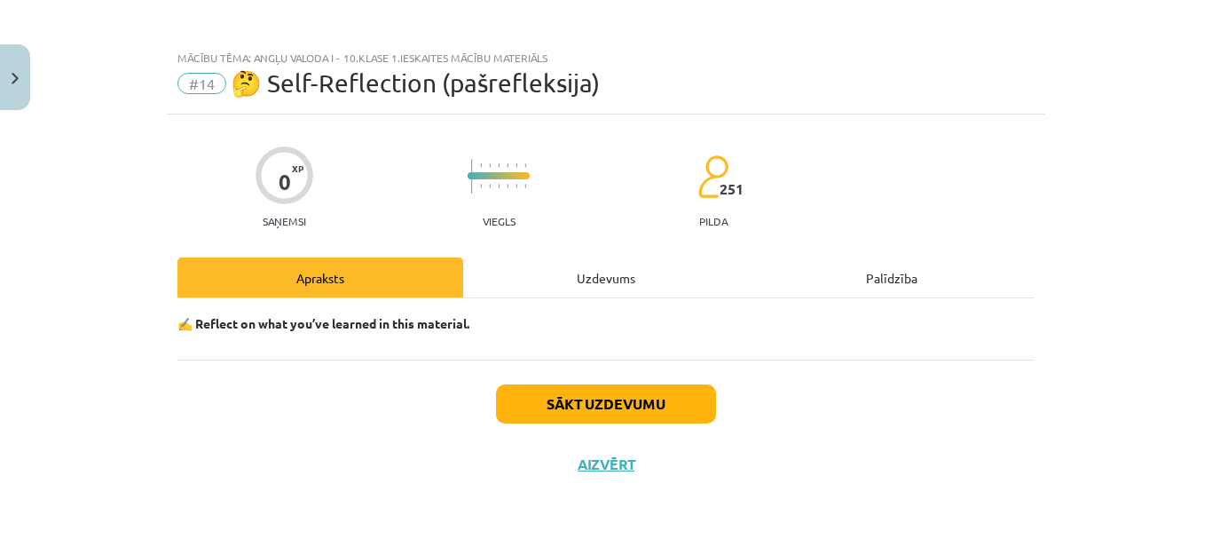
scroll to position [4, 0]
click at [568, 386] on button "Sākt uzdevumu" at bounding box center [606, 403] width 220 height 39
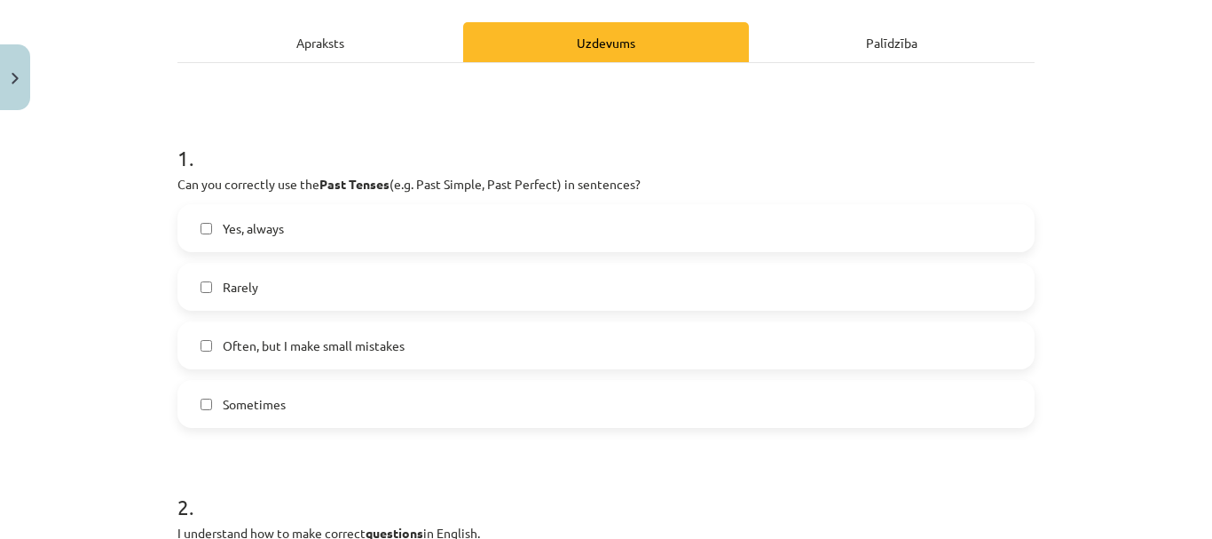
scroll to position [270, 0]
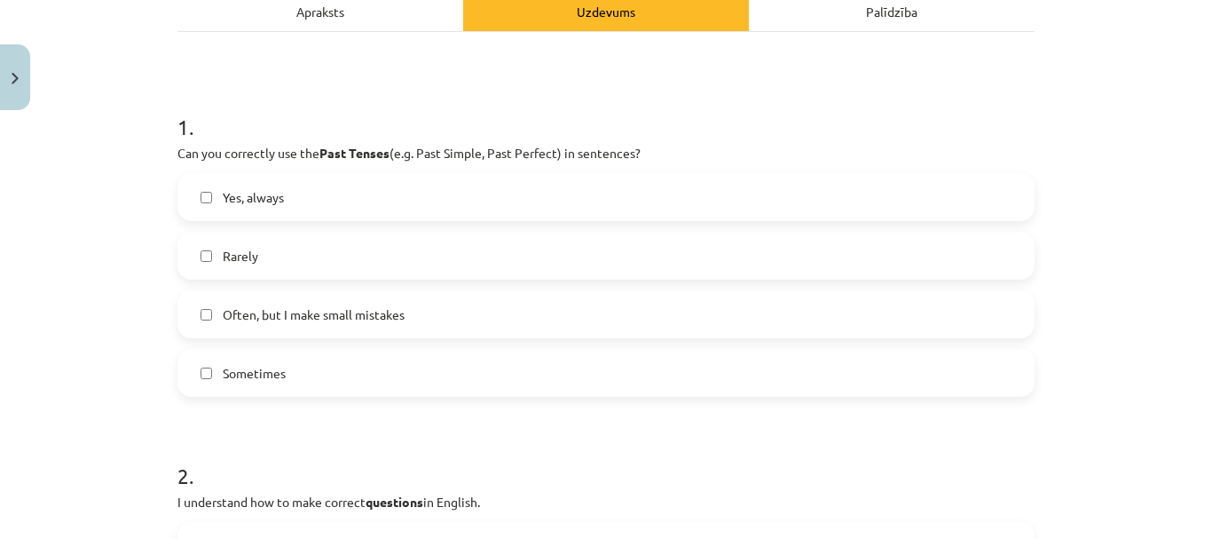
click at [511, 308] on label "Often, but I make small mistakes" at bounding box center [606, 314] width 854 height 44
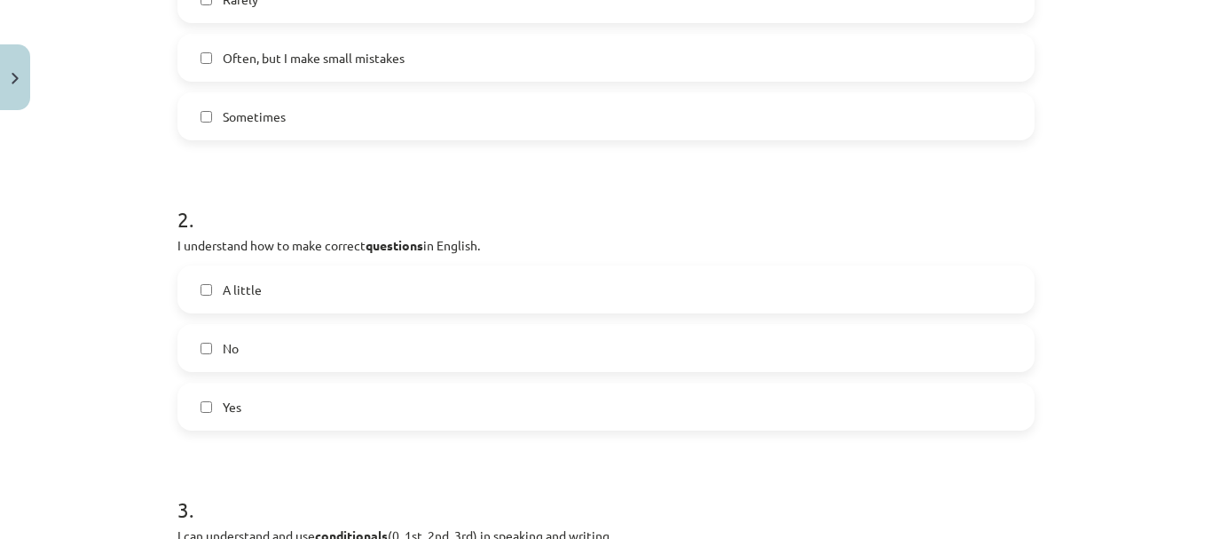
scroll to position [536, 0]
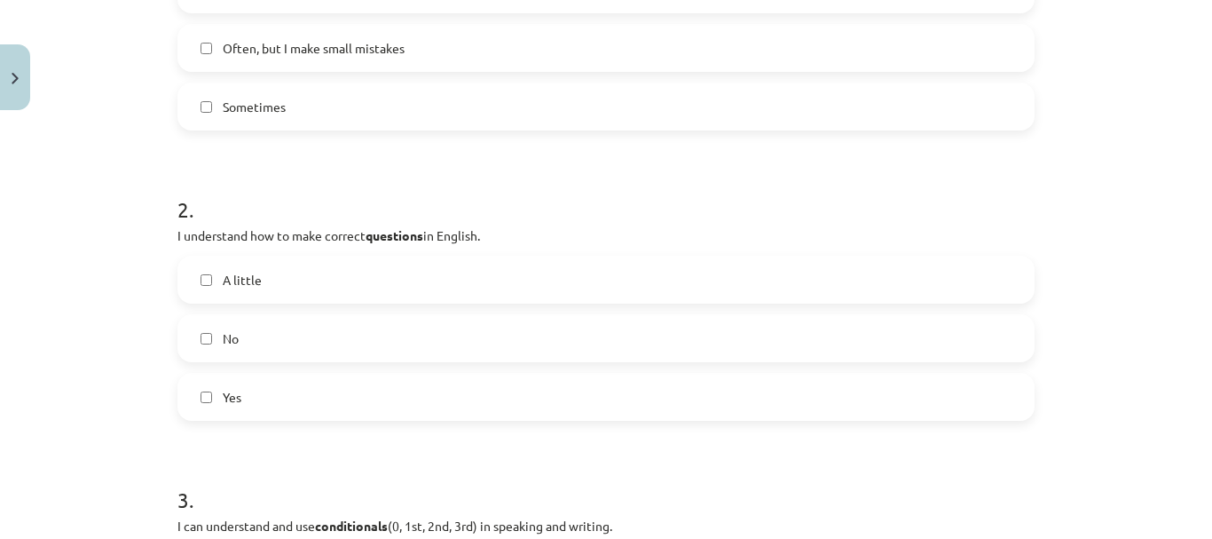
click at [291, 272] on label "A little" at bounding box center [606, 279] width 854 height 44
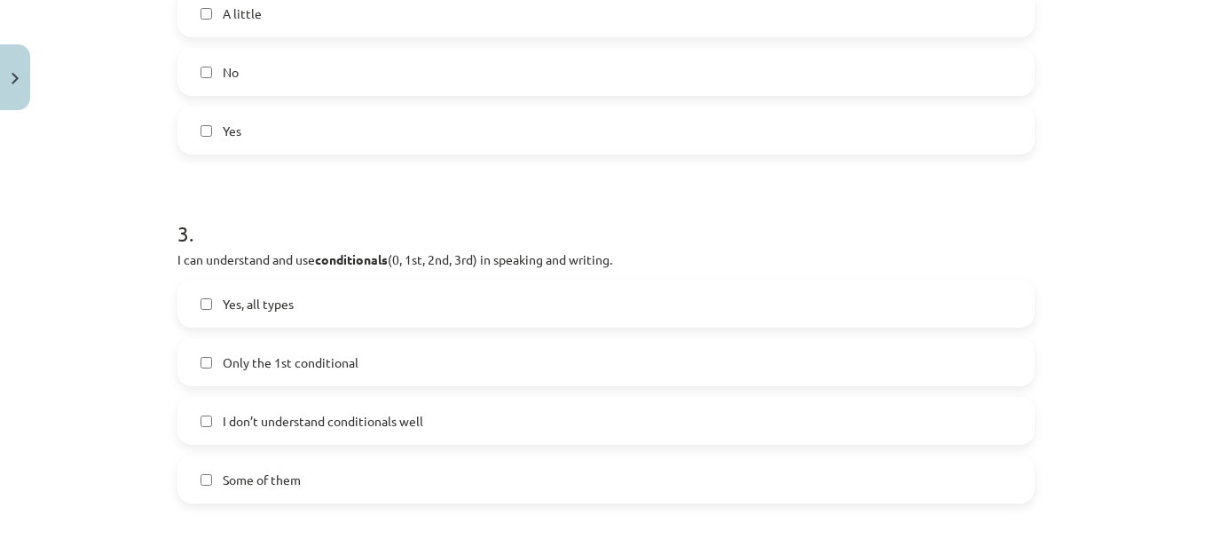
scroll to position [891, 0]
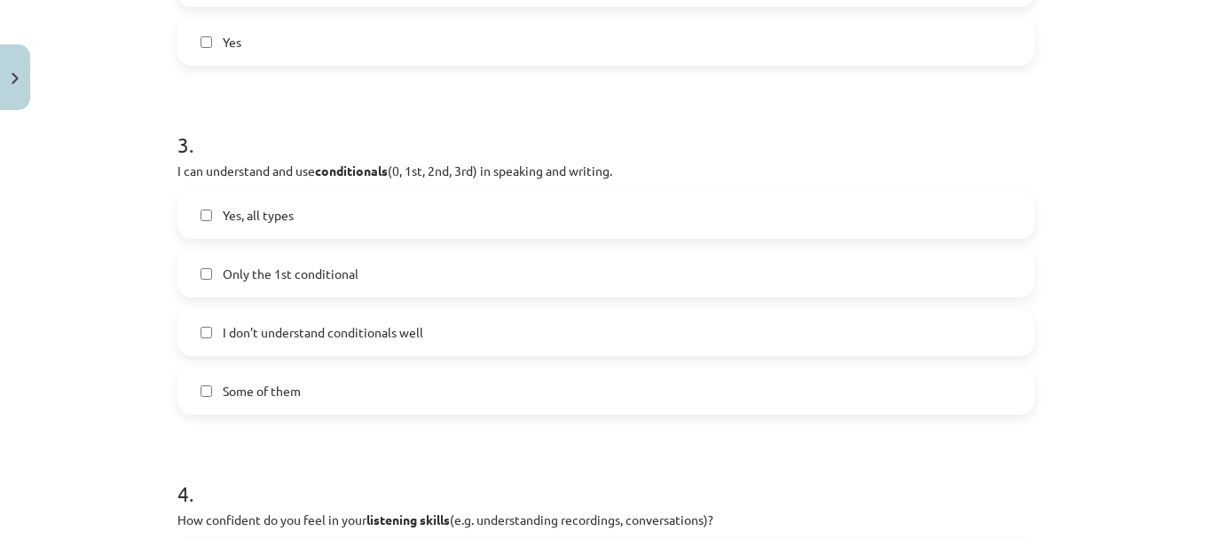
click at [431, 332] on label "I don’t understand conditionals well" at bounding box center [606, 332] width 854 height 44
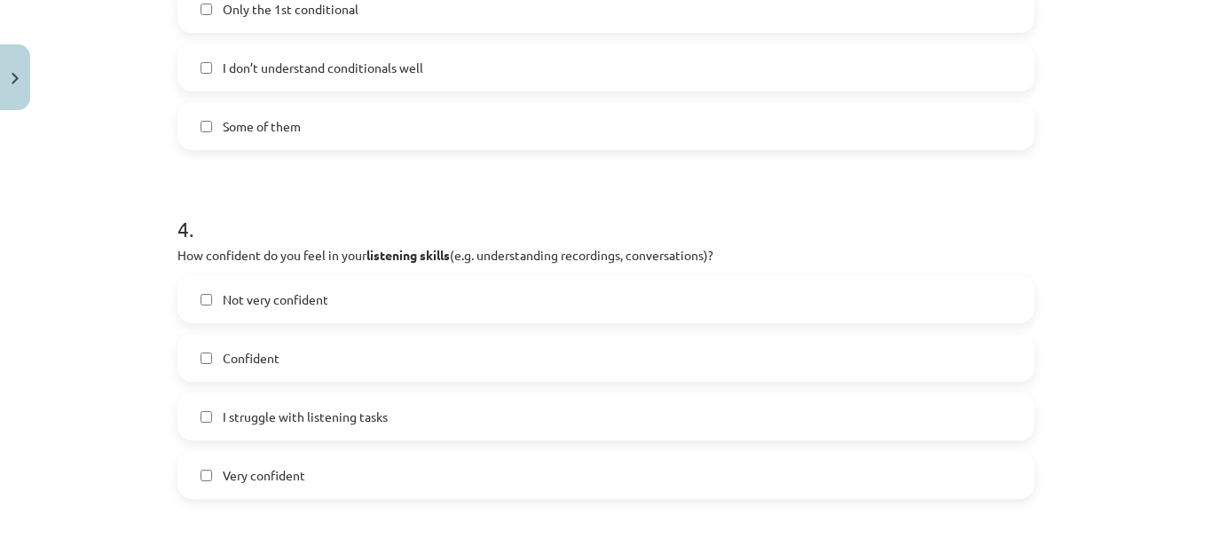
scroll to position [1157, 0]
click at [414, 353] on label "Confident" at bounding box center [606, 356] width 854 height 44
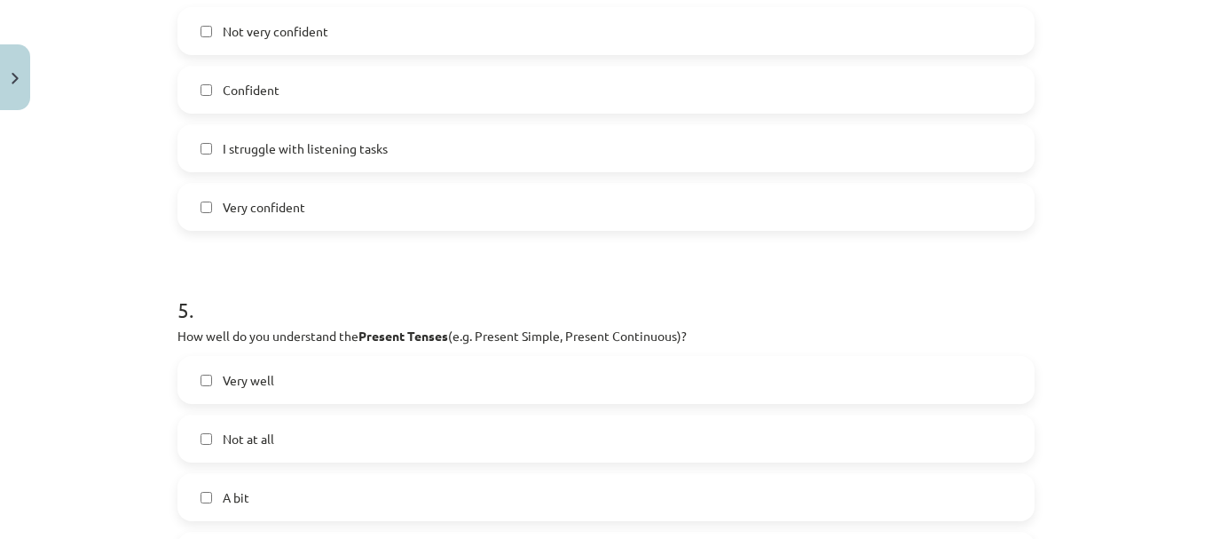
scroll to position [1512, 0]
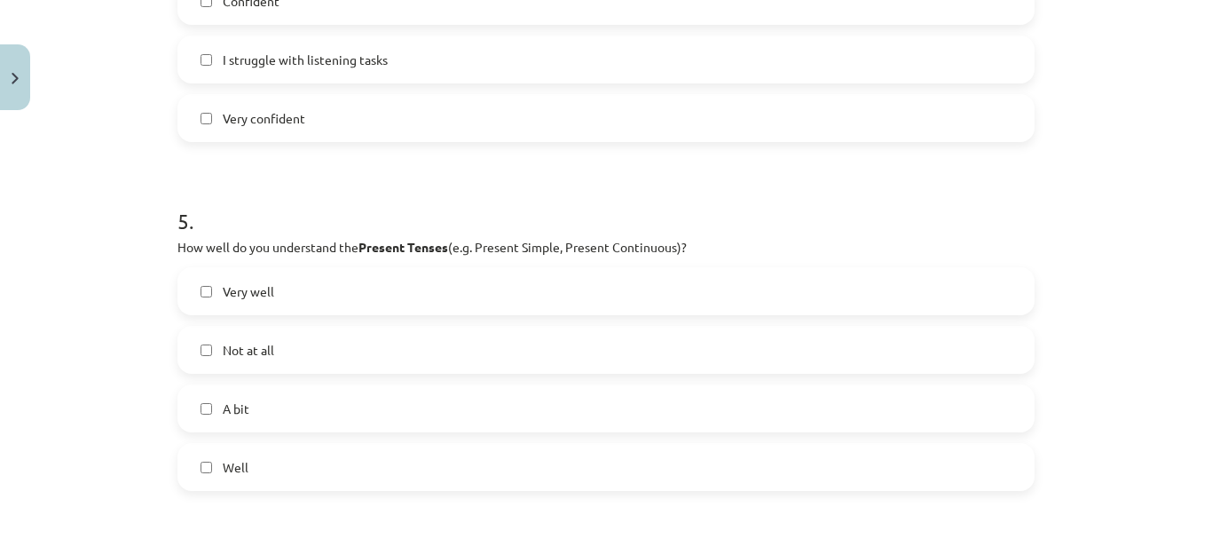
click at [378, 355] on label "Not at all" at bounding box center [606, 349] width 854 height 44
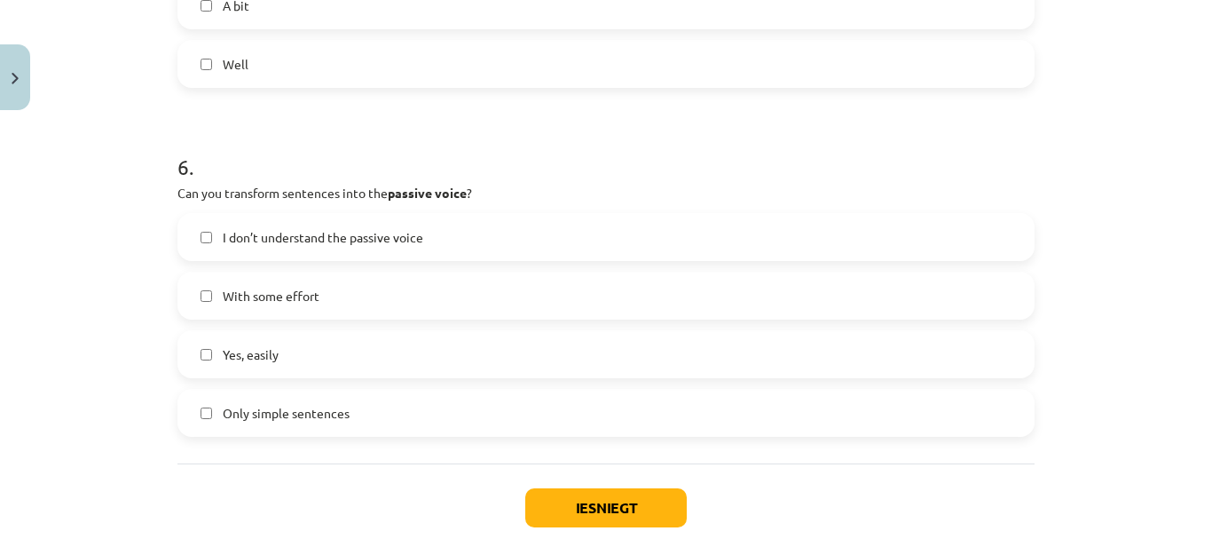
scroll to position [1956, 0]
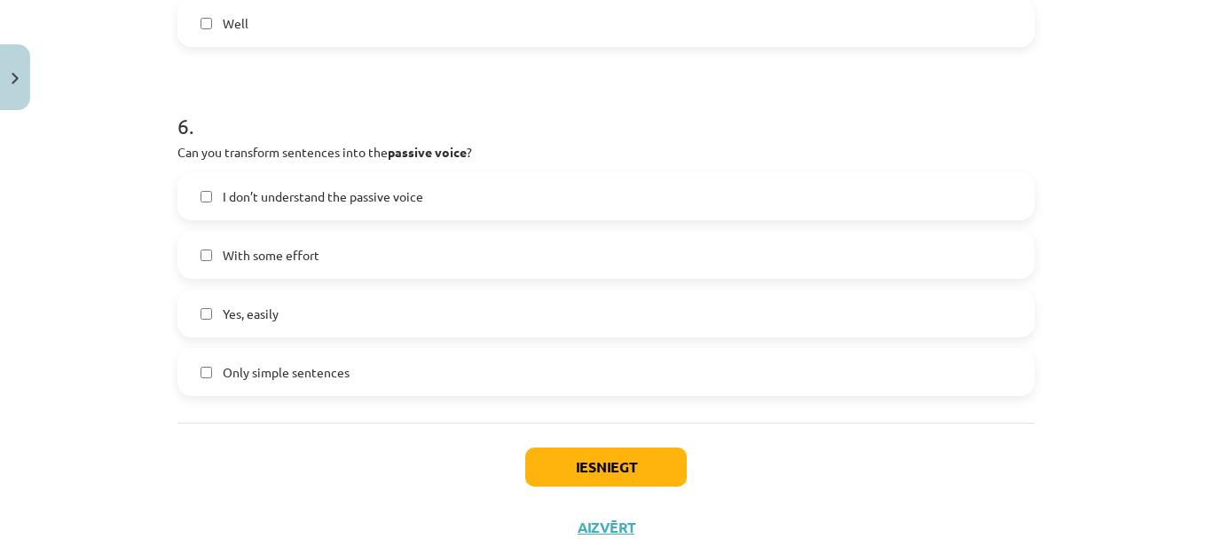
click at [423, 186] on label "I don’t understand the passive voice" at bounding box center [606, 196] width 854 height 44
click at [578, 449] on button "Iesniegt" at bounding box center [605, 466] width 161 height 39
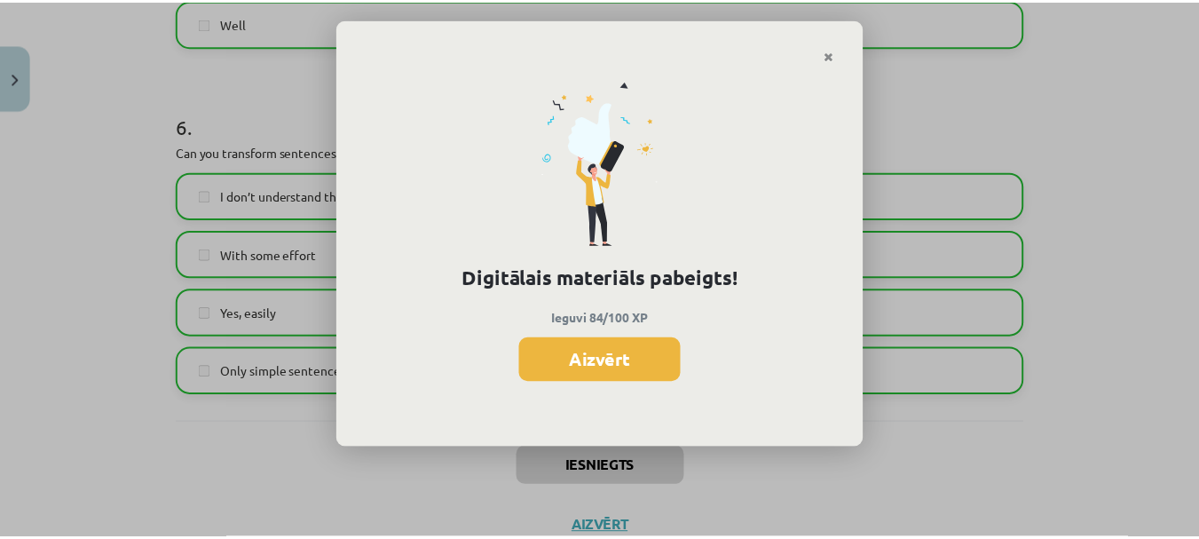
scroll to position [1240, 0]
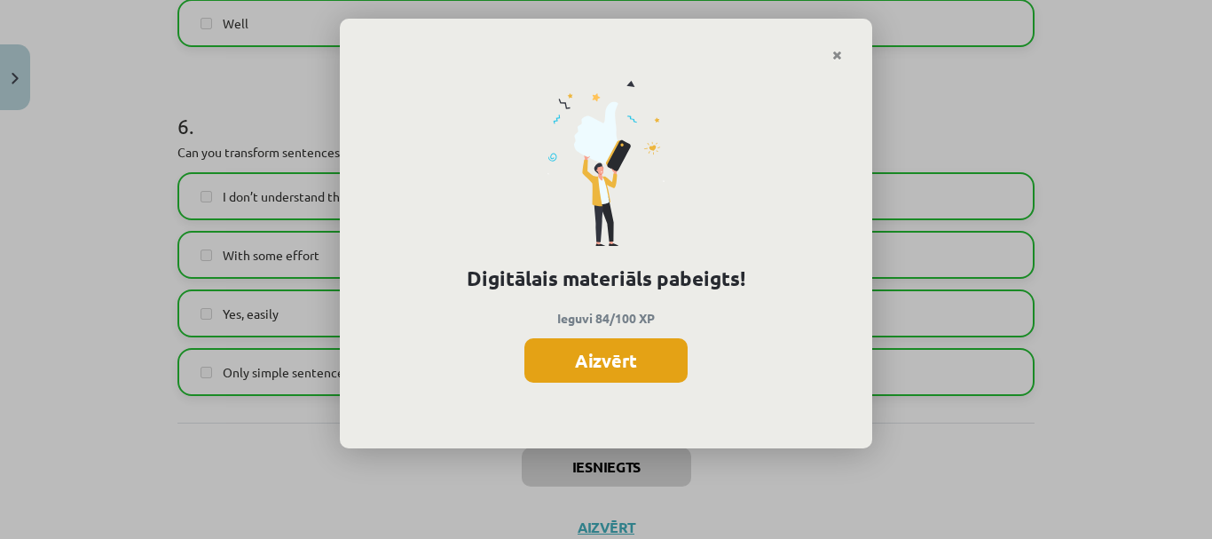
click at [634, 359] on button "Aizvērt" at bounding box center [605, 360] width 163 height 44
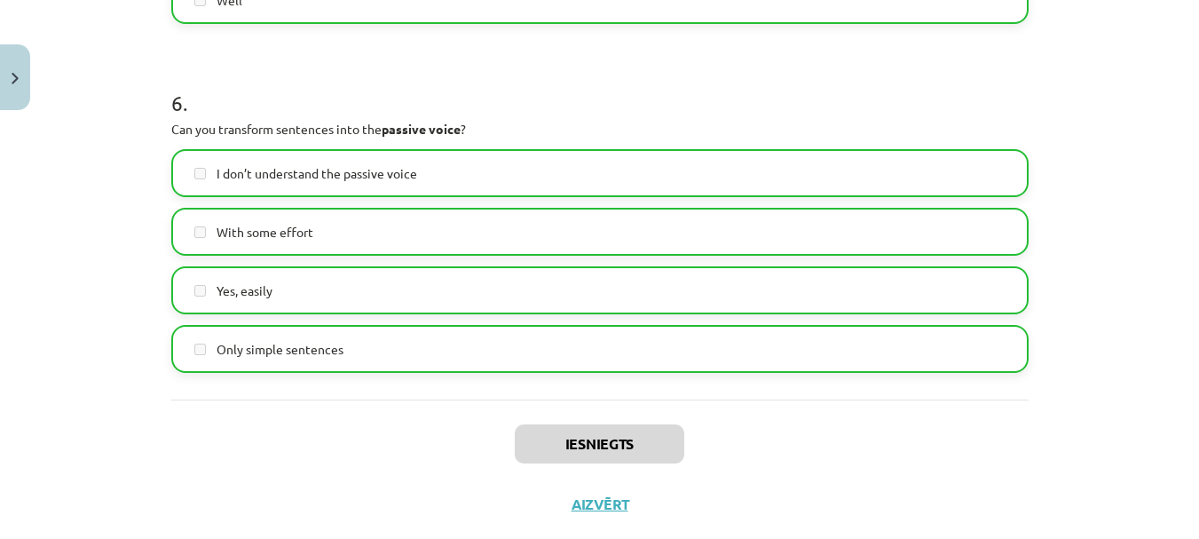
scroll to position [2019, 0]
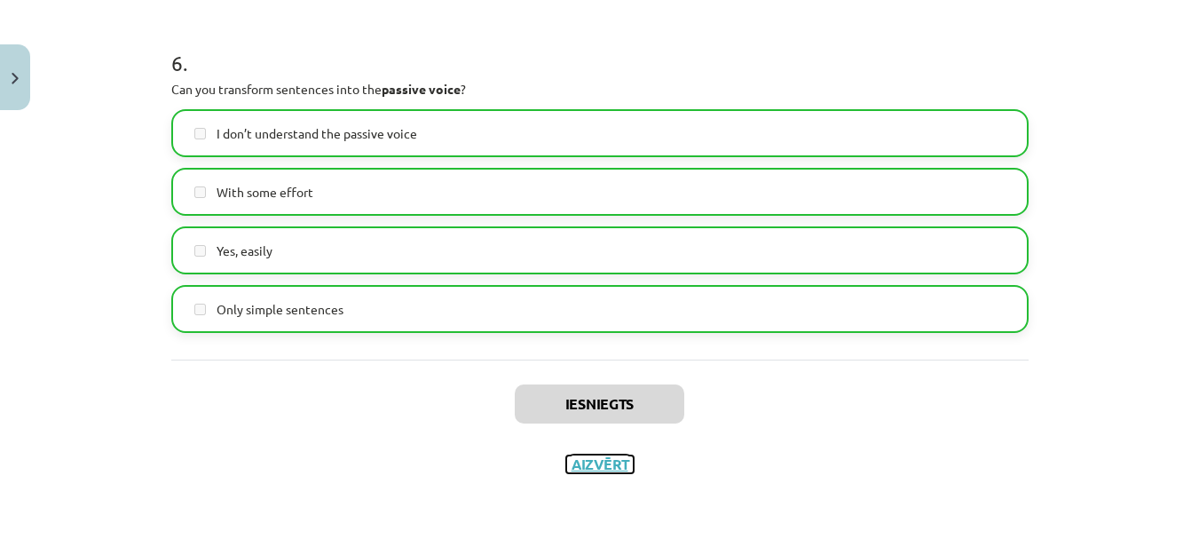
click at [599, 459] on button "Aizvērt" at bounding box center [599, 464] width 67 height 18
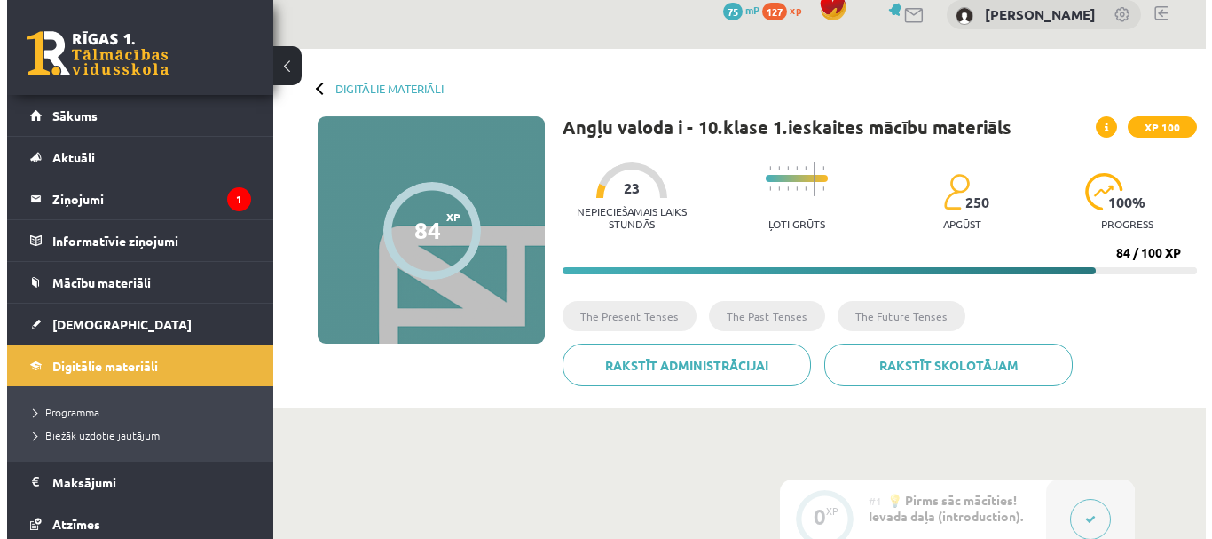
scroll to position [0, 0]
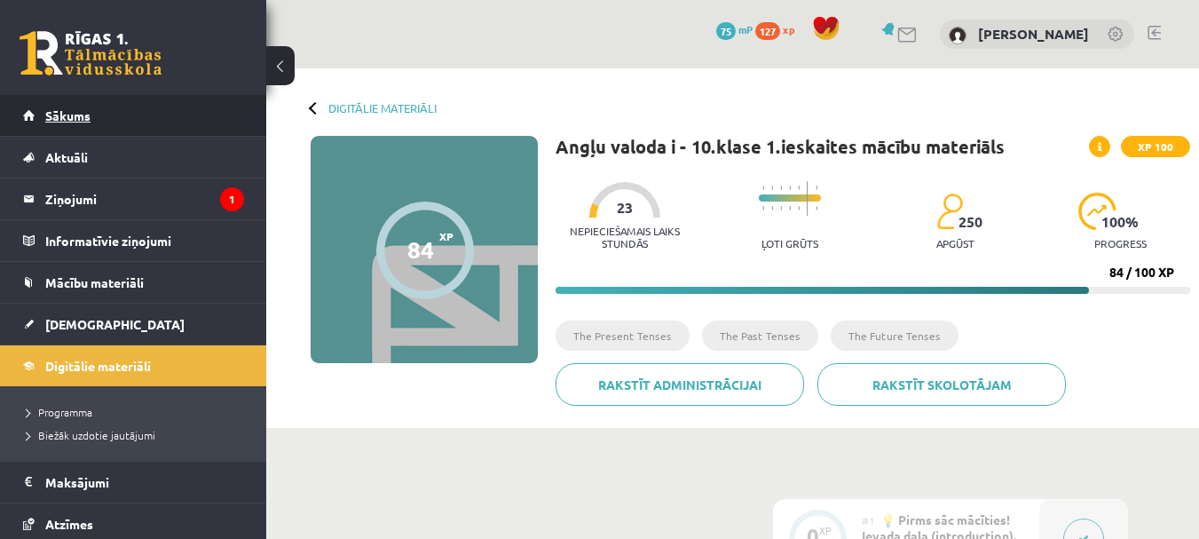
click at [166, 118] on link "Sākums" at bounding box center [133, 115] width 221 height 41
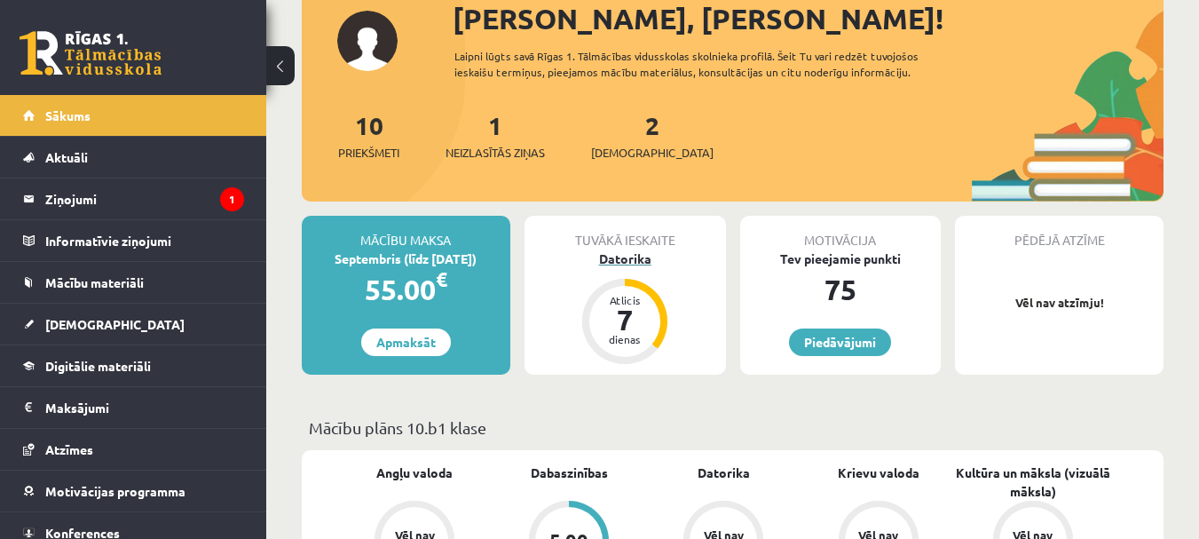
scroll to position [177, 0]
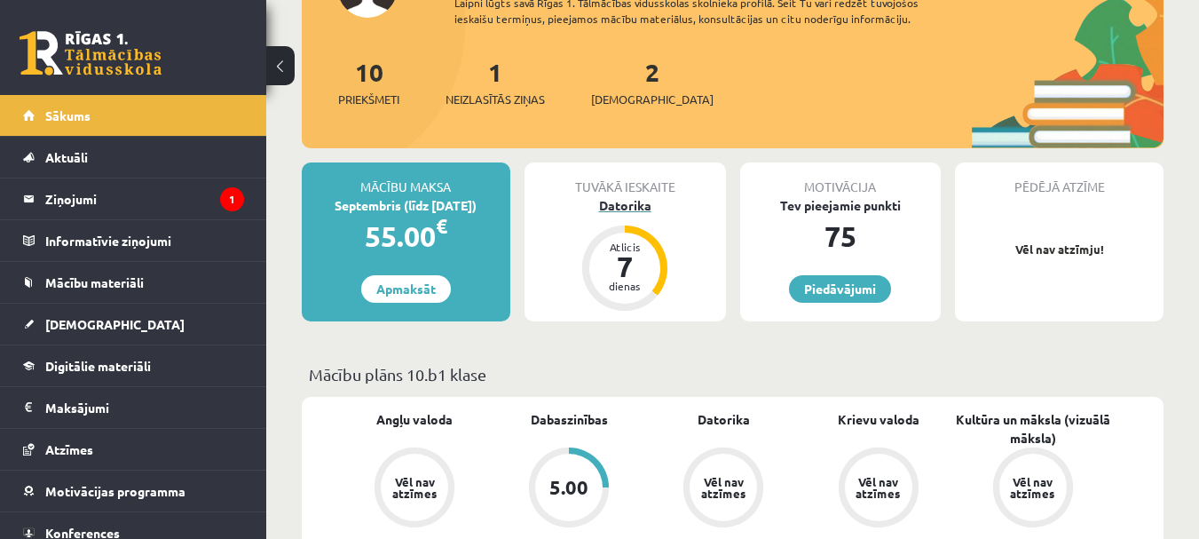
click at [626, 204] on div "Datorika" at bounding box center [624, 205] width 201 height 19
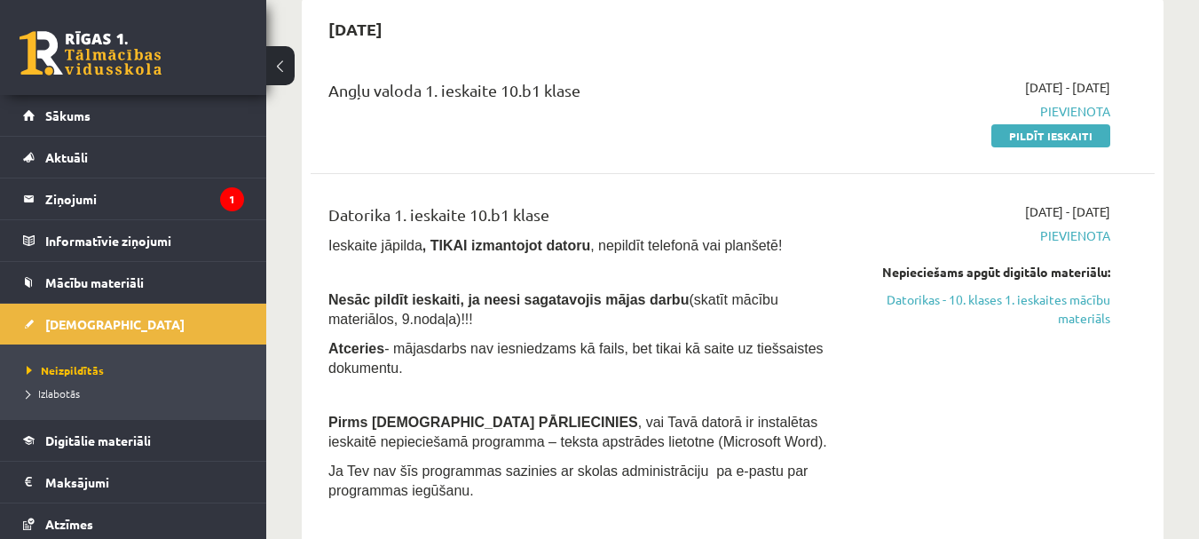
scroll to position [177, 0]
click at [1025, 135] on link "Pildīt ieskaiti" at bounding box center [1050, 133] width 119 height 23
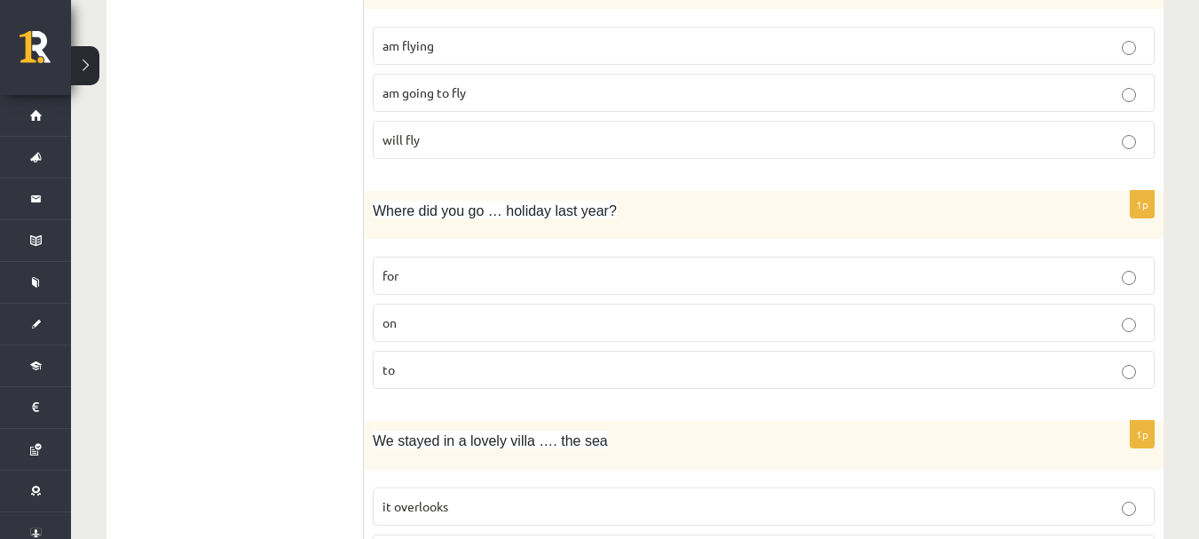
scroll to position [1065, 0]
click at [412, 320] on p "on" at bounding box center [763, 321] width 762 height 19
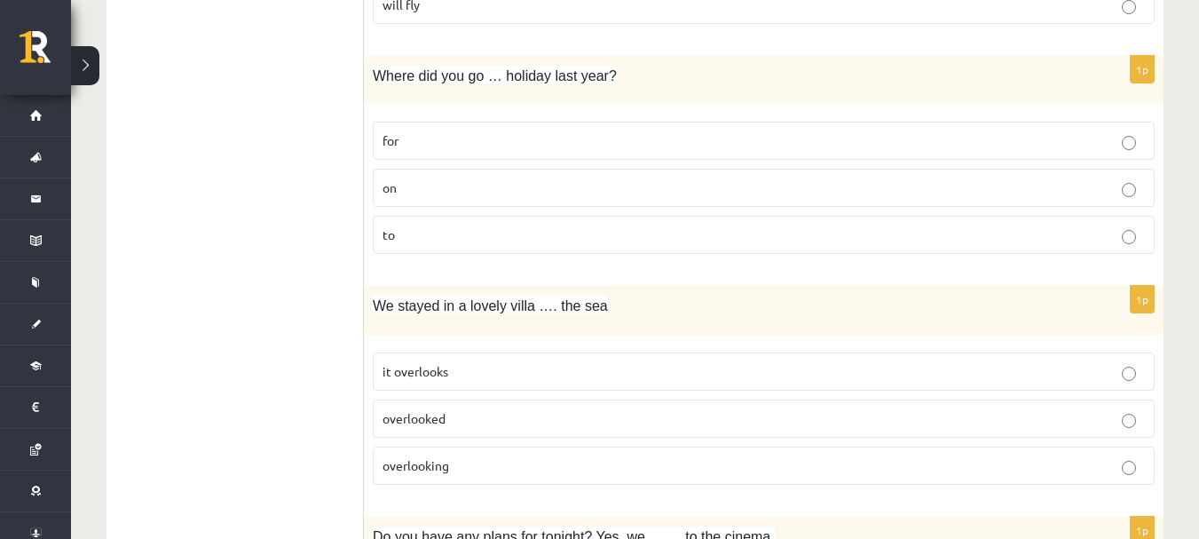
scroll to position [1242, 0]
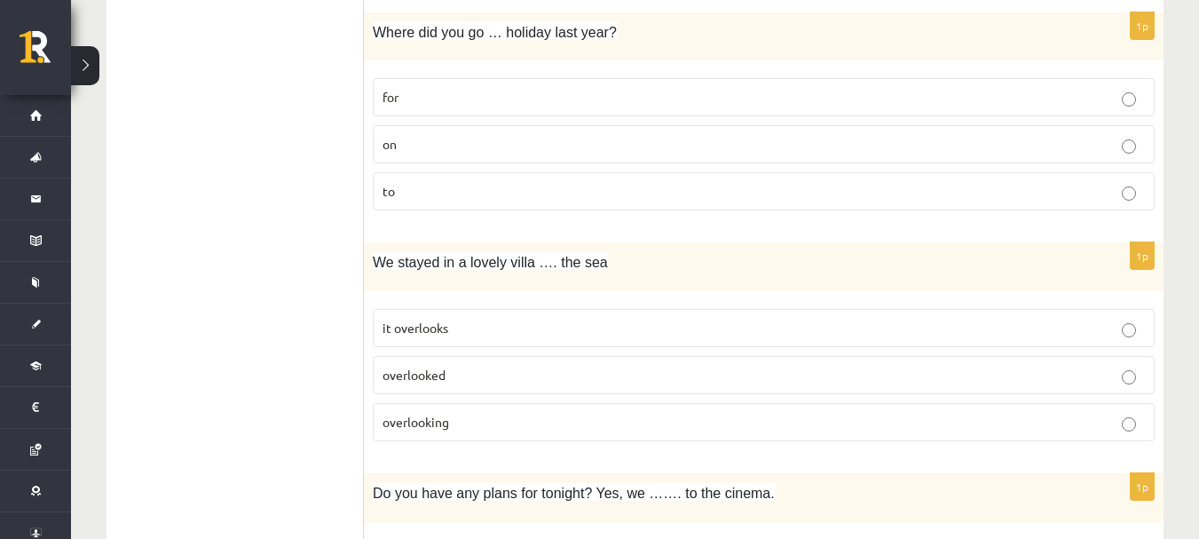
click at [489, 378] on p "overlooked" at bounding box center [763, 375] width 762 height 19
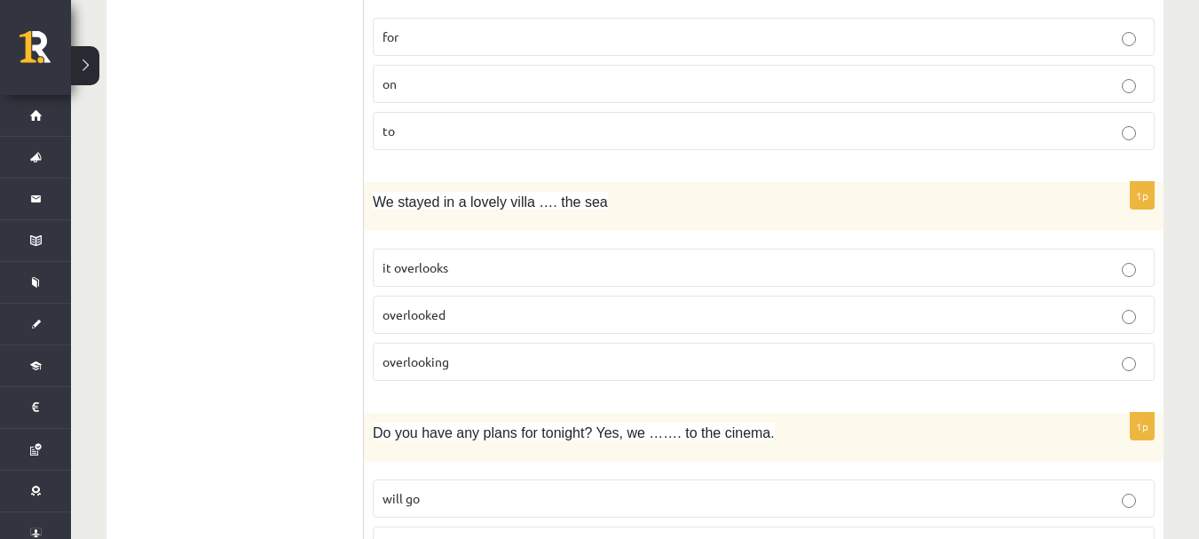
scroll to position [1331, 0]
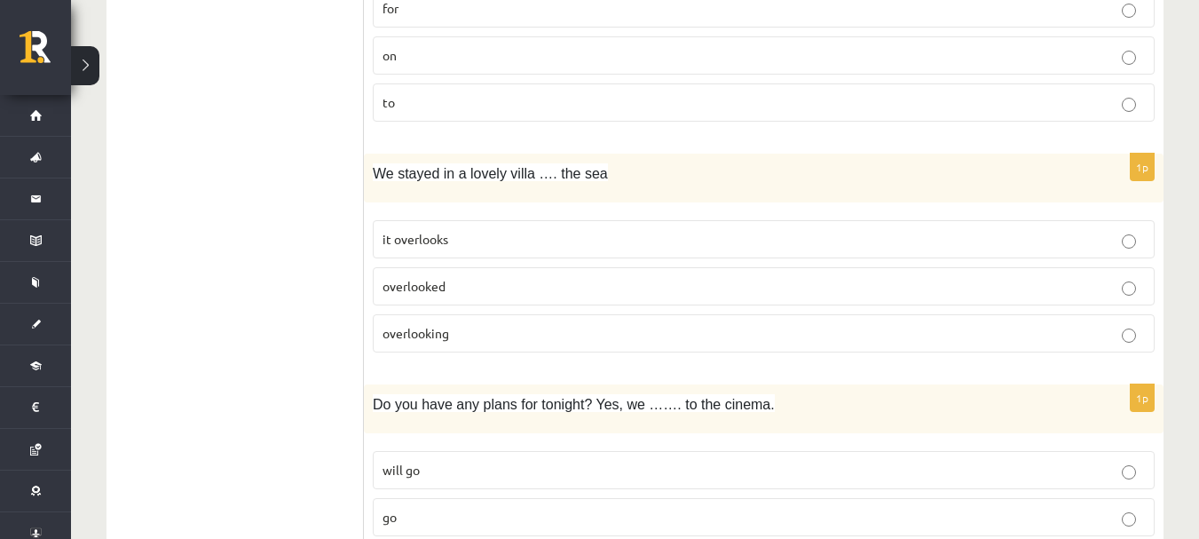
click at [476, 343] on p "overlooking" at bounding box center [763, 333] width 762 height 19
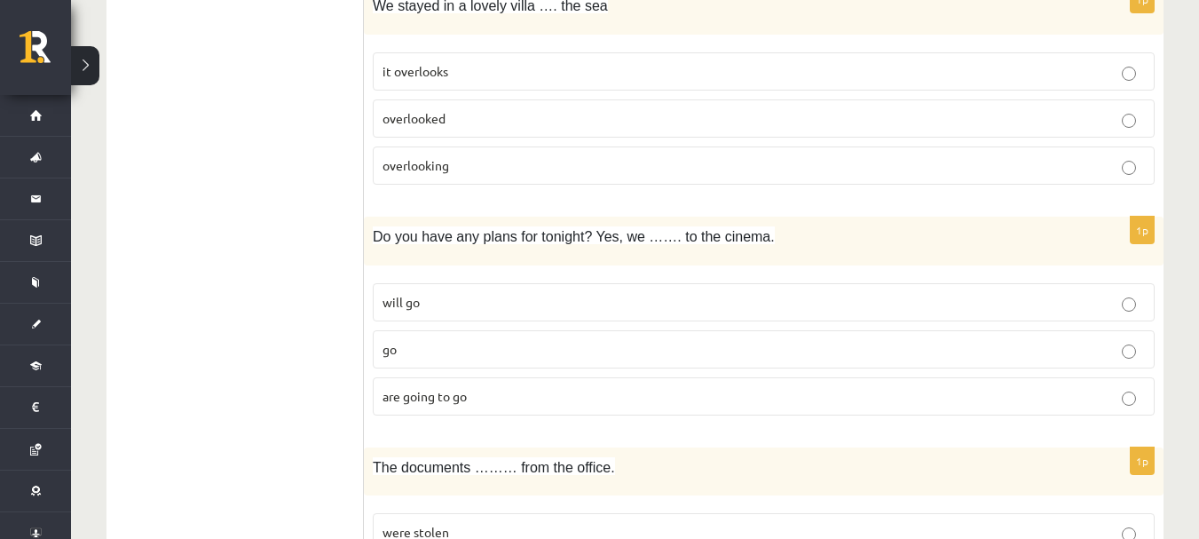
scroll to position [1508, 0]
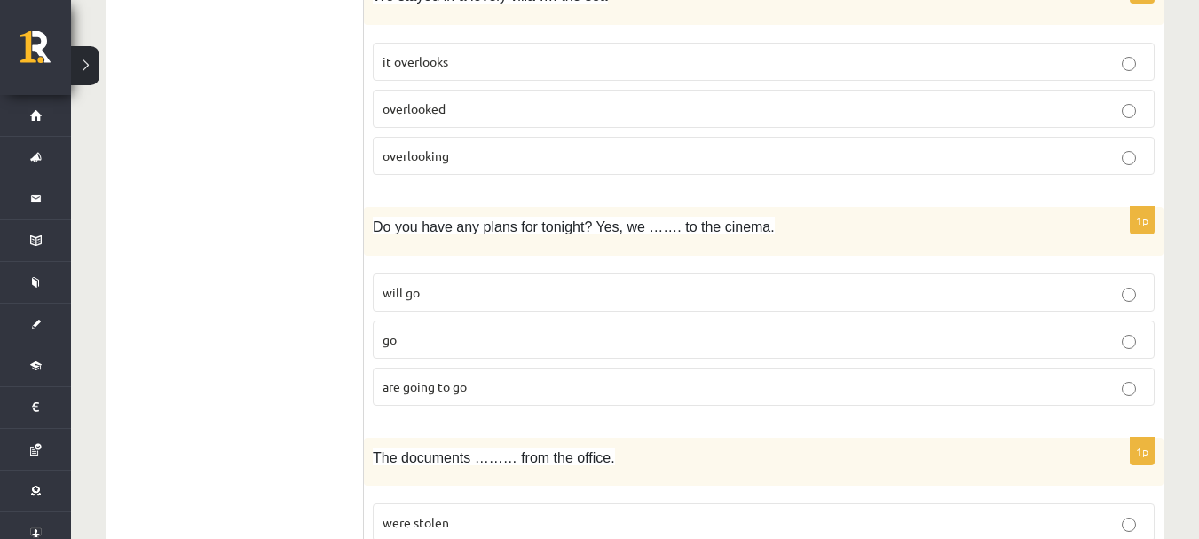
click at [474, 395] on p "are going to go" at bounding box center [763, 386] width 762 height 19
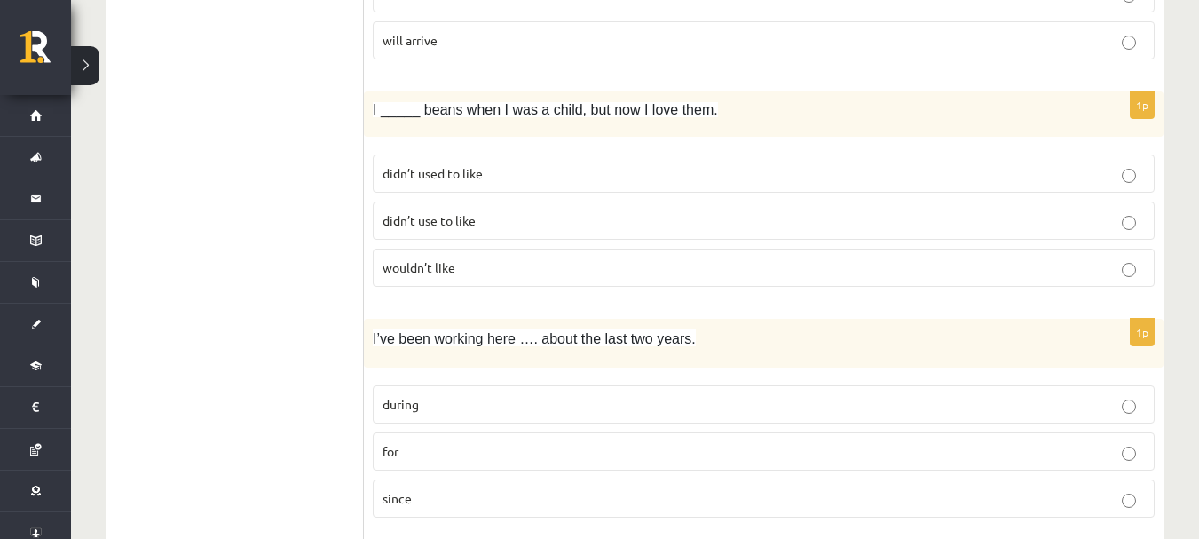
scroll to position [2573, 0]
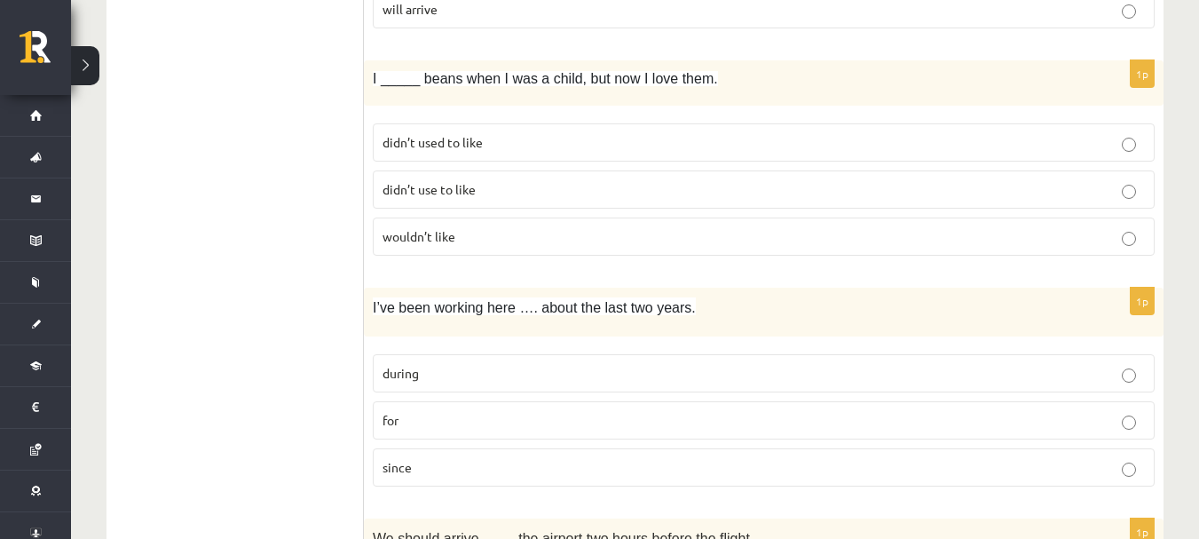
click at [470, 419] on p "for" at bounding box center [763, 420] width 762 height 19
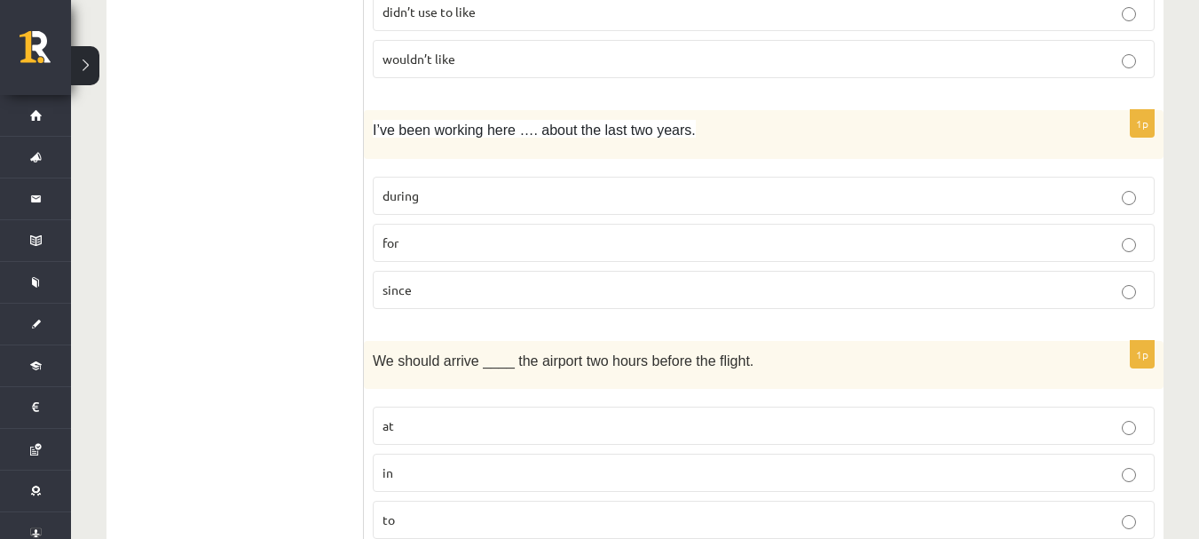
scroll to position [2839, 0]
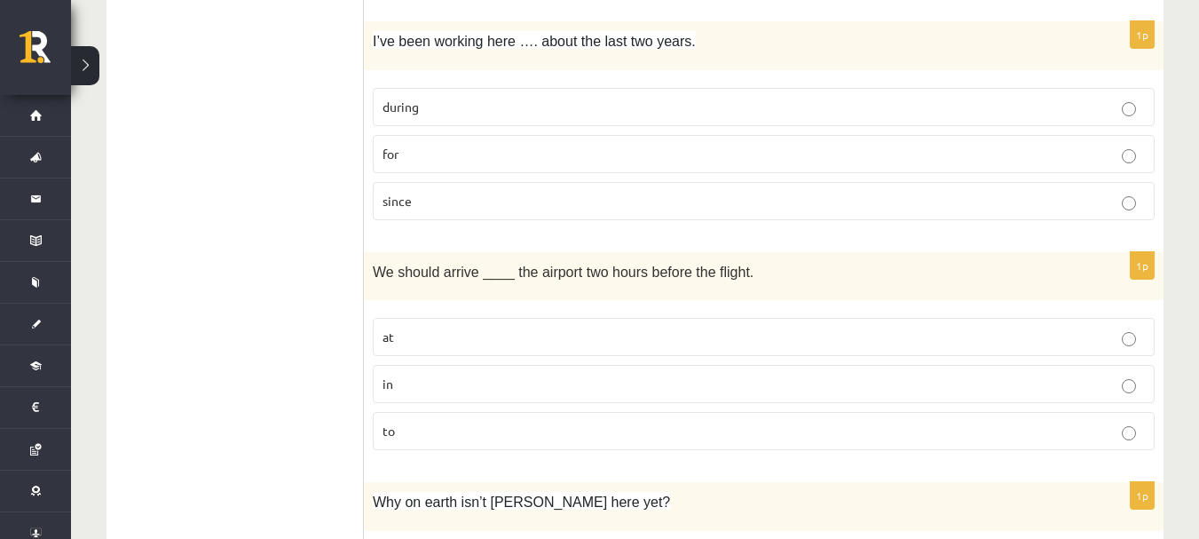
click at [430, 323] on label "at" at bounding box center [764, 337] width 782 height 38
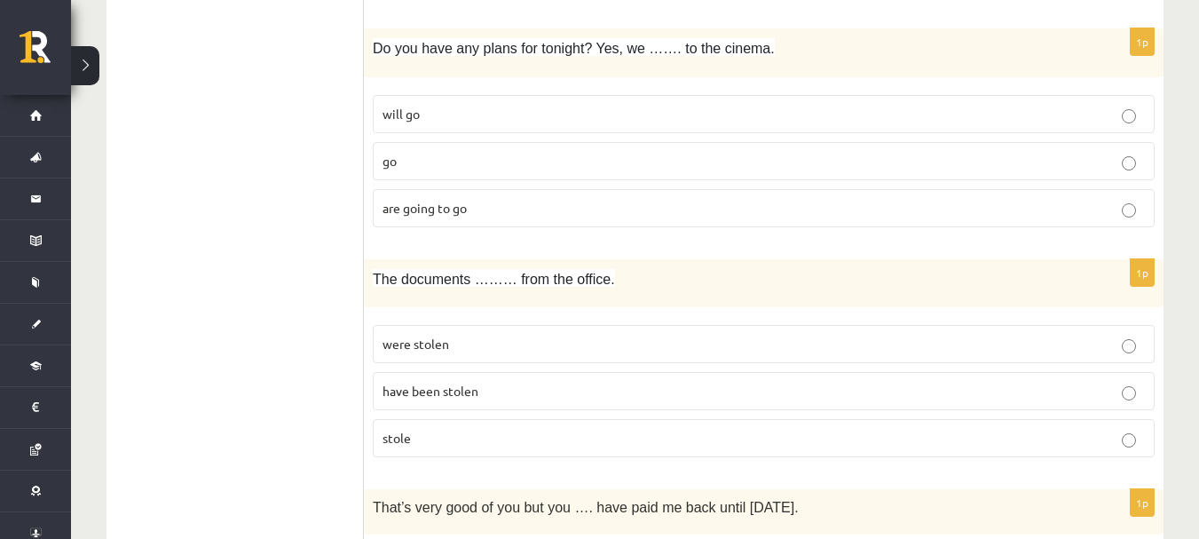
scroll to position [1686, 0]
click at [481, 342] on p "were stolen" at bounding box center [763, 344] width 762 height 19
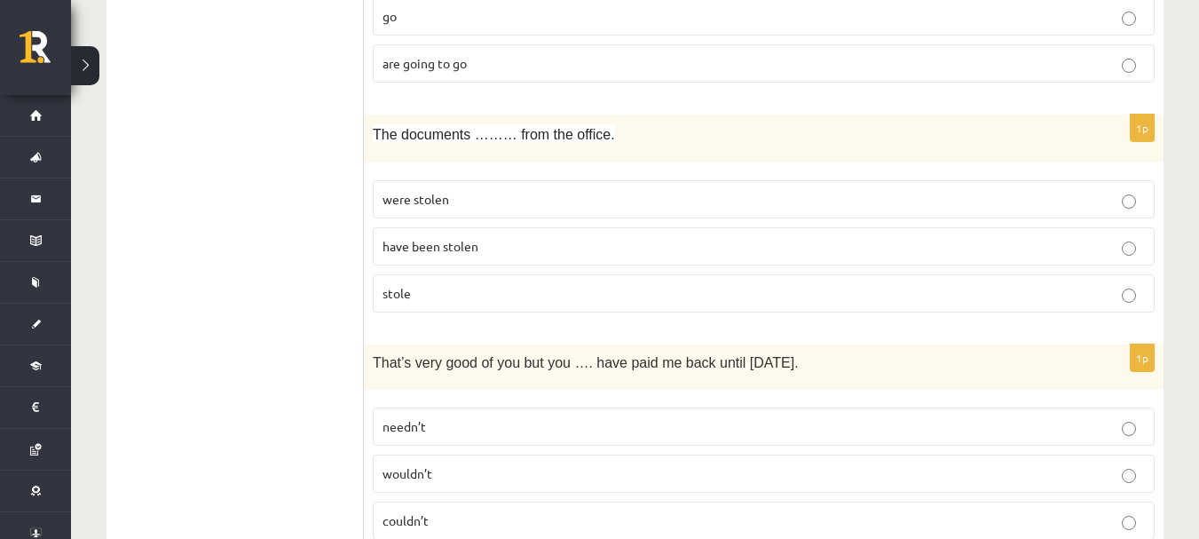
scroll to position [1863, 0]
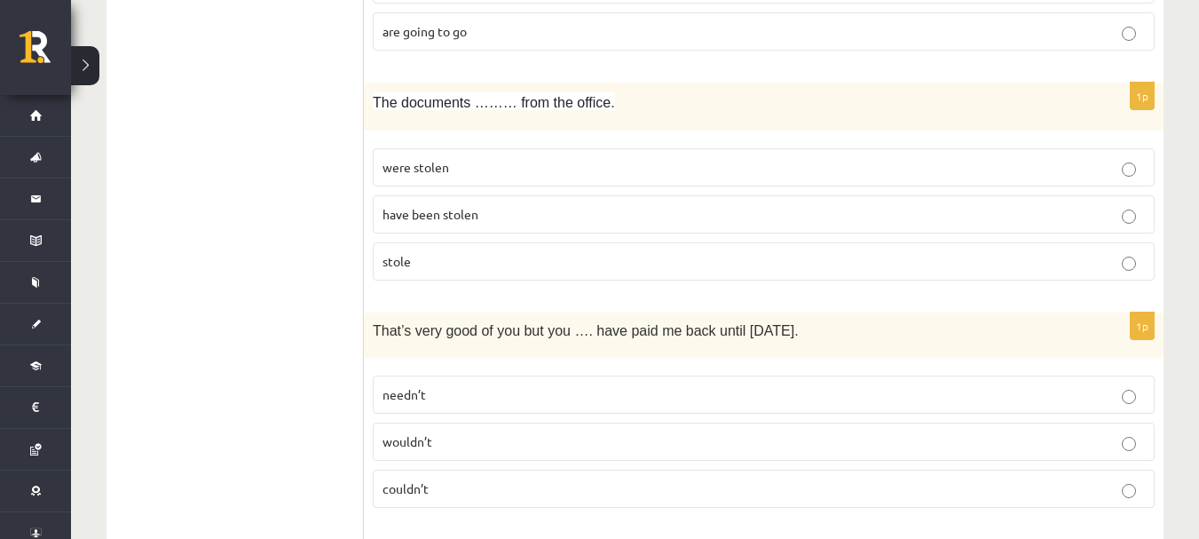
click at [490, 378] on label "needn’t" at bounding box center [764, 394] width 782 height 38
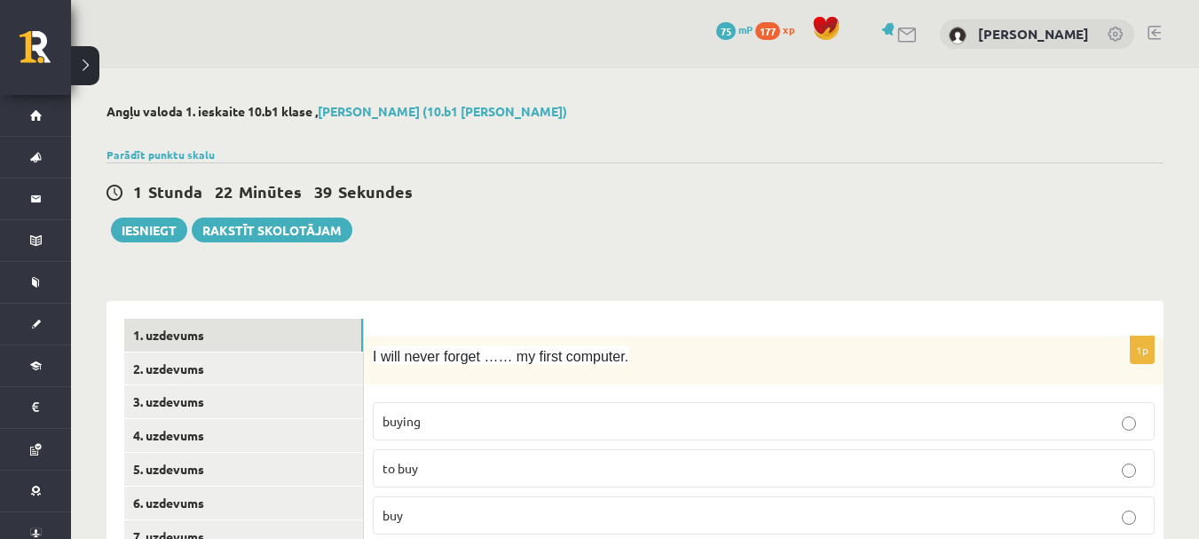
scroll to position [89, 0]
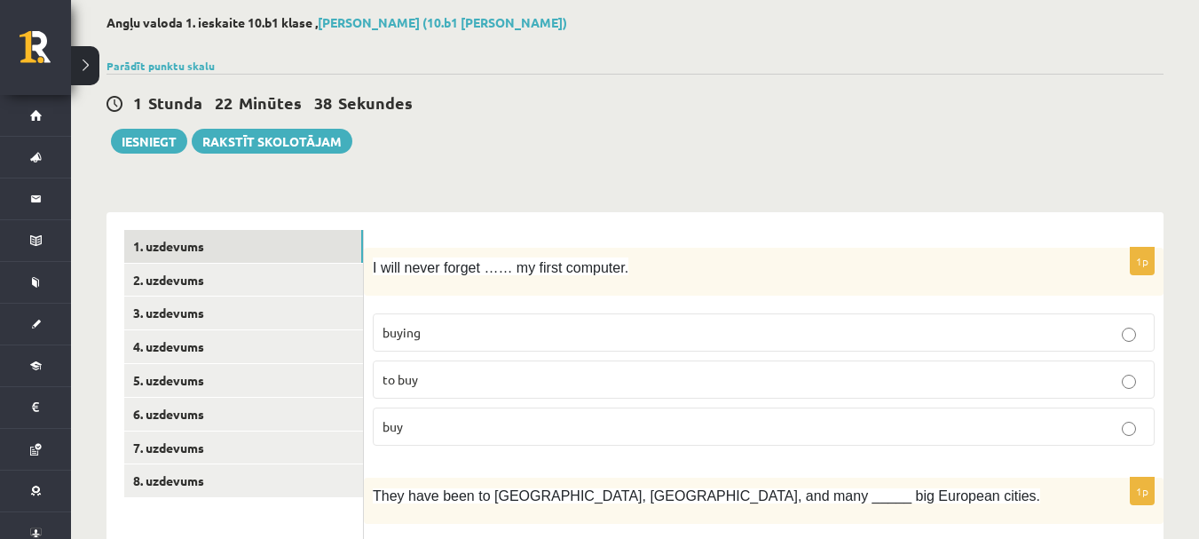
click at [481, 337] on p "buying" at bounding box center [763, 332] width 762 height 19
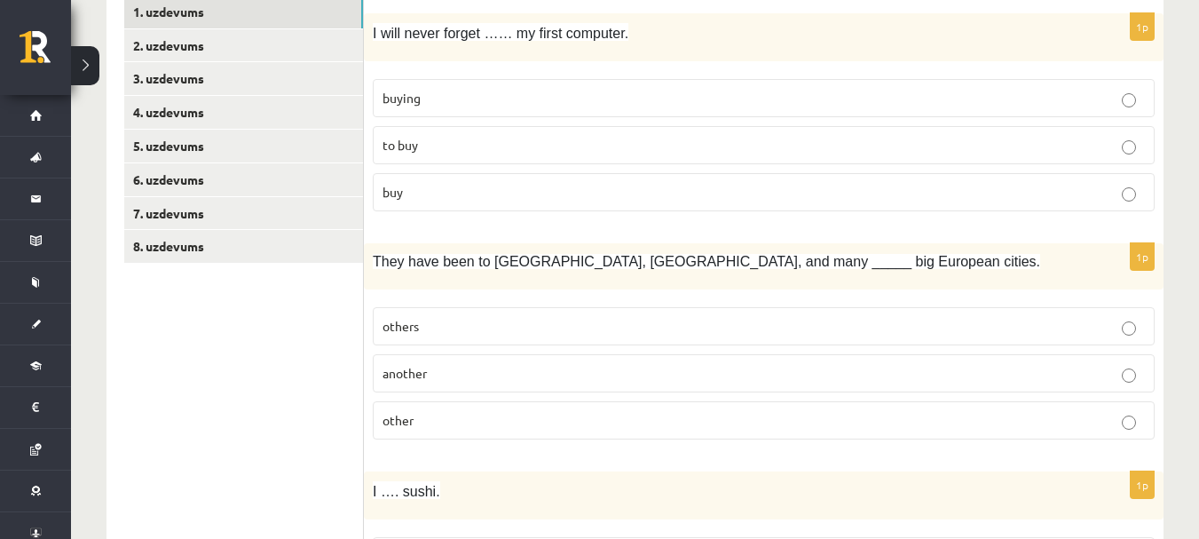
scroll to position [355, 0]
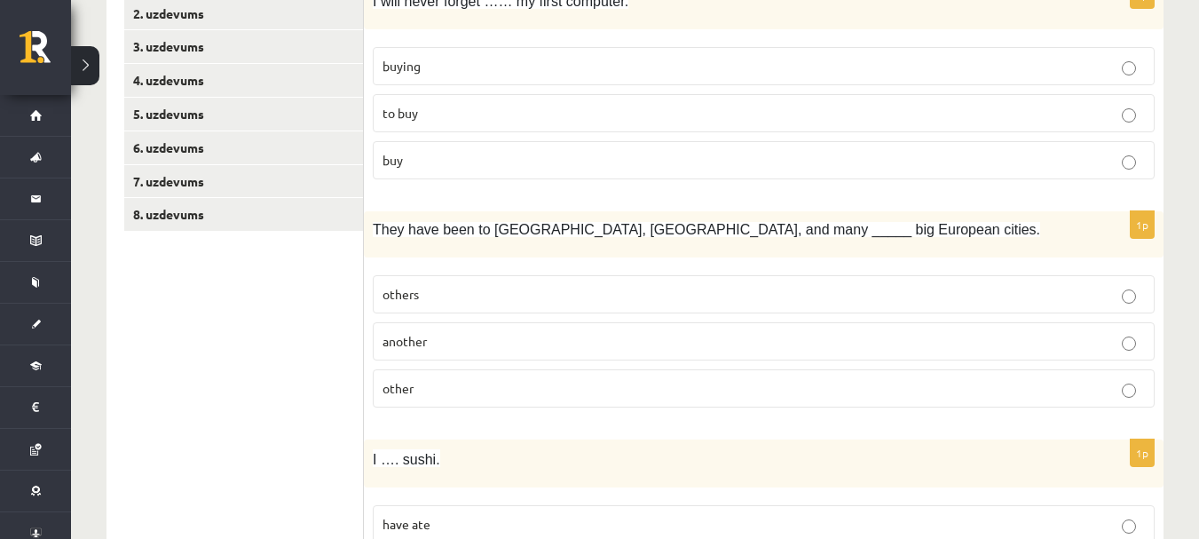
click at [453, 276] on label "others" at bounding box center [764, 294] width 782 height 38
click at [474, 383] on p "other" at bounding box center [763, 388] width 762 height 19
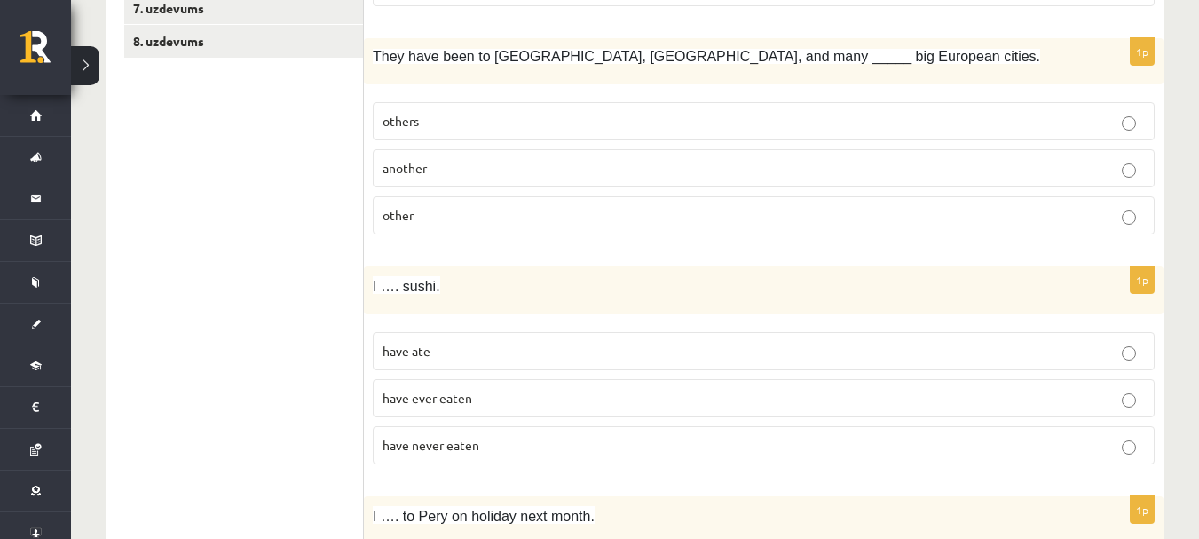
scroll to position [532, 0]
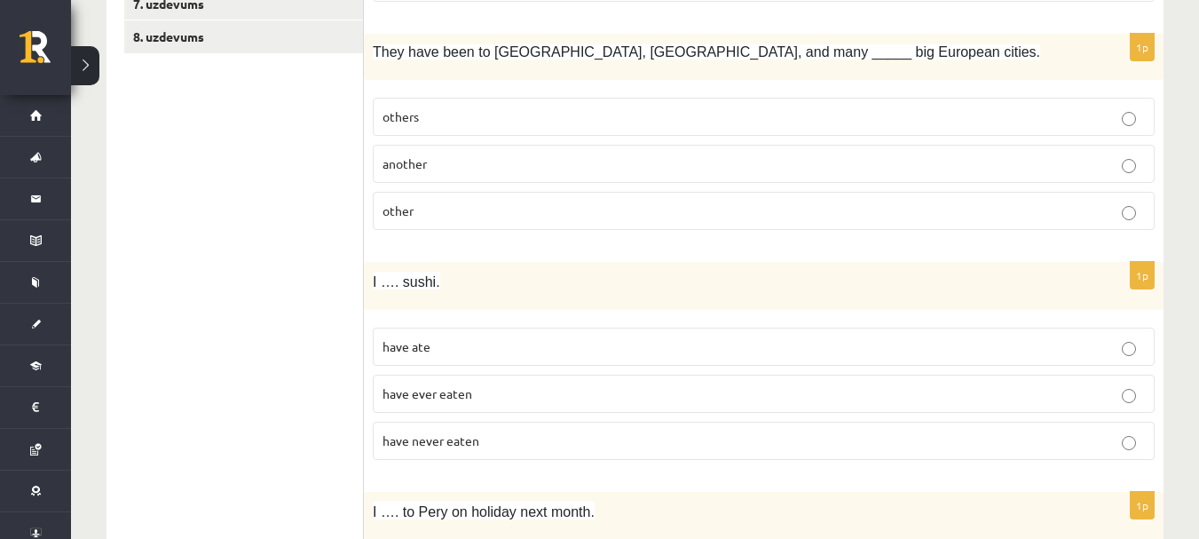
click at [503, 444] on p "have never eaten" at bounding box center [763, 440] width 762 height 19
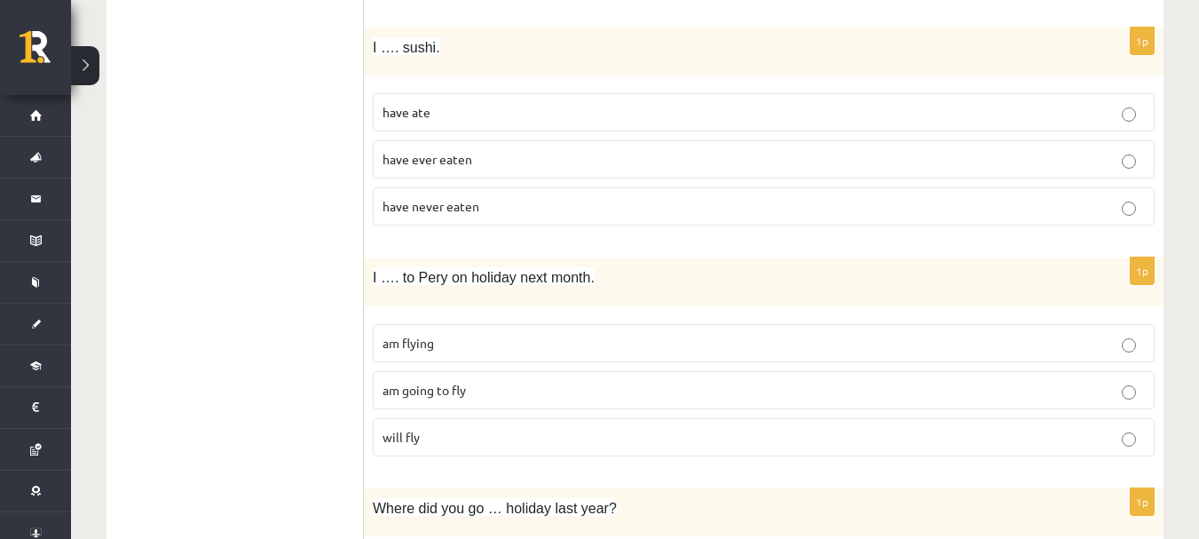
scroll to position [799, 0]
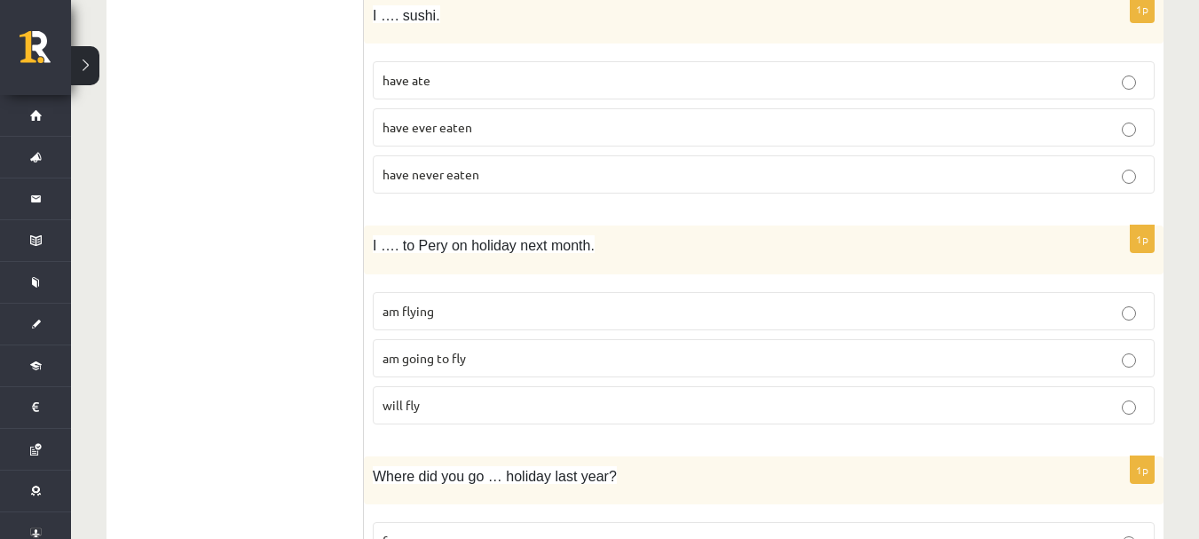
click at [472, 319] on p "am flying" at bounding box center [763, 311] width 762 height 19
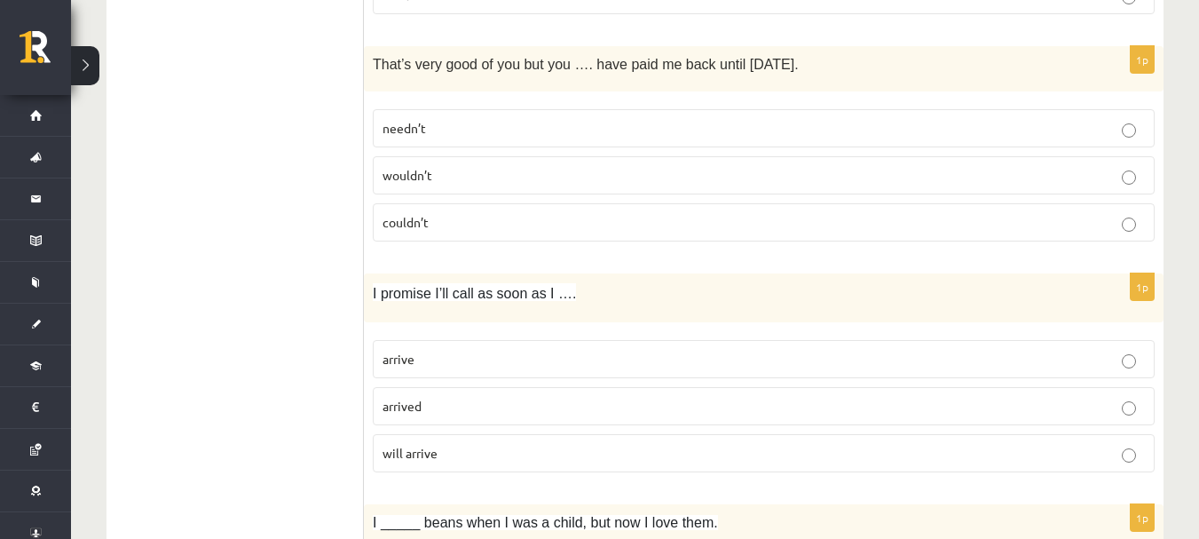
scroll to position [2218, 0]
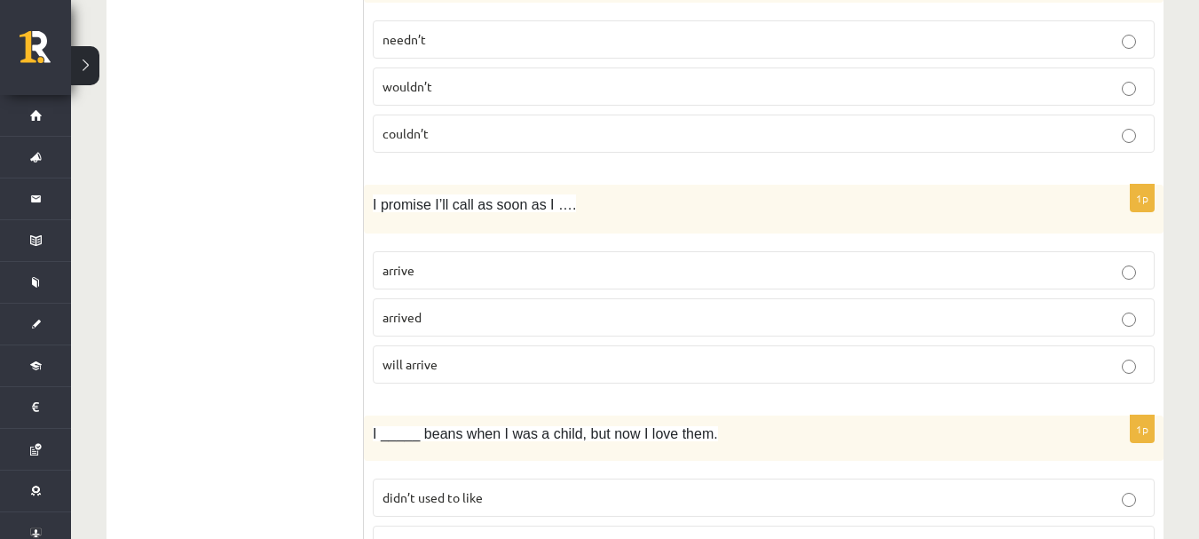
click at [435, 282] on label "arrive" at bounding box center [764, 270] width 782 height 38
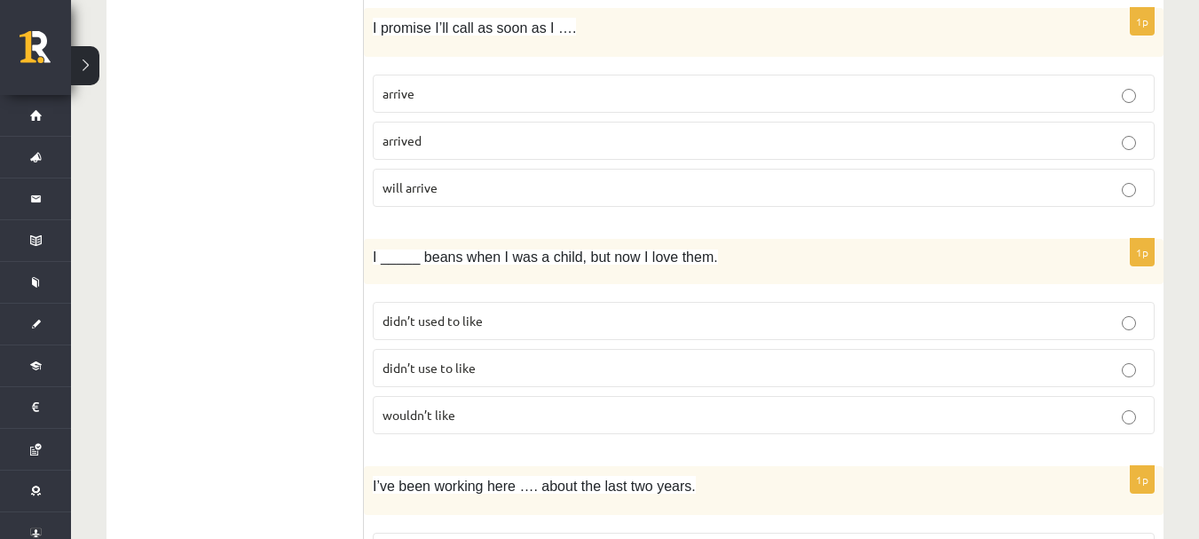
scroll to position [2396, 0]
click at [480, 358] on p "didn’t use to like" at bounding box center [763, 367] width 762 height 19
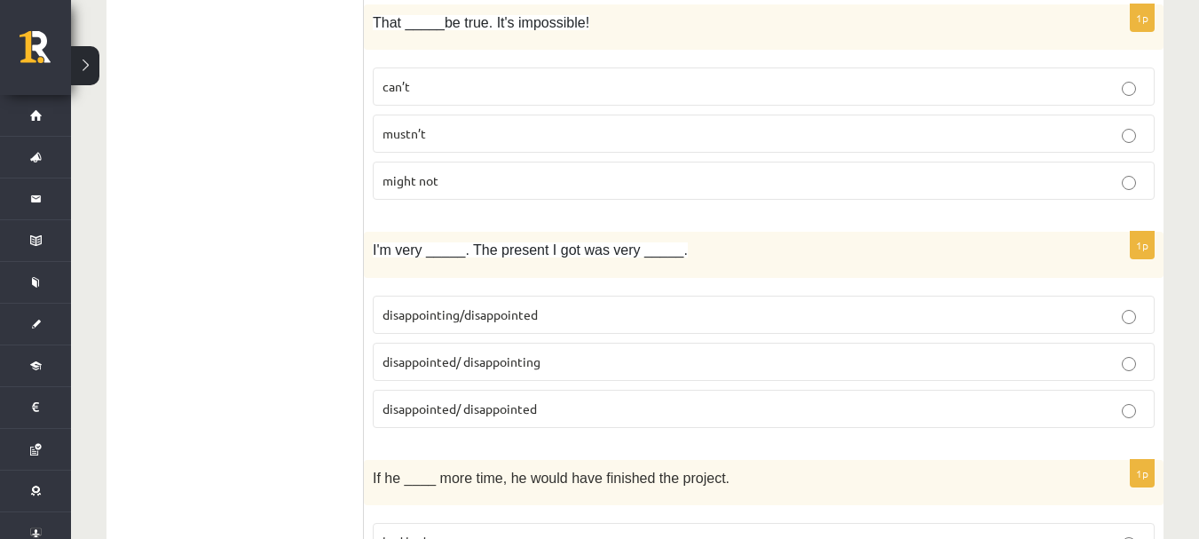
scroll to position [3549, 0]
click at [493, 355] on span "disappointed/ disappointing" at bounding box center [461, 359] width 158 height 16
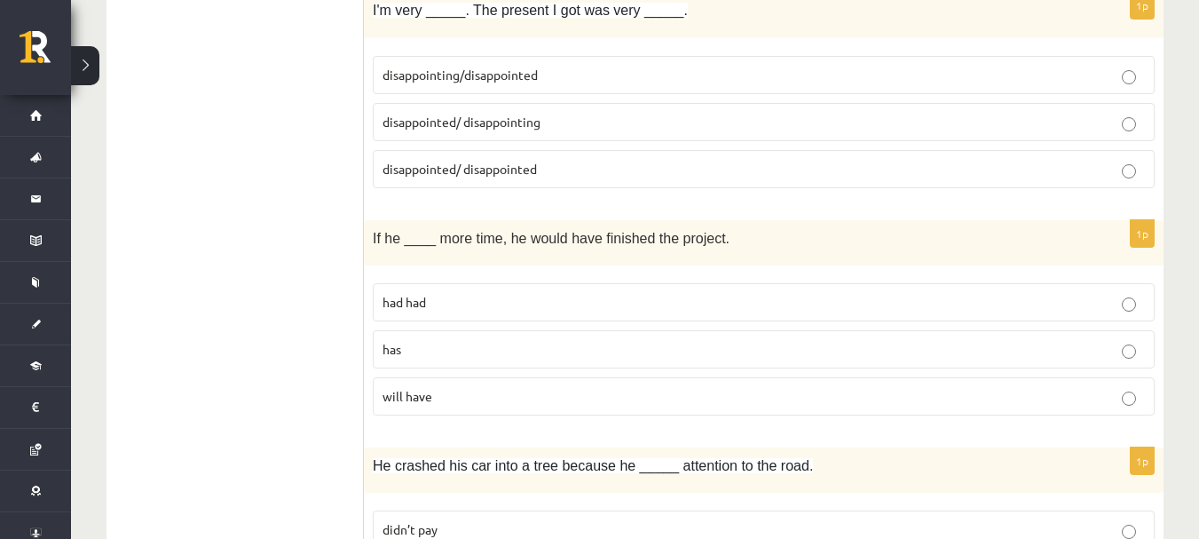
scroll to position [3816, 0]
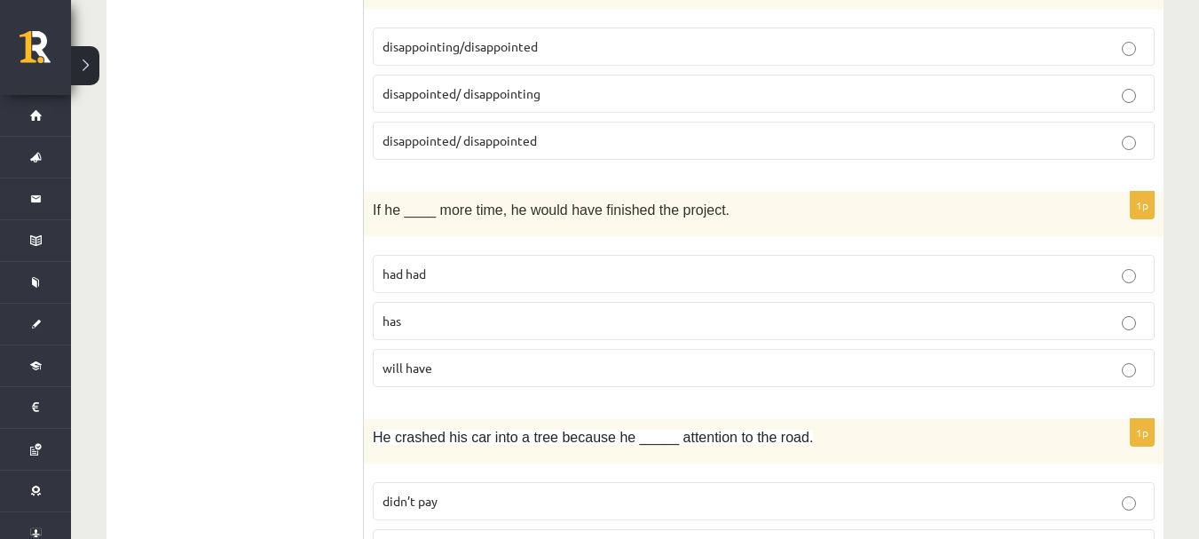
click at [464, 268] on p "had had" at bounding box center [763, 273] width 762 height 19
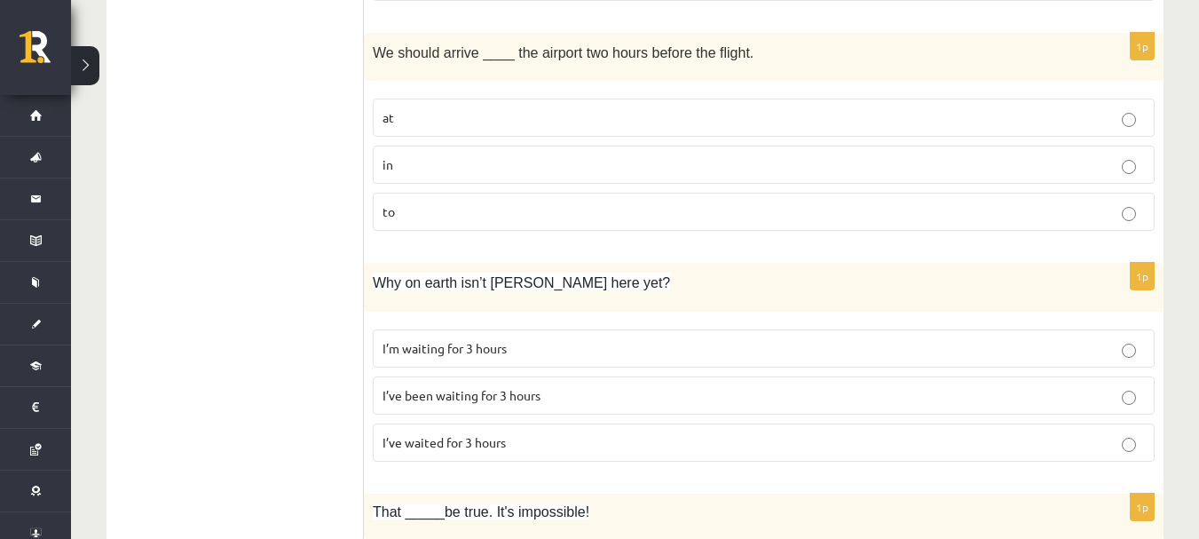
scroll to position [3086, 0]
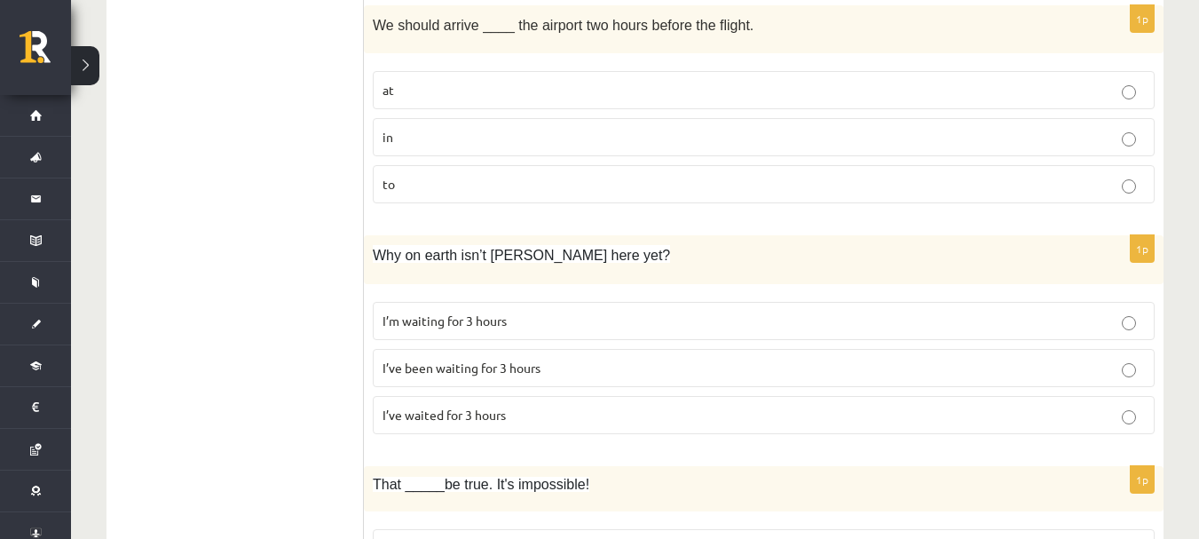
click at [516, 373] on span "I’ve been waiting for 3 hours" at bounding box center [461, 367] width 158 height 16
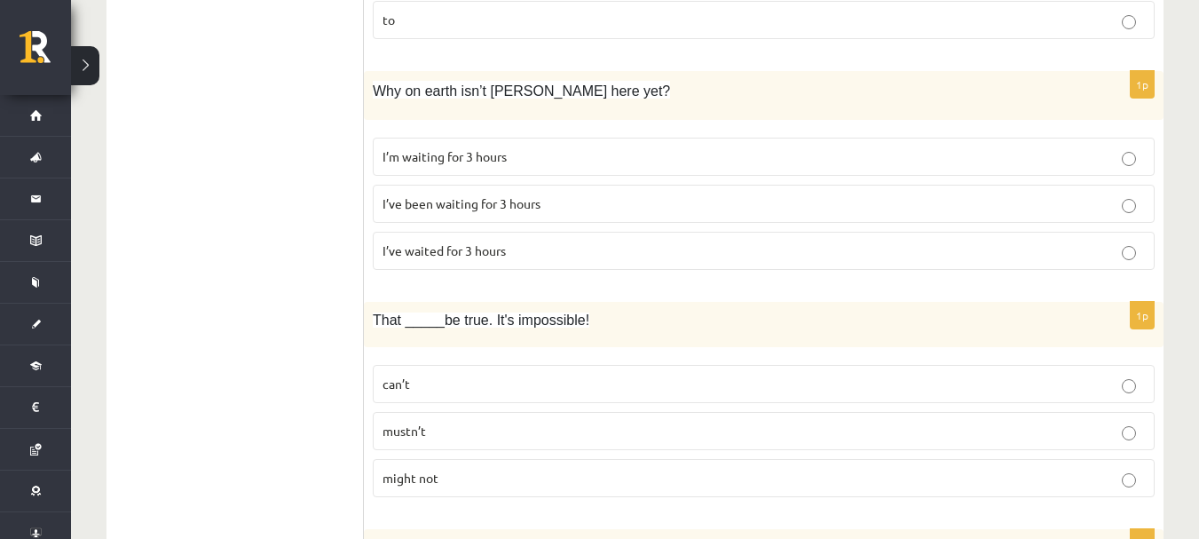
scroll to position [3352, 0]
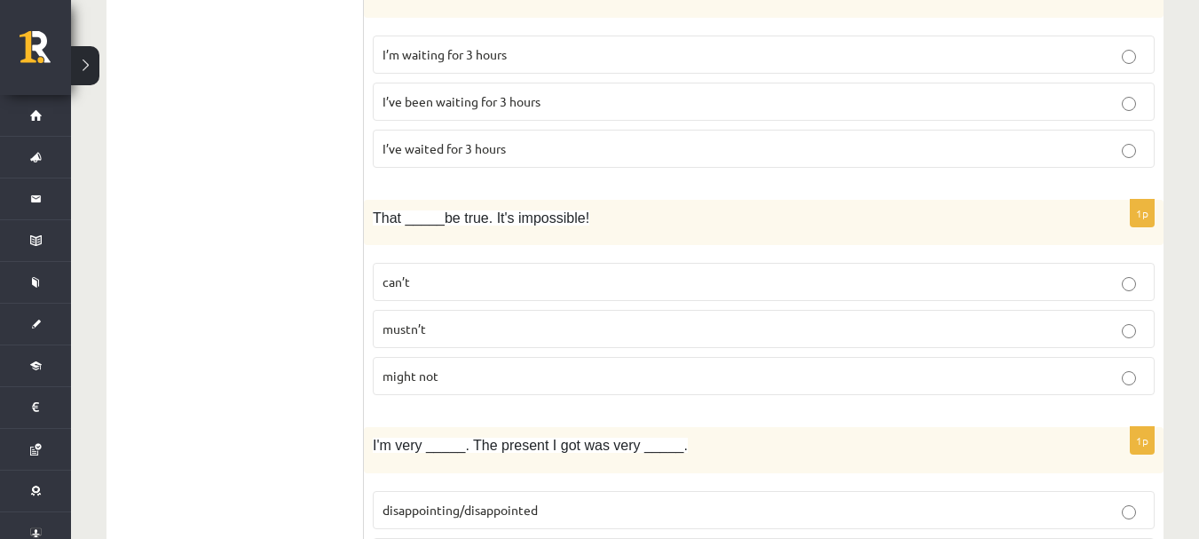
click at [456, 341] on label "mustn’t" at bounding box center [764, 329] width 782 height 38
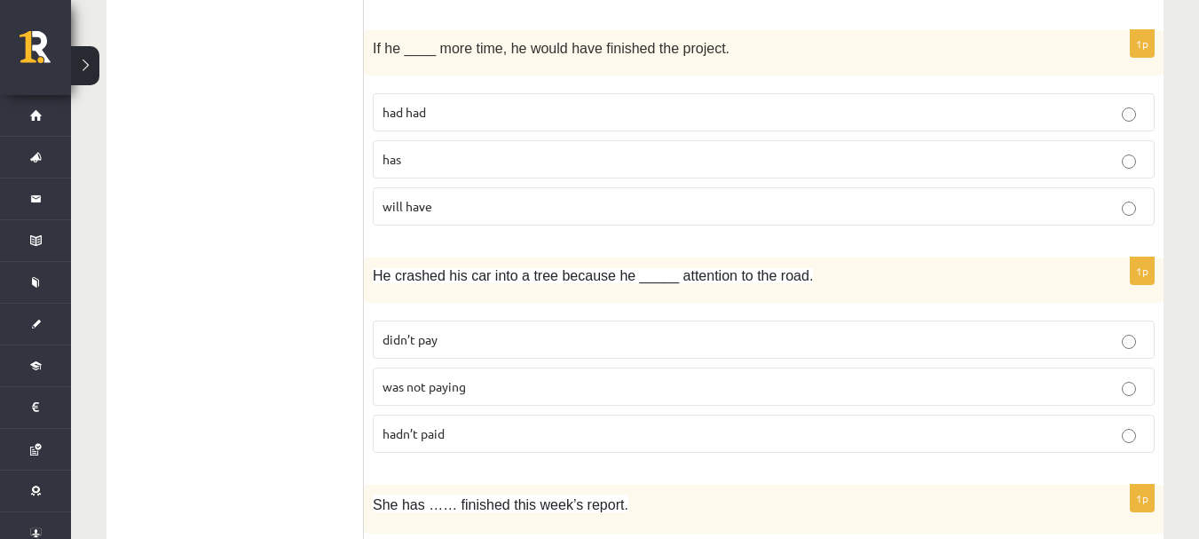
scroll to position [4062, 0]
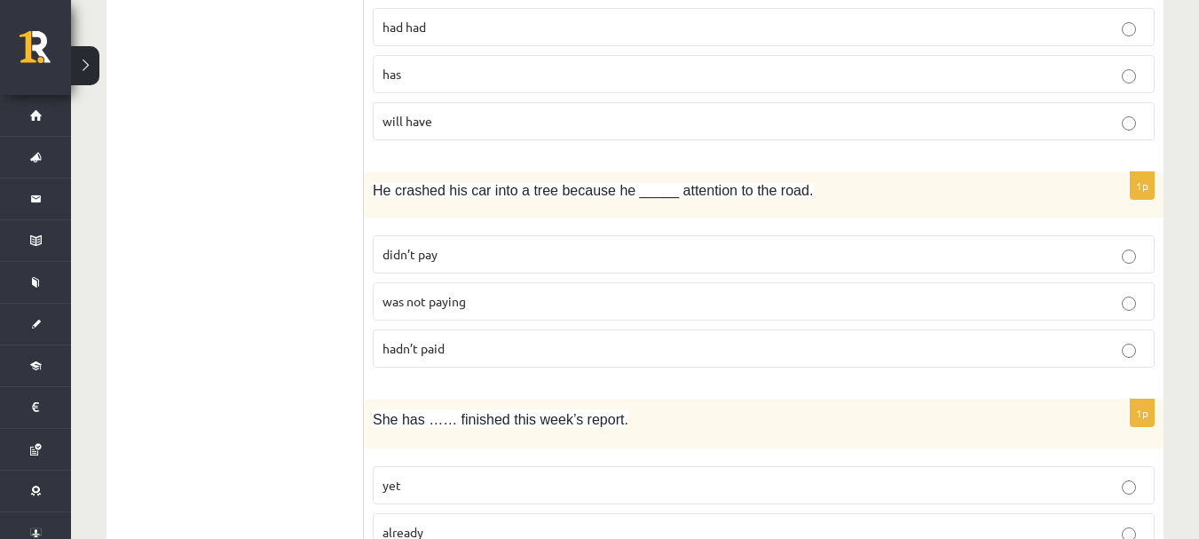
click at [453, 256] on p "didn’t pay" at bounding box center [763, 254] width 762 height 19
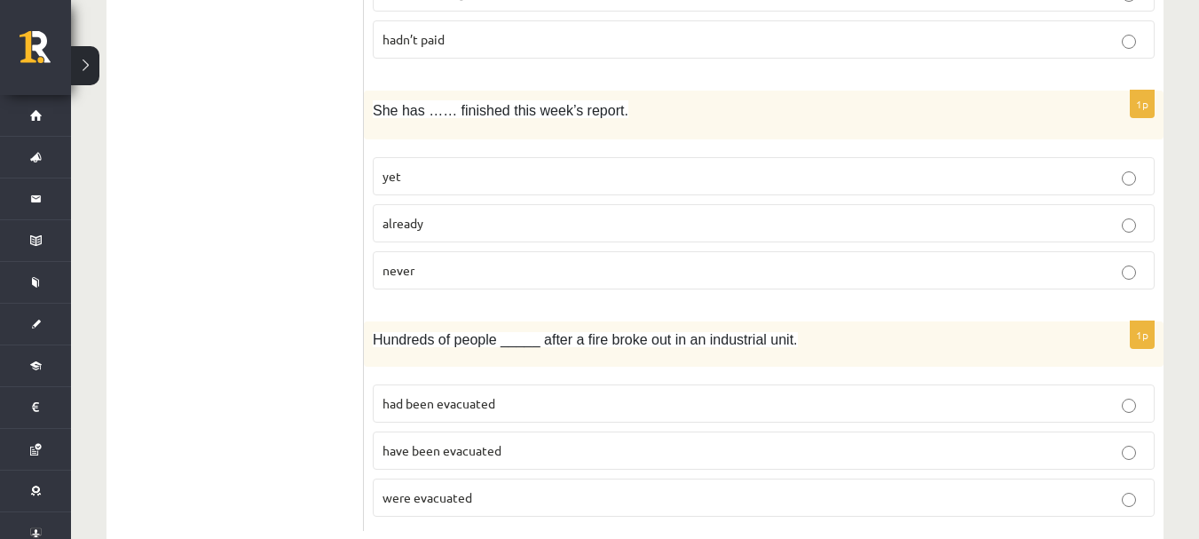
scroll to position [4417, 0]
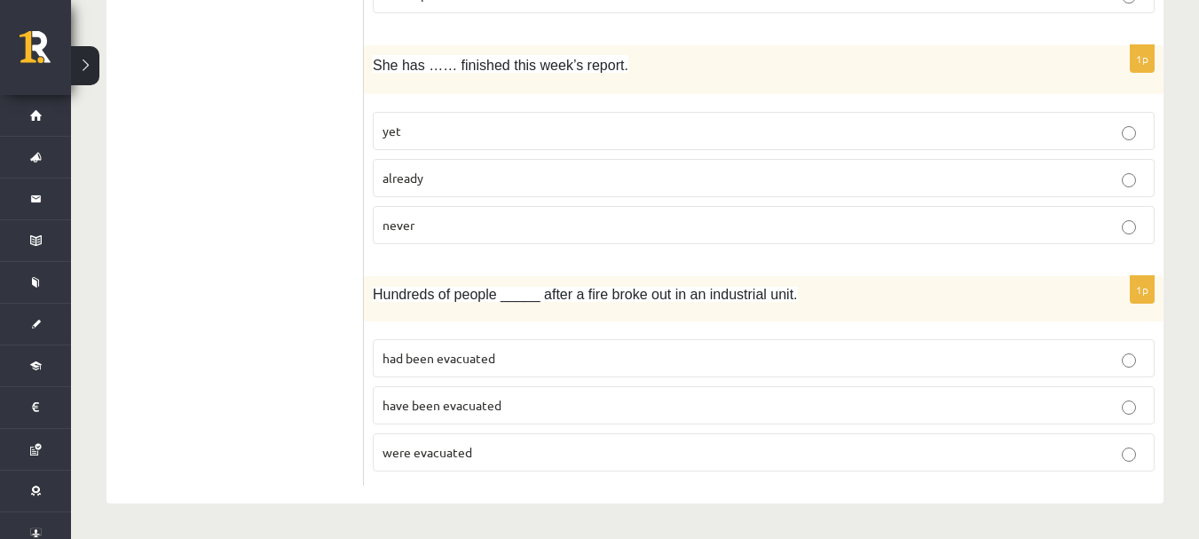
click at [445, 223] on p "never" at bounding box center [763, 225] width 762 height 19
click at [454, 391] on label "have been evacuated" at bounding box center [764, 405] width 782 height 38
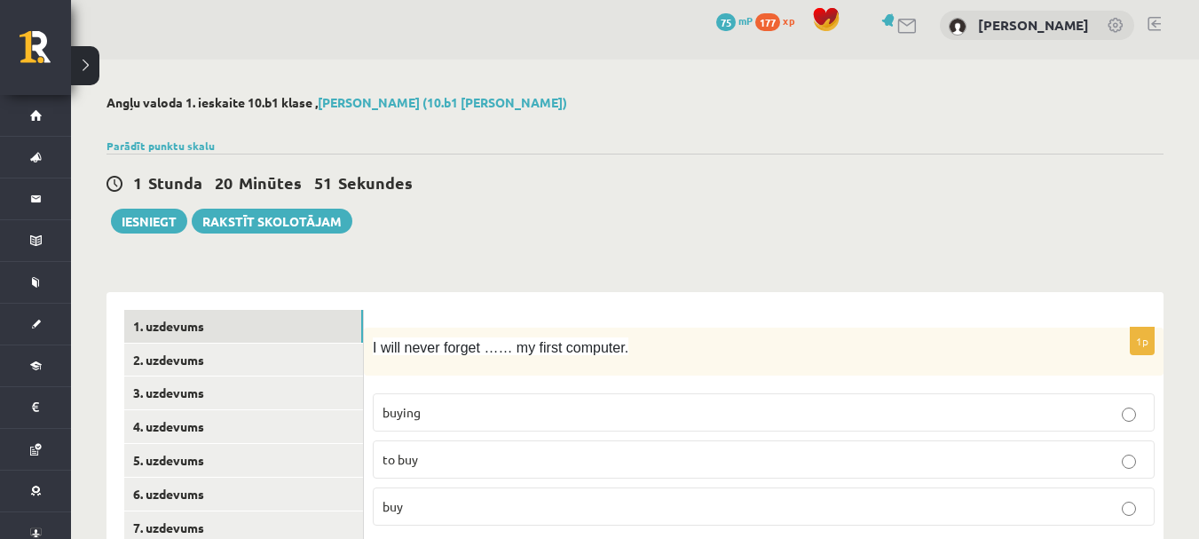
scroll to position [0, 0]
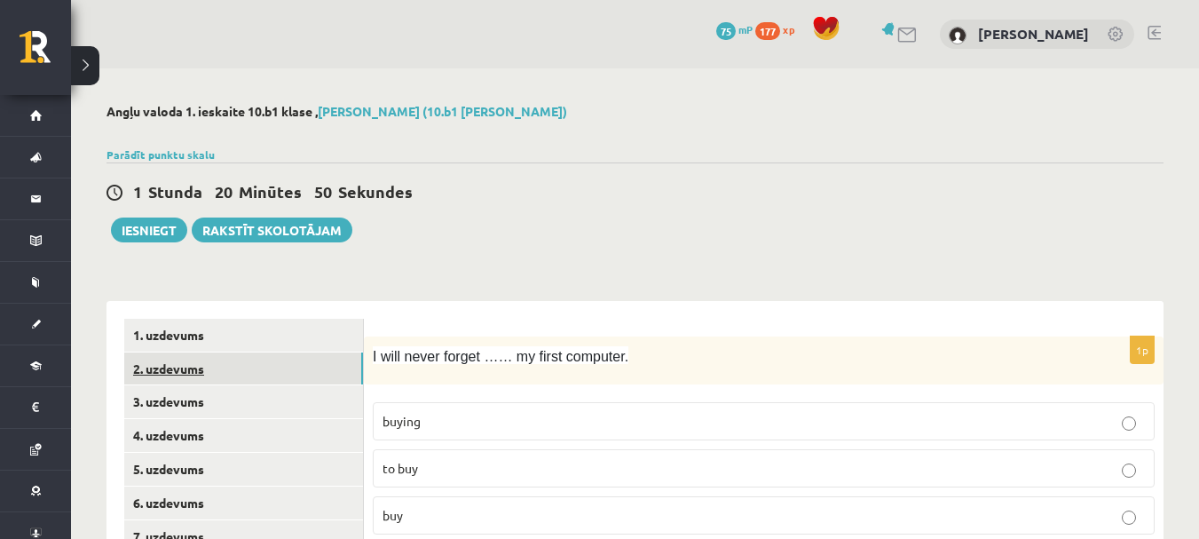
click at [285, 361] on link "2. uzdevums" at bounding box center [243, 368] width 239 height 33
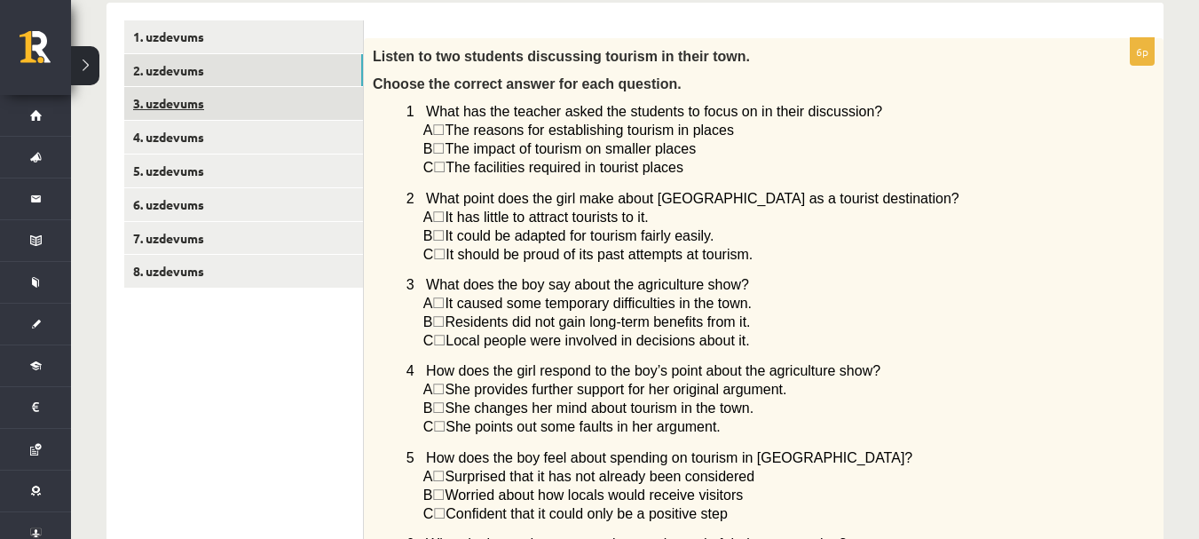
scroll to position [266, 0]
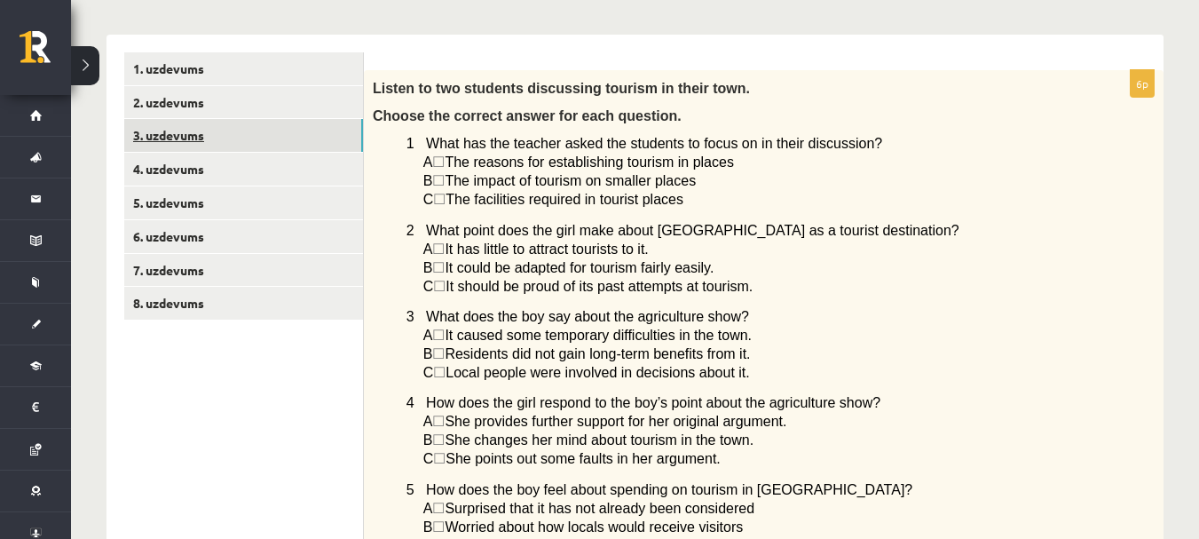
click at [177, 123] on link "3. uzdevums" at bounding box center [243, 135] width 239 height 33
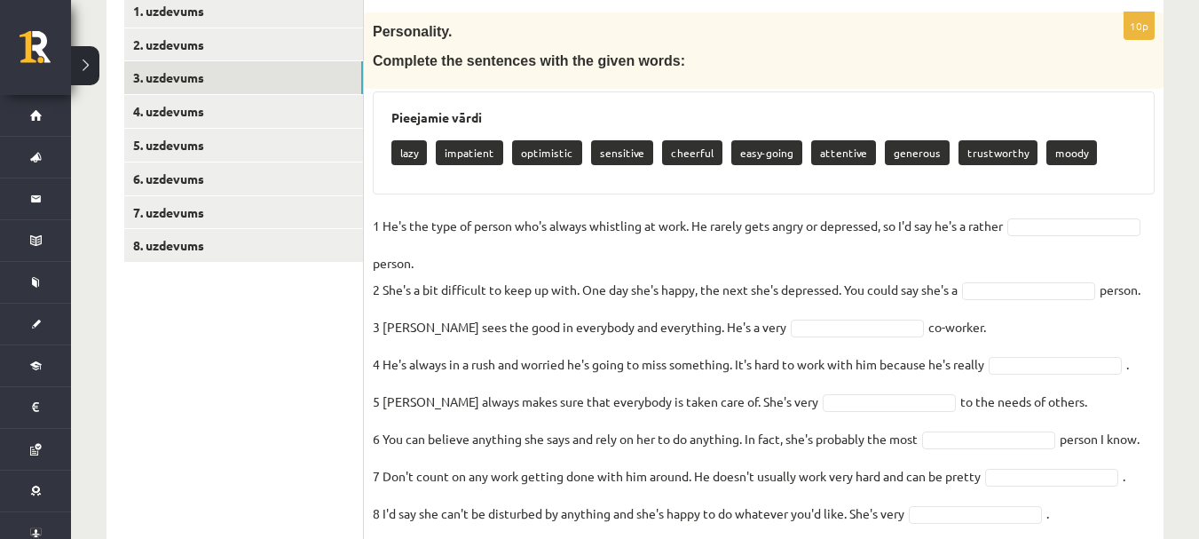
scroll to position [355, 0]
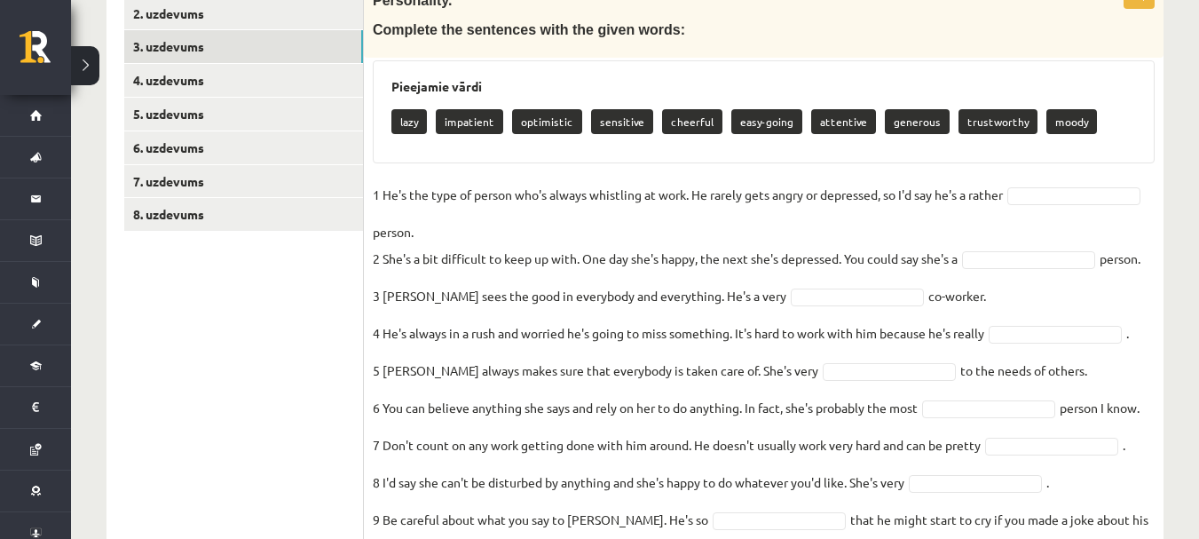
drag, startPoint x: 405, startPoint y: 116, endPoint x: 401, endPoint y: 129, distance: 12.9
click at [403, 120] on p "lazy" at bounding box center [408, 121] width 35 height 25
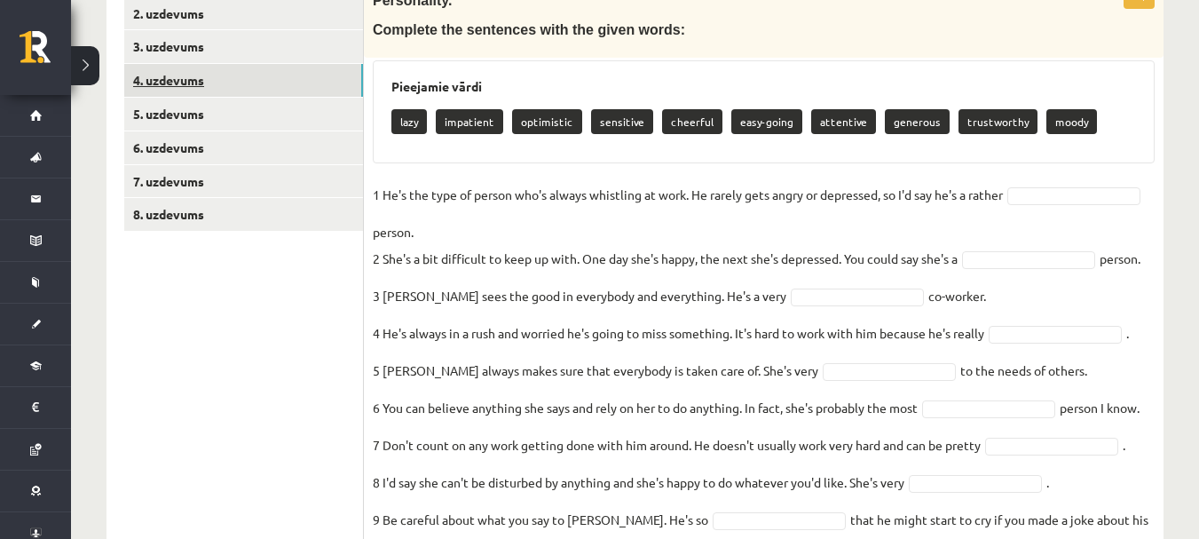
click at [188, 74] on link "4. uzdevums" at bounding box center [243, 80] width 239 height 33
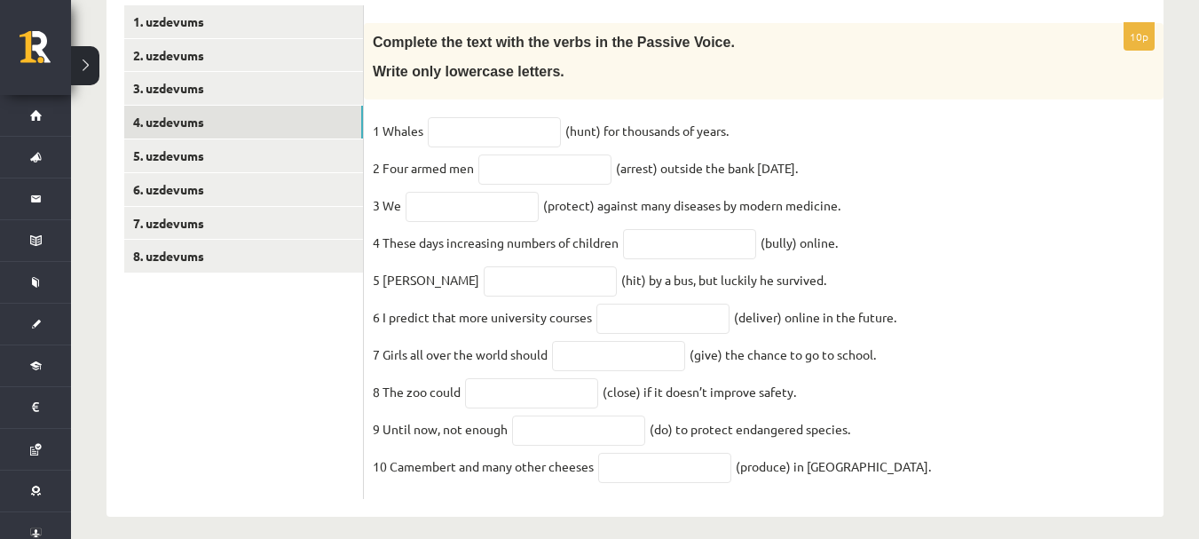
scroll to position [256, 0]
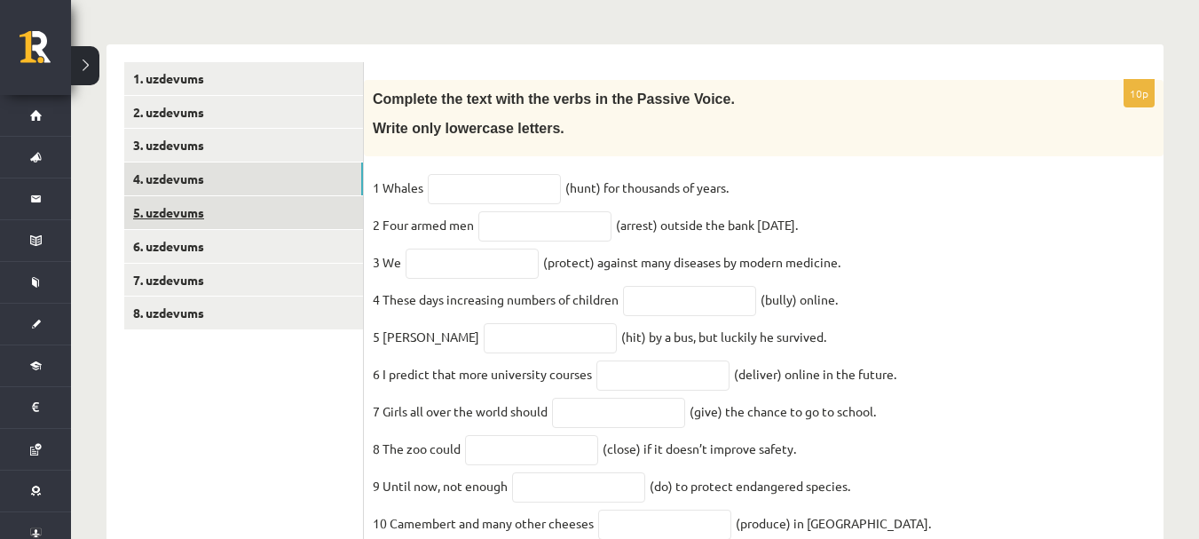
click at [222, 211] on link "5. uzdevums" at bounding box center [243, 212] width 239 height 33
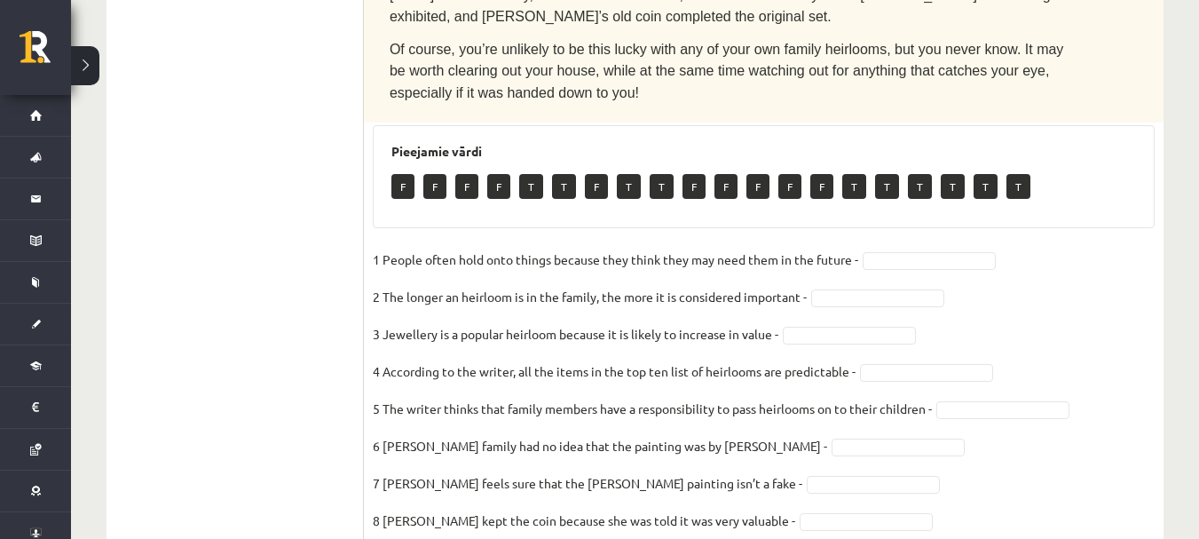
scroll to position [1142, 0]
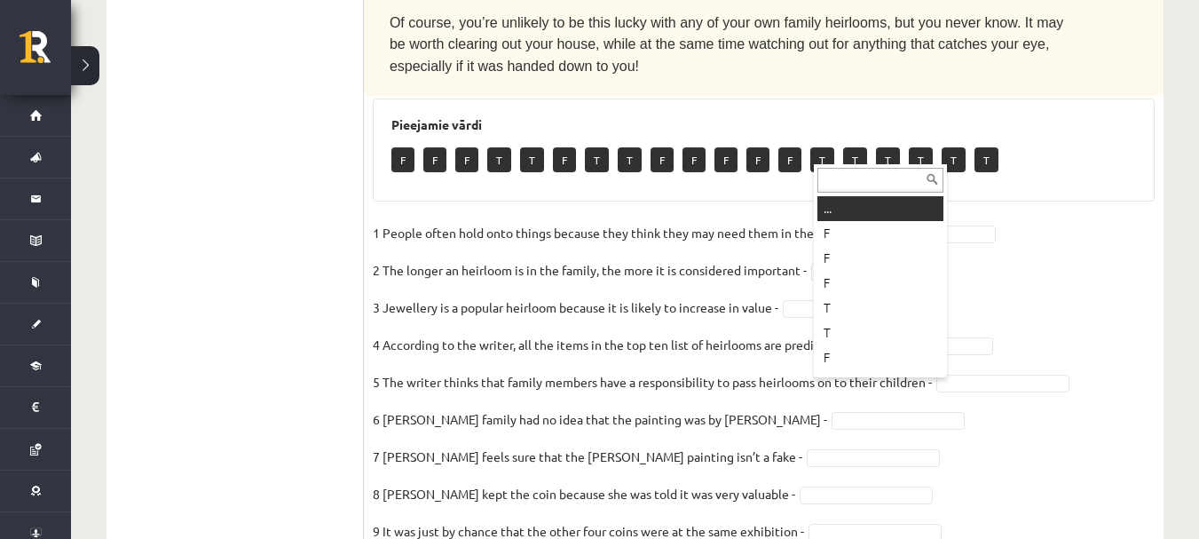
drag, startPoint x: 912, startPoint y: 158, endPoint x: 903, endPoint y: 166, distance: 11.9
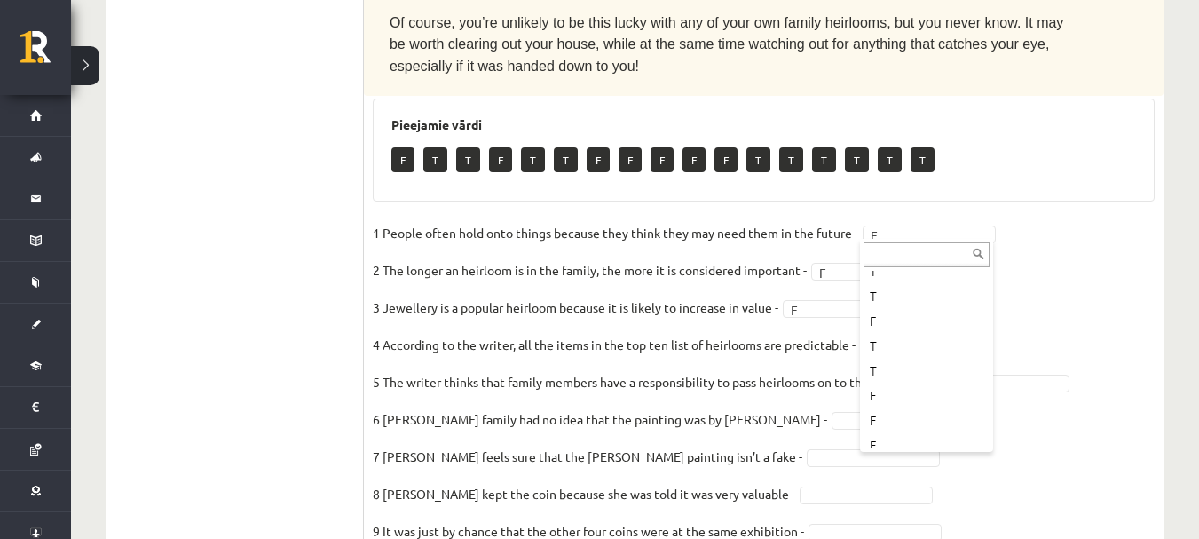
scroll to position [0, 0]
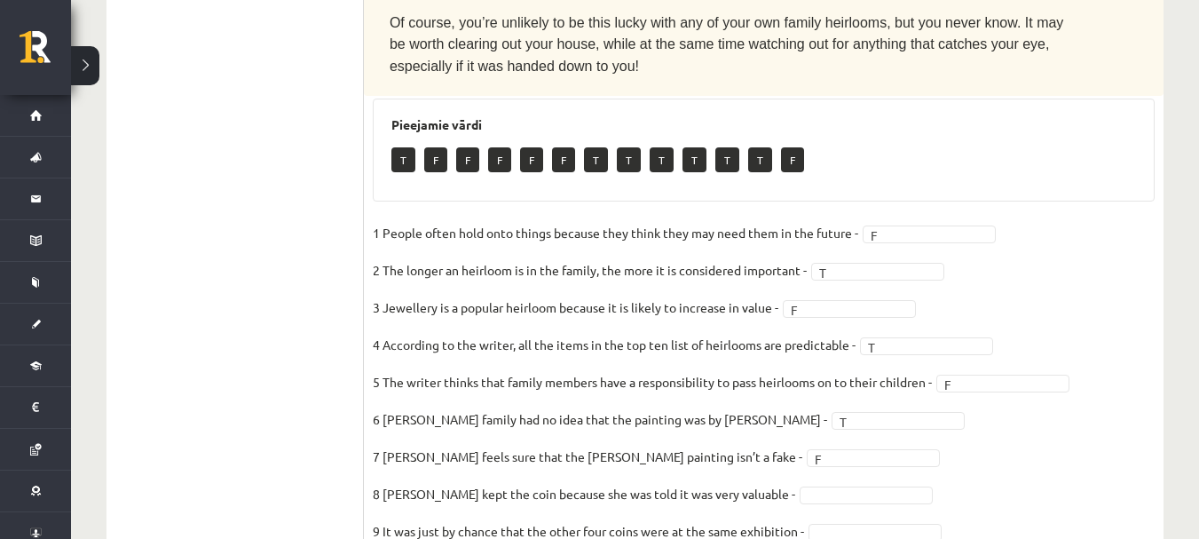
click at [816, 389] on fieldset "1 People often hold onto things because they think they may need them in the fu…" at bounding box center [764, 405] width 782 height 373
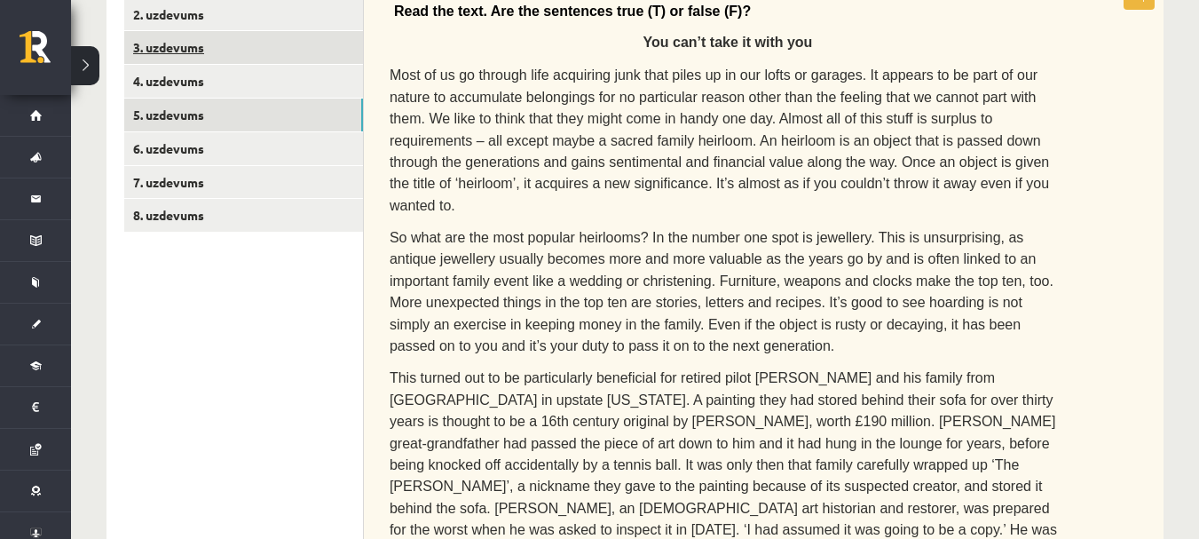
scroll to position [255, 0]
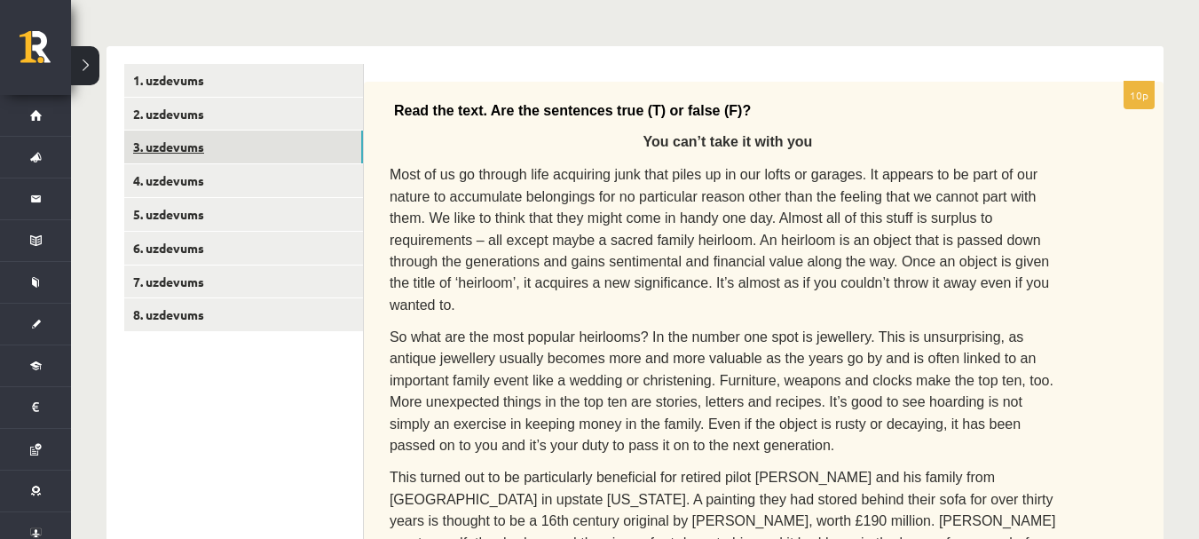
click at [200, 146] on link "3. uzdevums" at bounding box center [243, 146] width 239 height 33
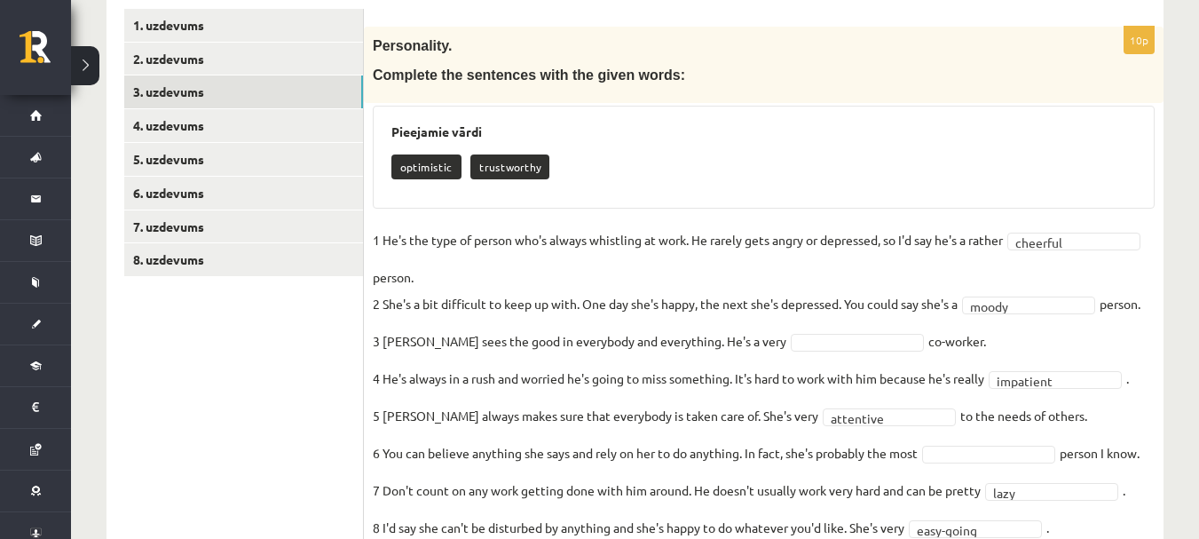
scroll to position [309, 0]
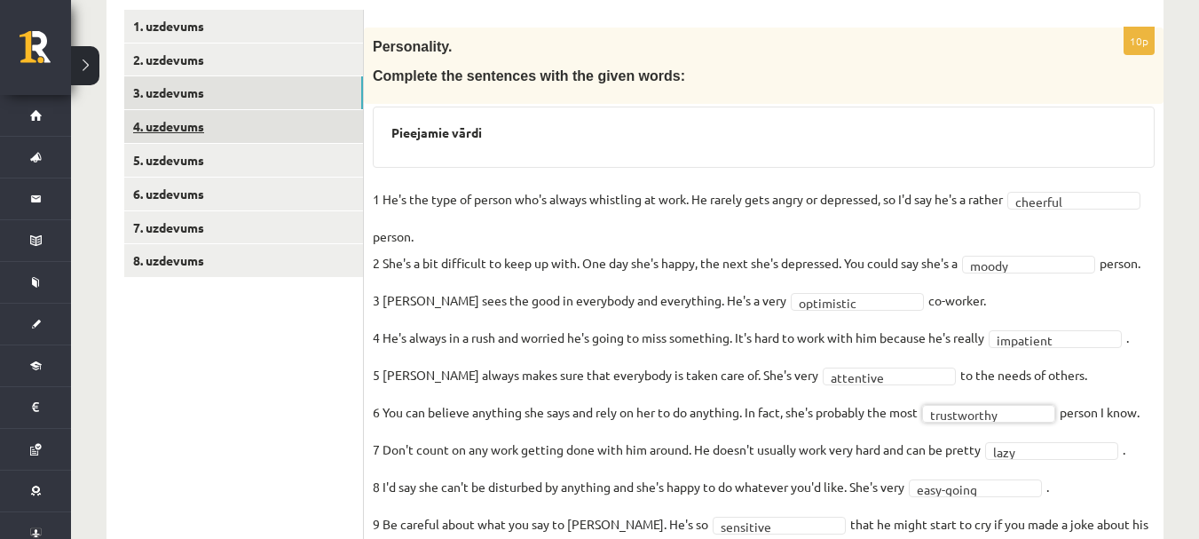
click at [223, 122] on link "4. uzdevums" at bounding box center [243, 126] width 239 height 33
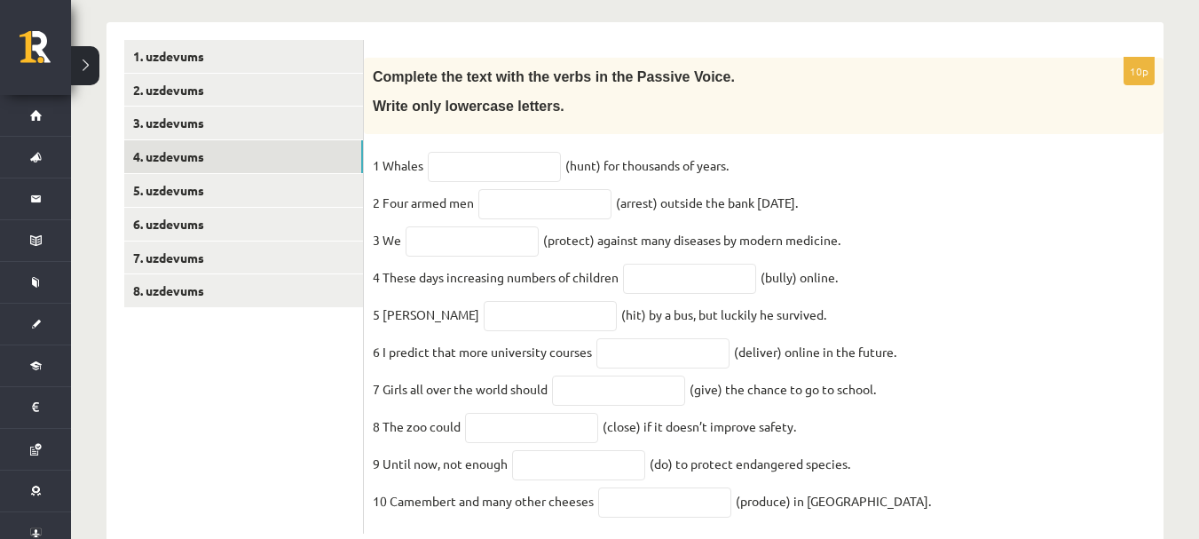
scroll to position [345, 0]
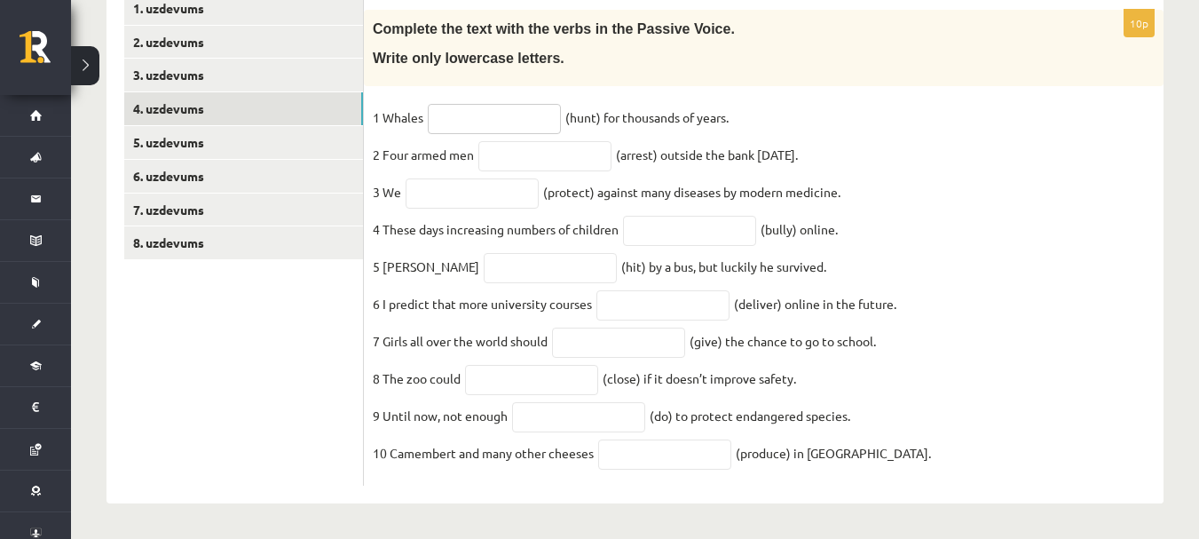
click at [541, 104] on input "text" at bounding box center [494, 119] width 133 height 30
type input "**********"
click at [574, 141] on input "text" at bounding box center [544, 156] width 133 height 30
type input "**********"
click at [479, 178] on input "text" at bounding box center [472, 193] width 133 height 30
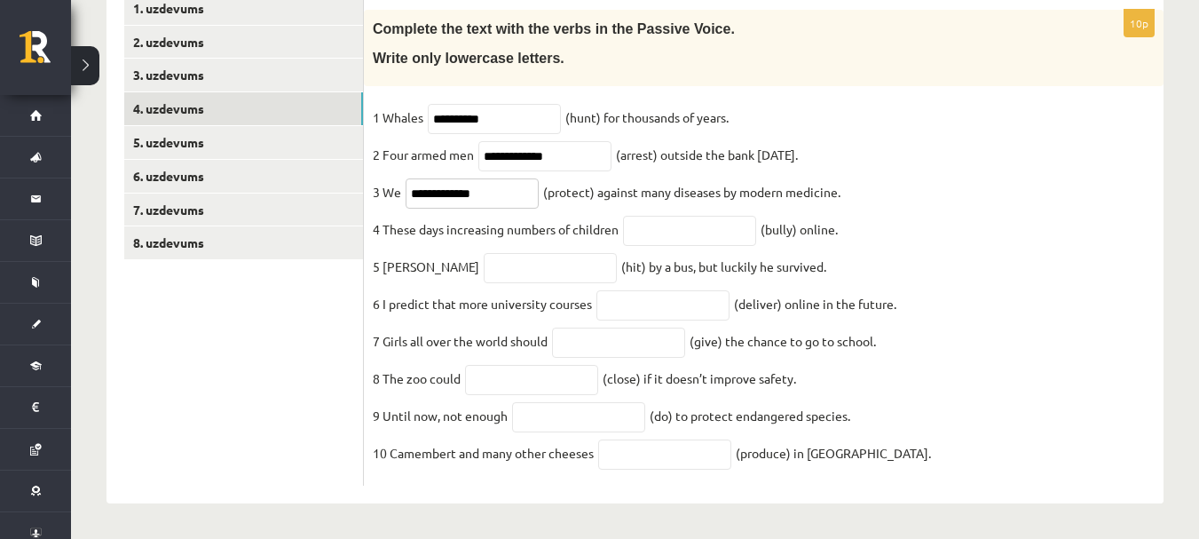
type input "**********"
click at [642, 221] on input "text" at bounding box center [689, 231] width 133 height 30
type input "**********"
click at [491, 260] on input "text" at bounding box center [550, 268] width 133 height 30
type input "*******"
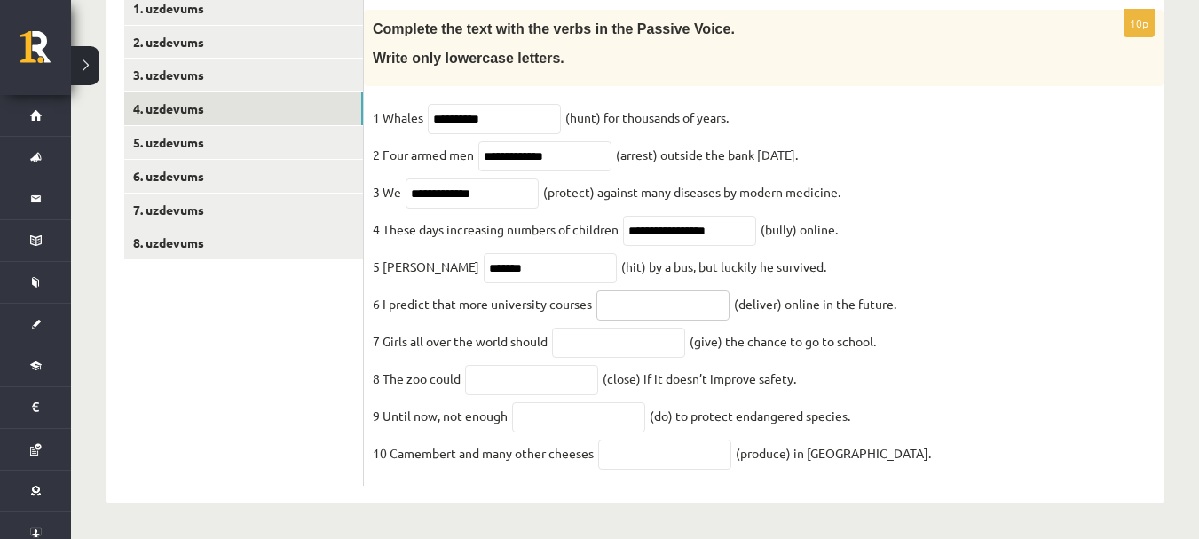
click at [659, 299] on input "text" at bounding box center [662, 305] width 133 height 30
type input "**********"
click at [649, 330] on input "text" at bounding box center [618, 342] width 133 height 30
type input "********"
click at [579, 381] on input "text" at bounding box center [531, 380] width 133 height 30
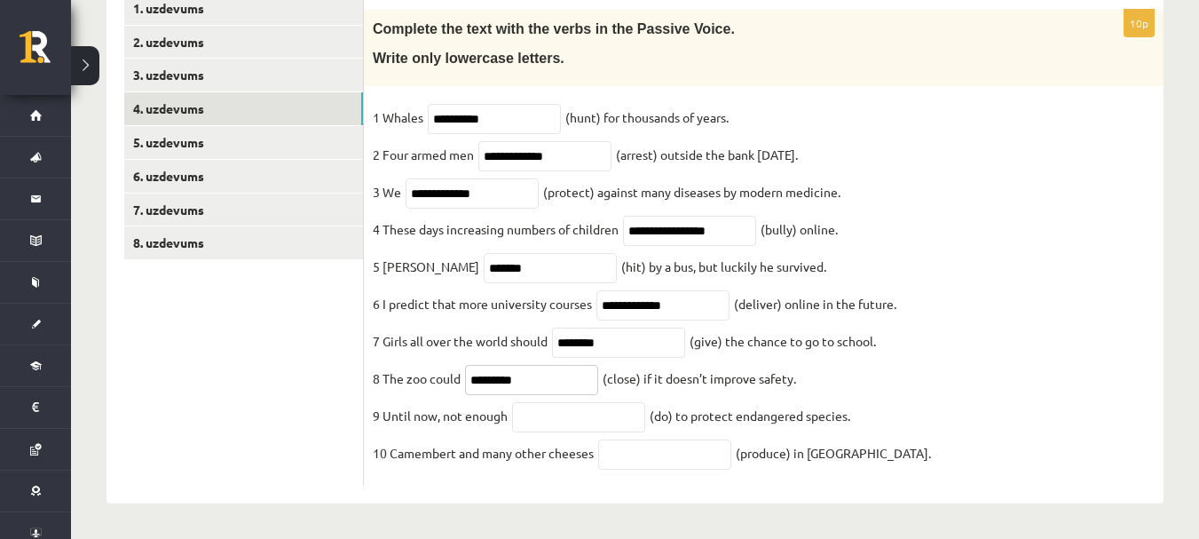
type input "*********"
click at [600, 418] on input "text" at bounding box center [578, 417] width 133 height 30
type input "****"
click at [654, 456] on input "text" at bounding box center [664, 454] width 133 height 30
type input "**********"
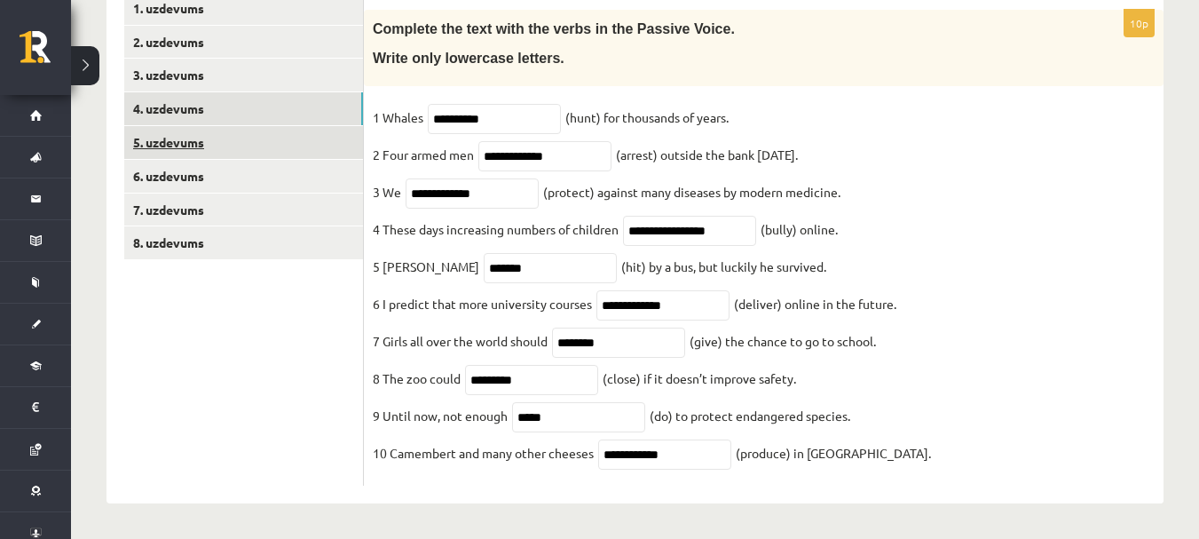
click at [204, 126] on link "5. uzdevums" at bounding box center [243, 142] width 239 height 33
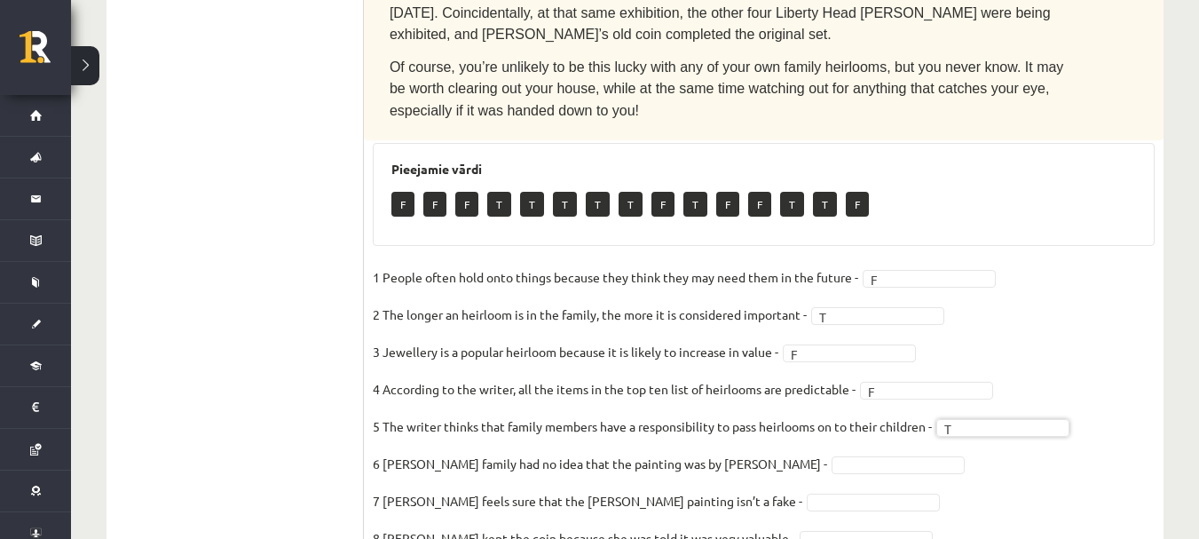
scroll to position [1142, 0]
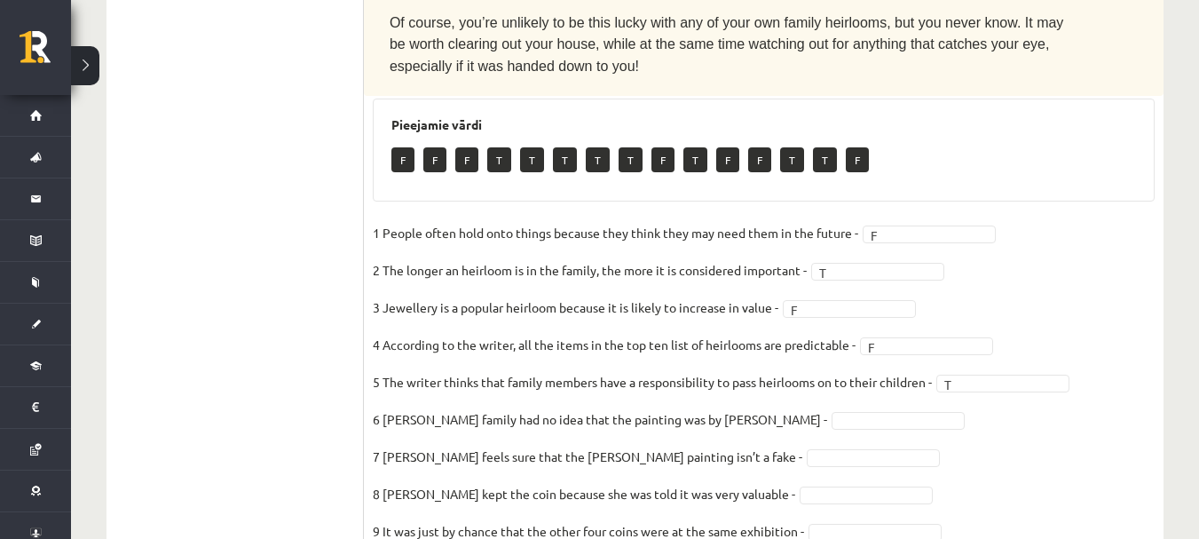
click at [845, 295] on fieldset "1 People often hold onto things because they think they may need them in the fu…" at bounding box center [764, 405] width 782 height 373
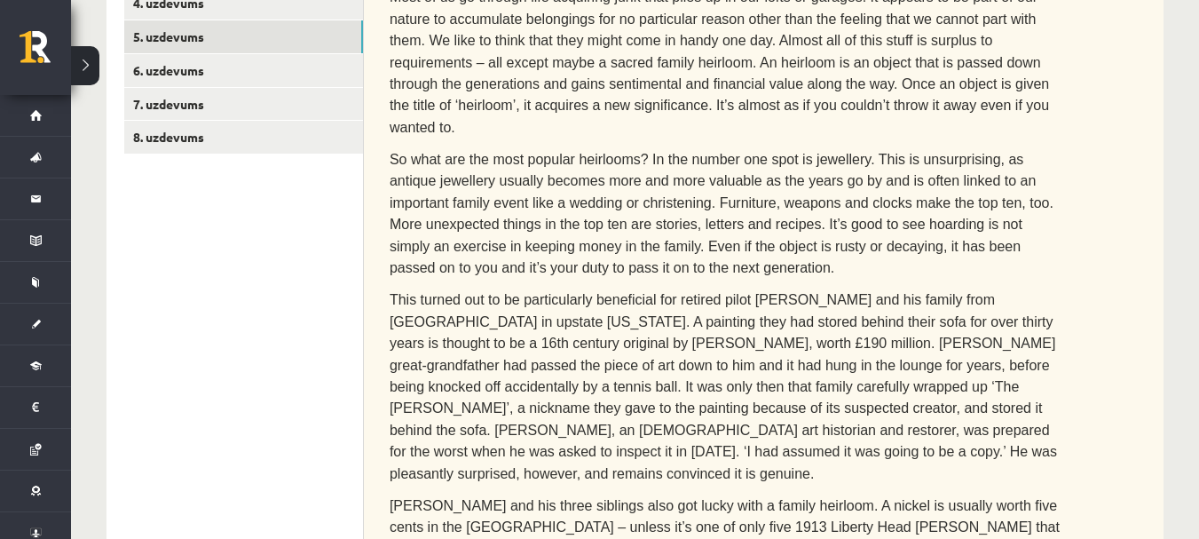
scroll to position [166, 0]
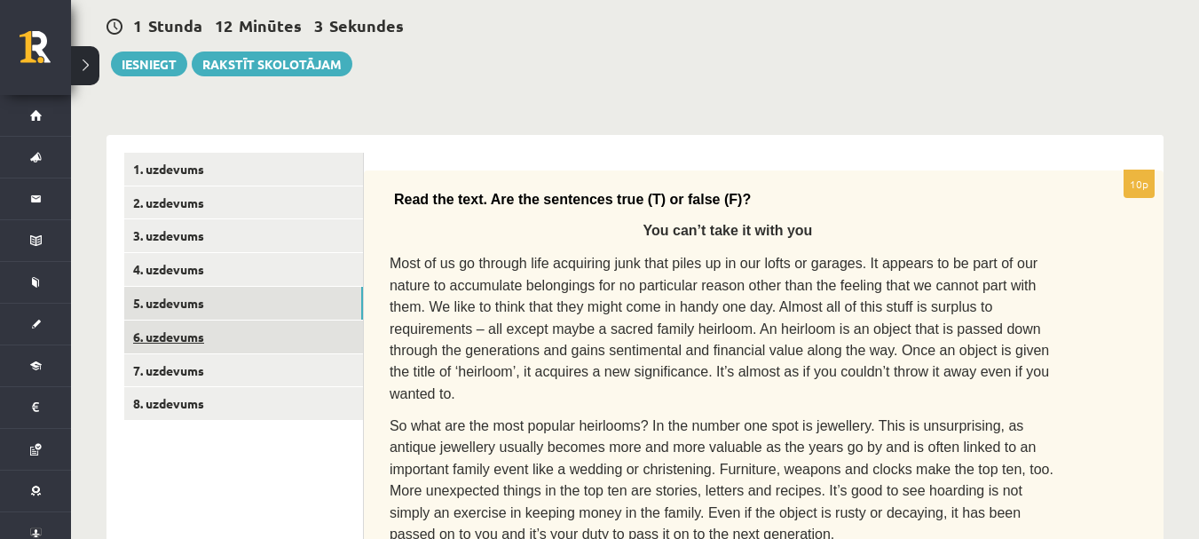
click at [204, 335] on link "6. uzdevums" at bounding box center [243, 336] width 239 height 33
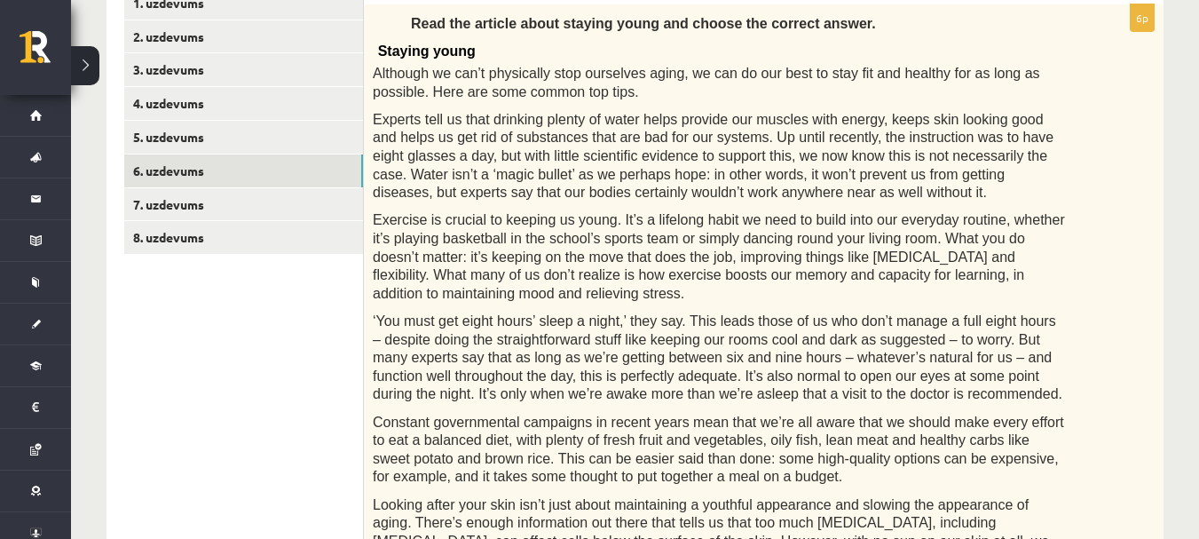
scroll to position [66, 0]
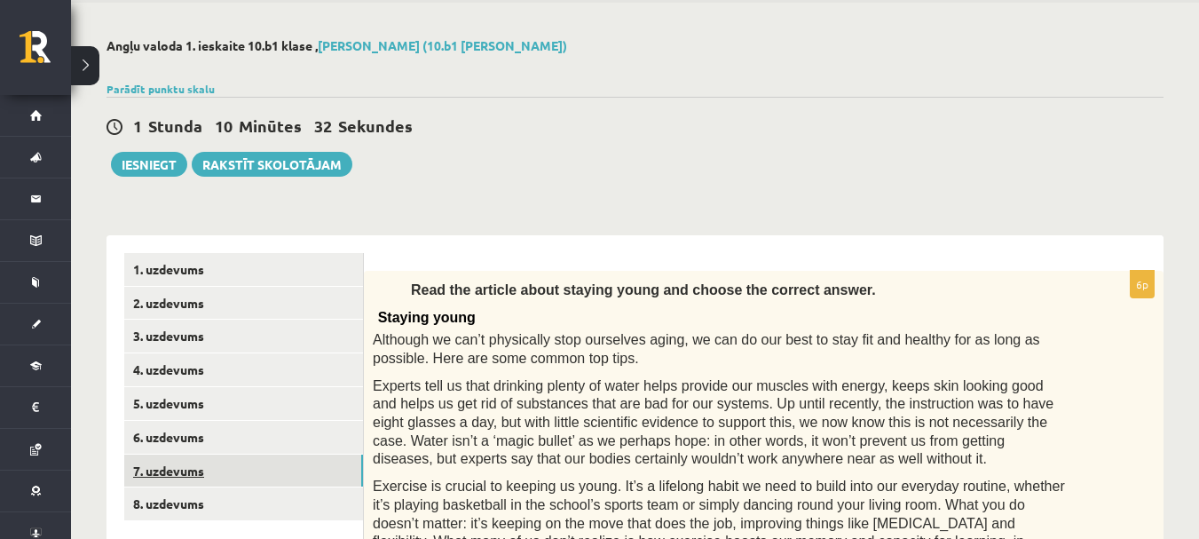
click at [317, 479] on link "7. uzdevums" at bounding box center [243, 470] width 239 height 33
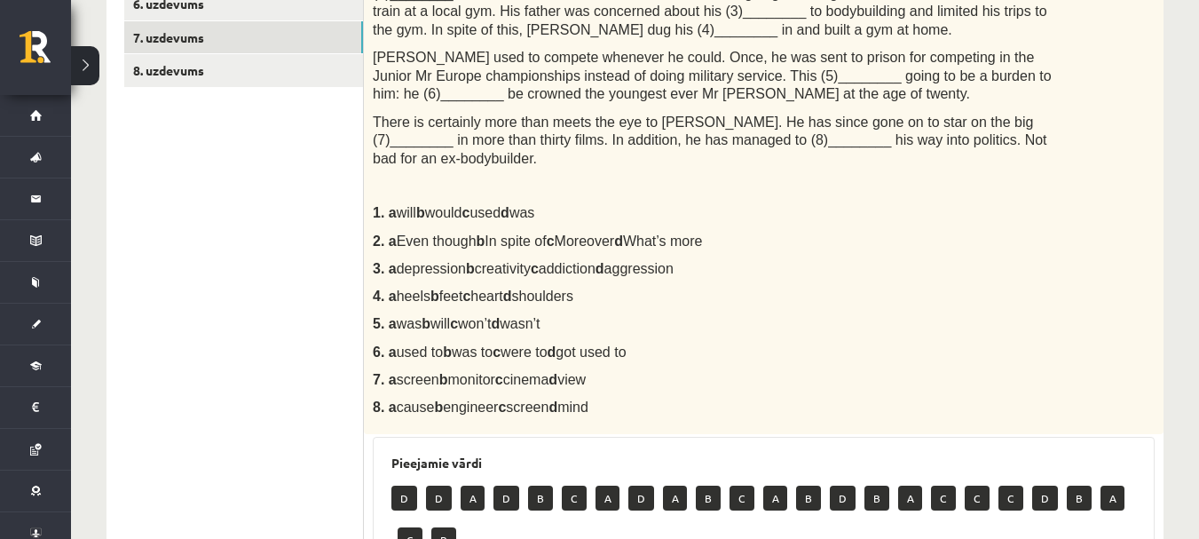
scroll to position [386, 0]
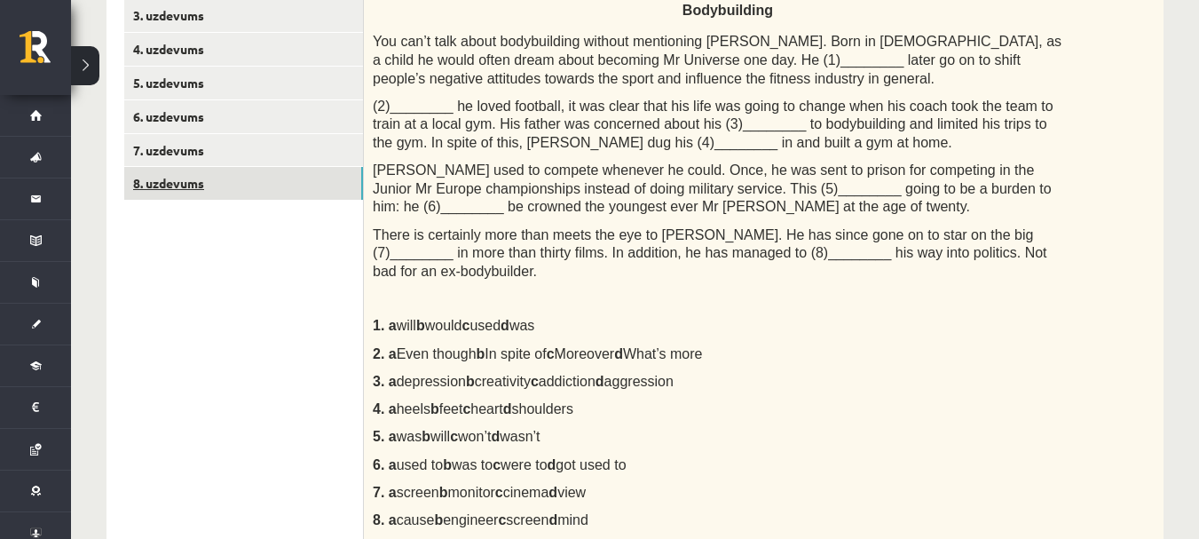
click at [220, 191] on link "8. uzdevums" at bounding box center [243, 183] width 239 height 33
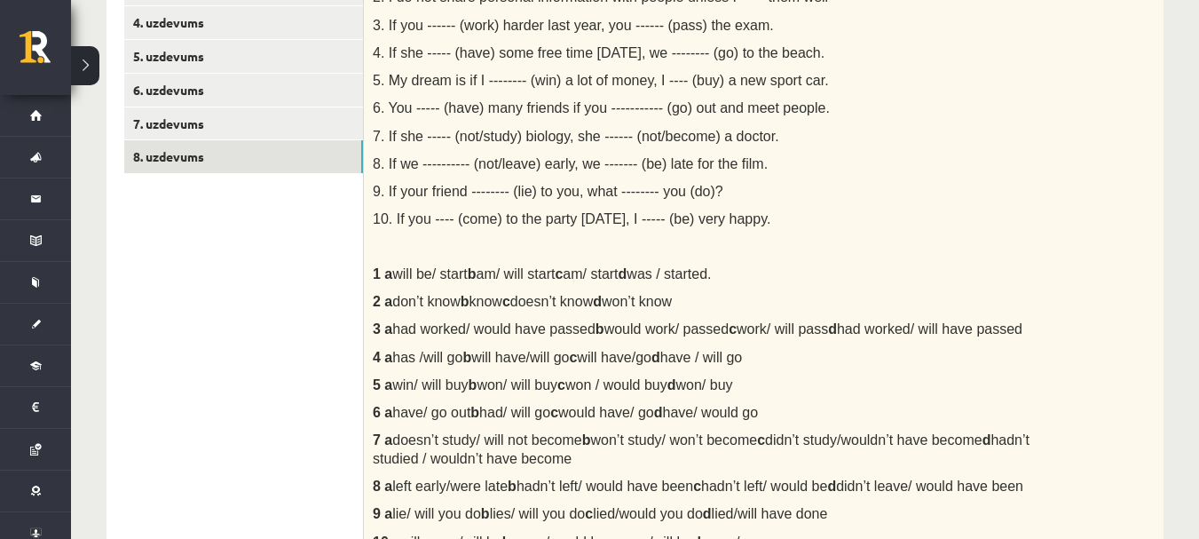
scroll to position [297, 0]
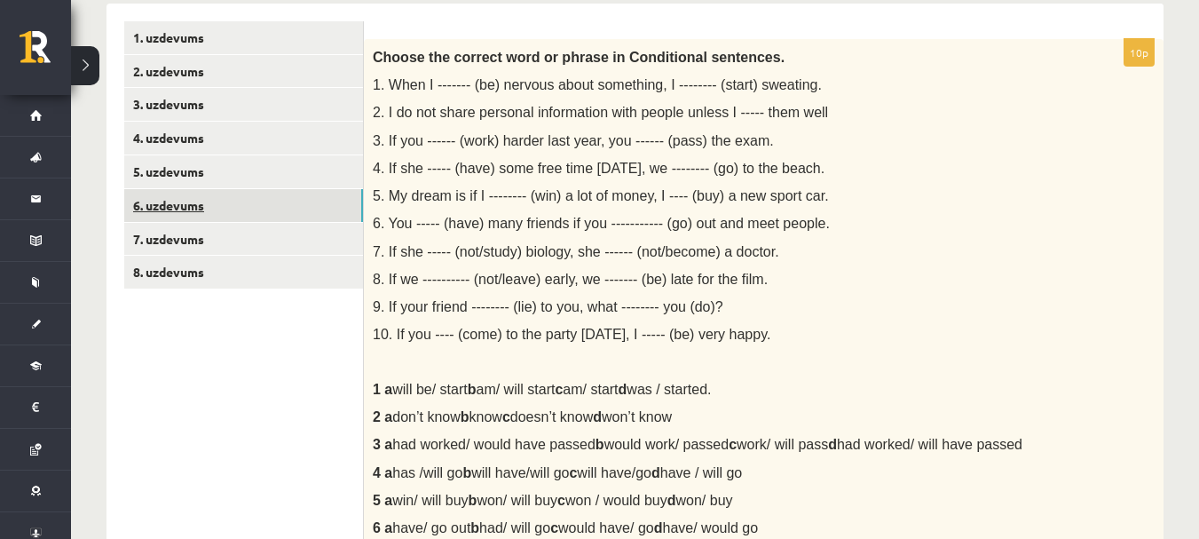
click at [261, 198] on link "6. uzdevums" at bounding box center [243, 205] width 239 height 33
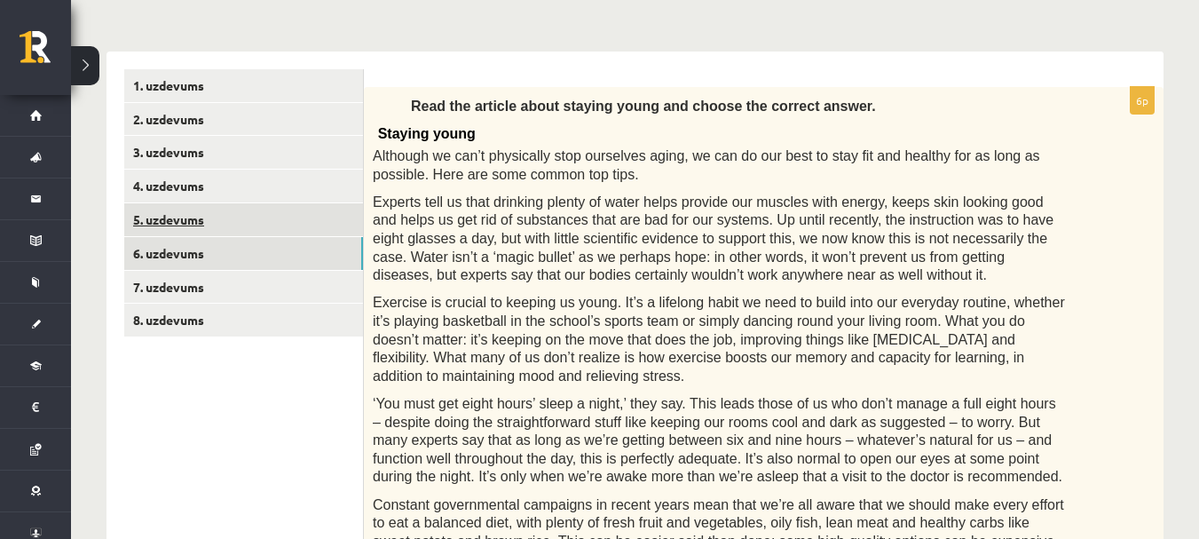
scroll to position [243, 0]
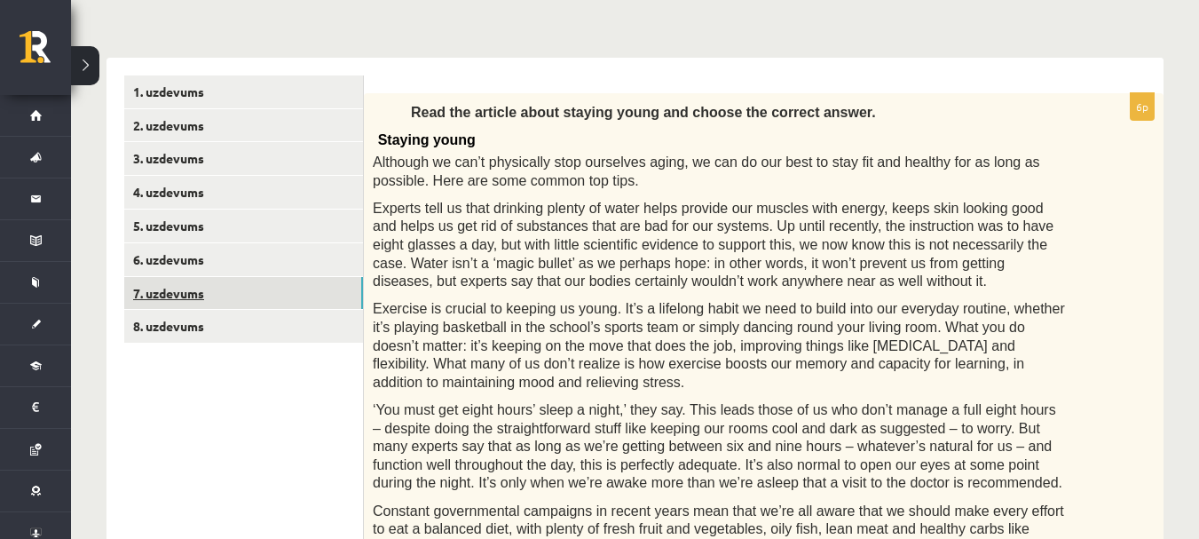
click at [277, 288] on link "7. uzdevums" at bounding box center [243, 293] width 239 height 33
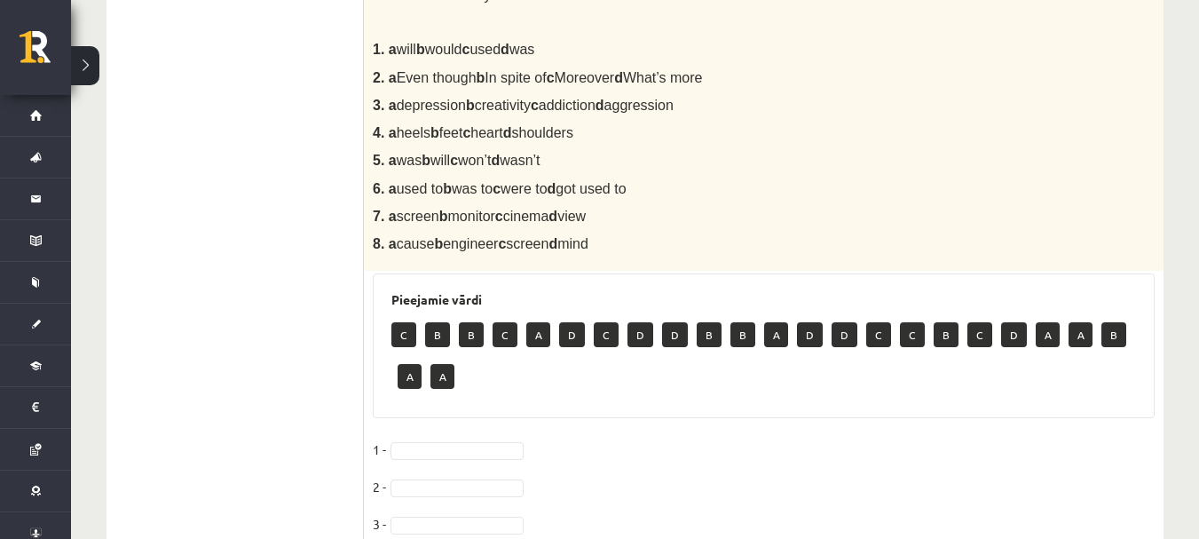
scroll to position [687, 0]
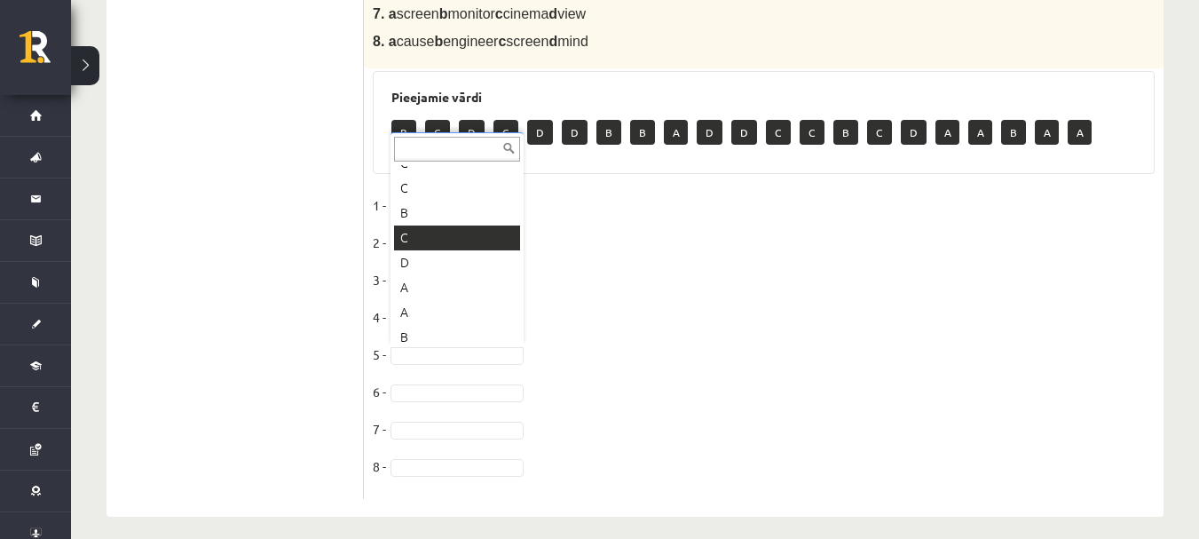
scroll to position [355, 0]
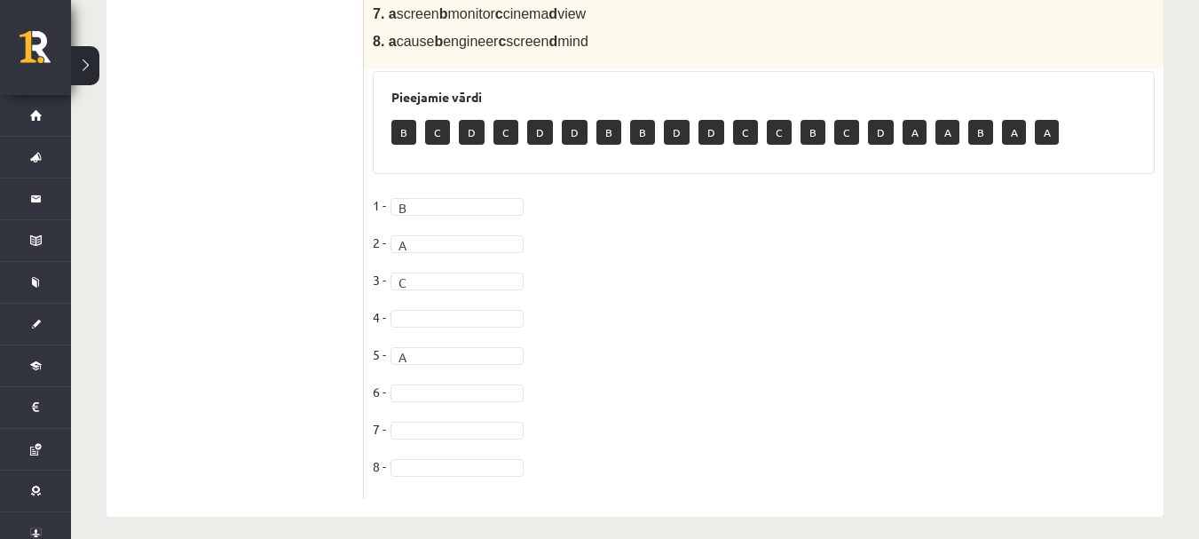
click at [409, 303] on fieldset "1 - B * 2 - A * 3 - C * 4 - 5 - A * 6 - 7 - 8 -" at bounding box center [764, 341] width 782 height 298
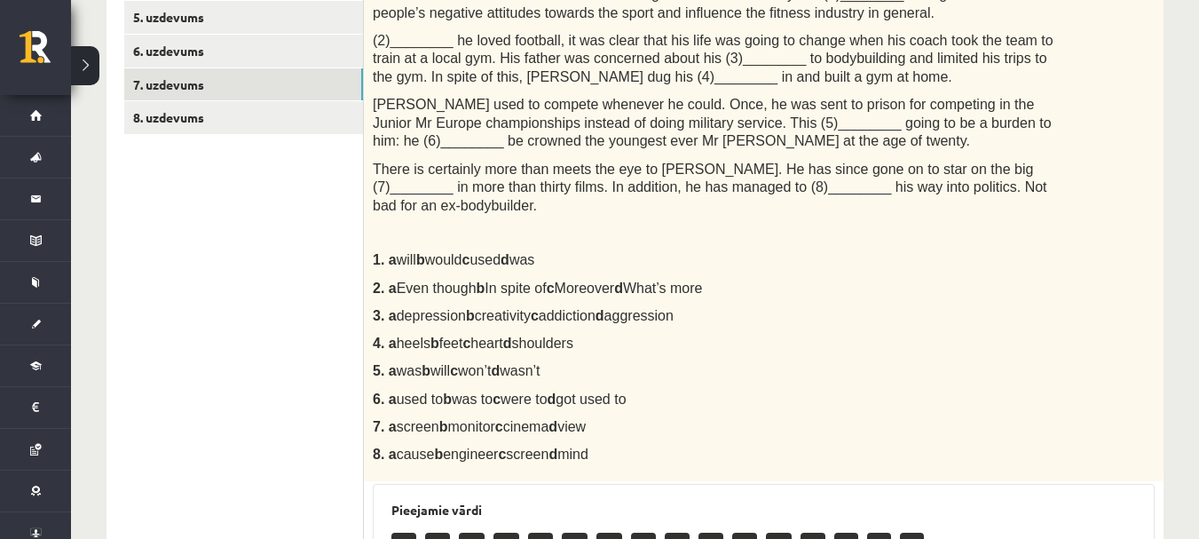
scroll to position [344, 0]
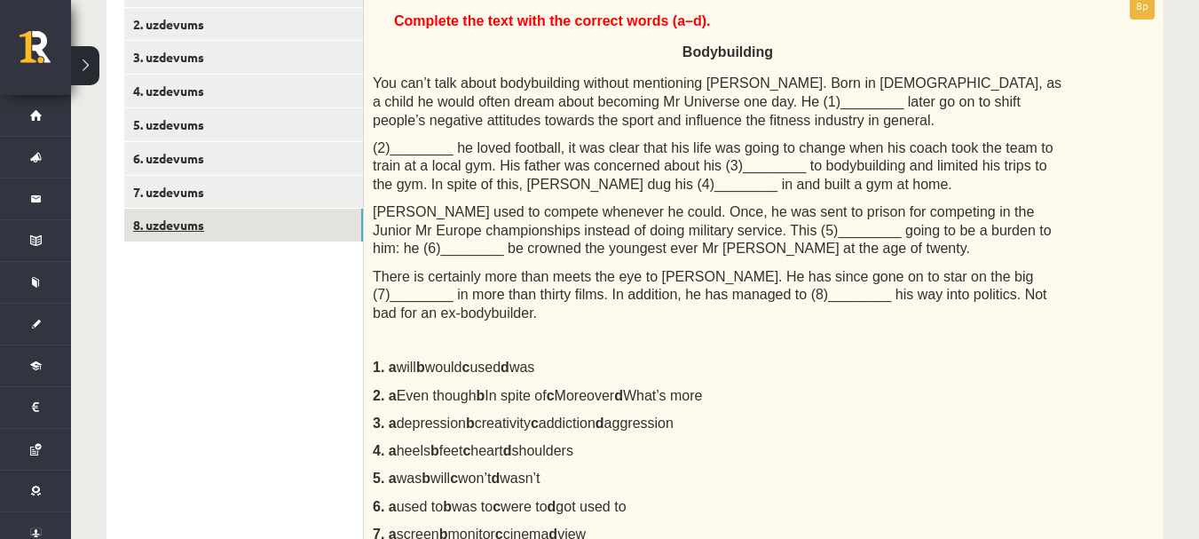
click at [163, 225] on link "8. uzdevums" at bounding box center [243, 225] width 239 height 33
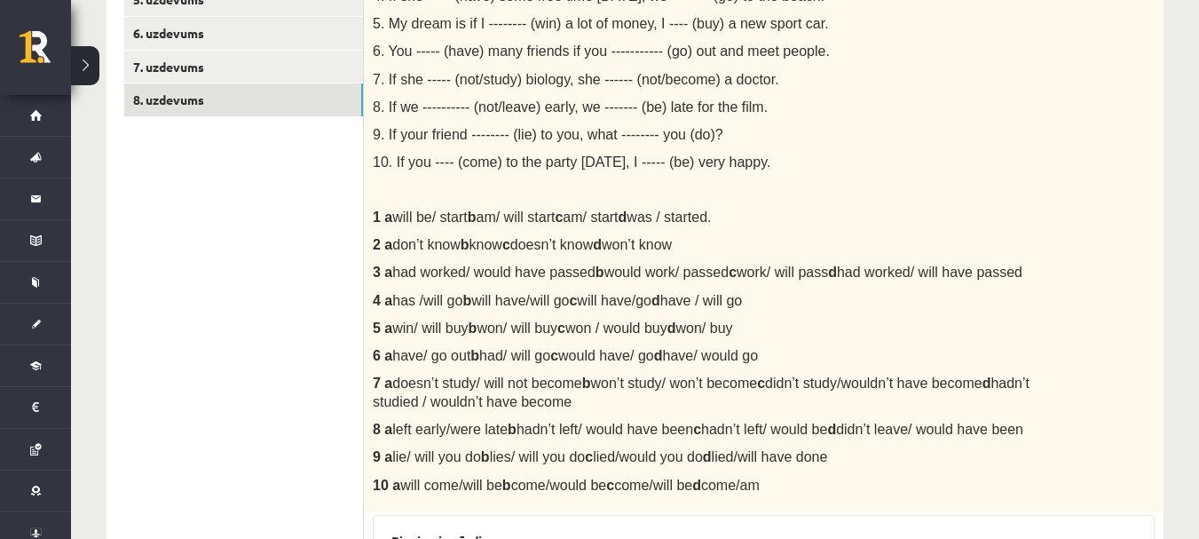
scroll to position [114, 0]
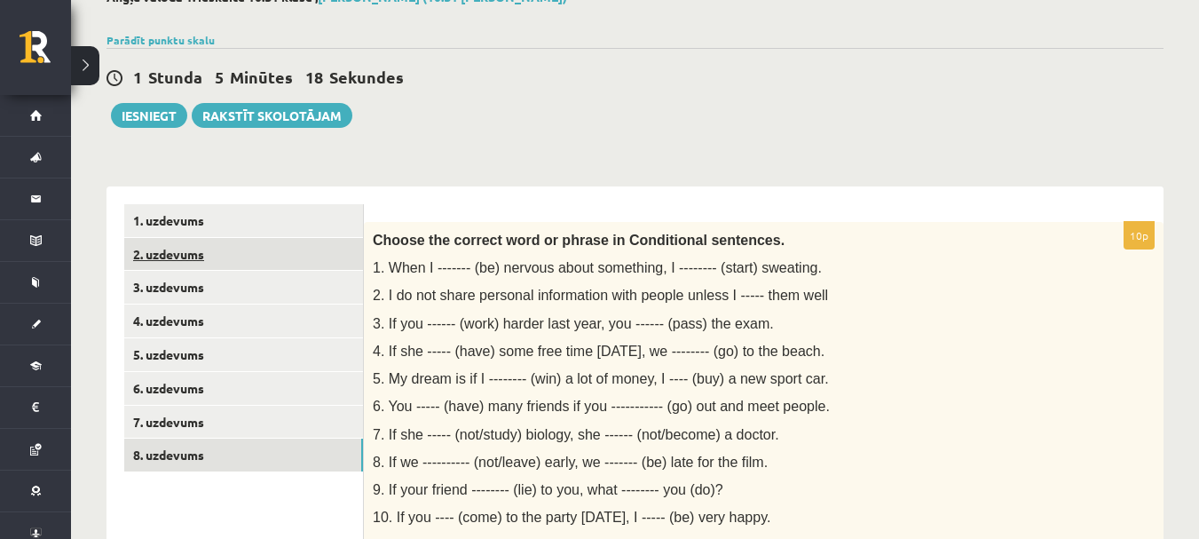
click at [168, 264] on link "2. uzdevums" at bounding box center [243, 254] width 239 height 33
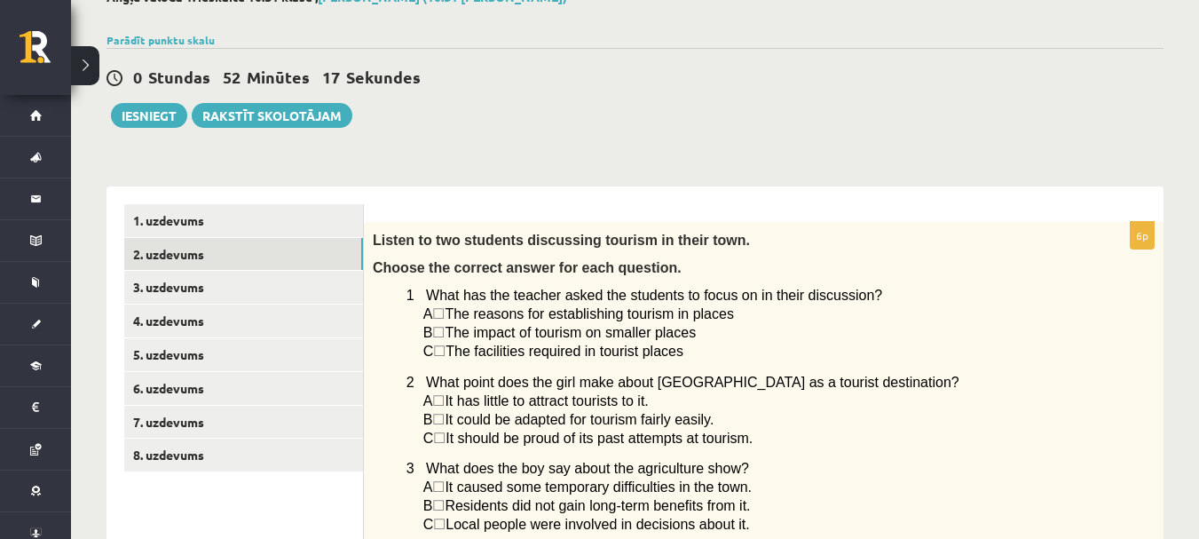
click at [595, 368] on div "Listen to two students discussing tourism in their town. Choose the correct ans…" at bounding box center [763, 517] width 799 height 591
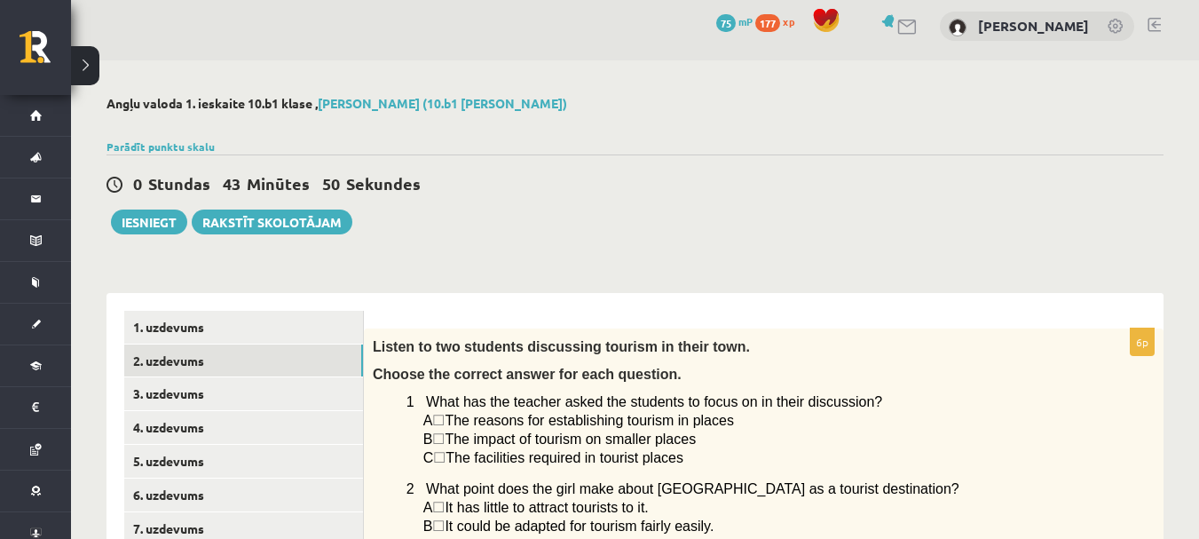
scroll to position [0, 0]
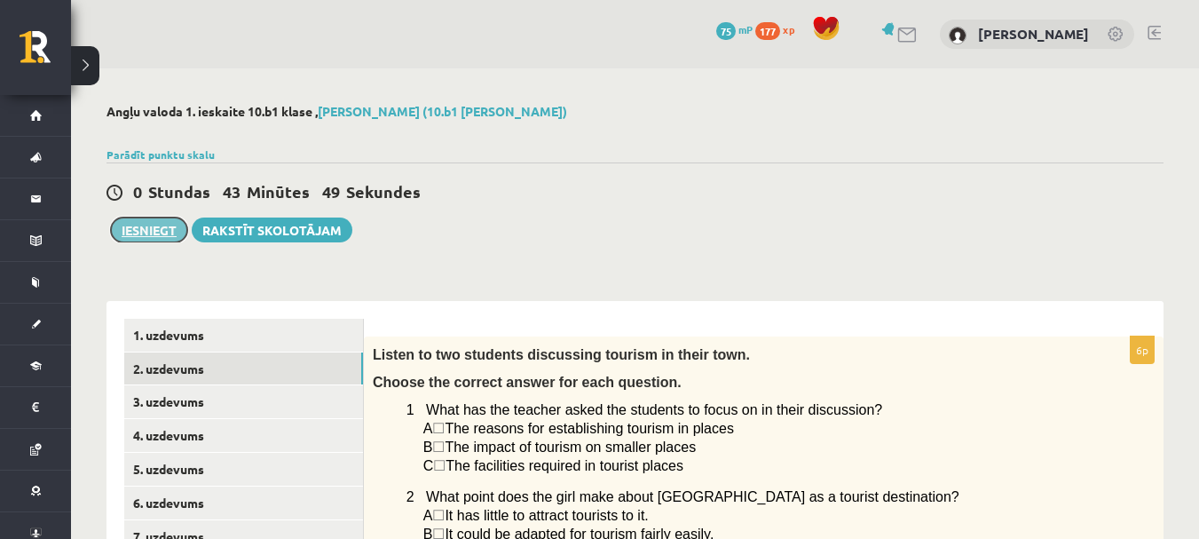
click at [154, 232] on button "Iesniegt" at bounding box center [149, 229] width 76 height 25
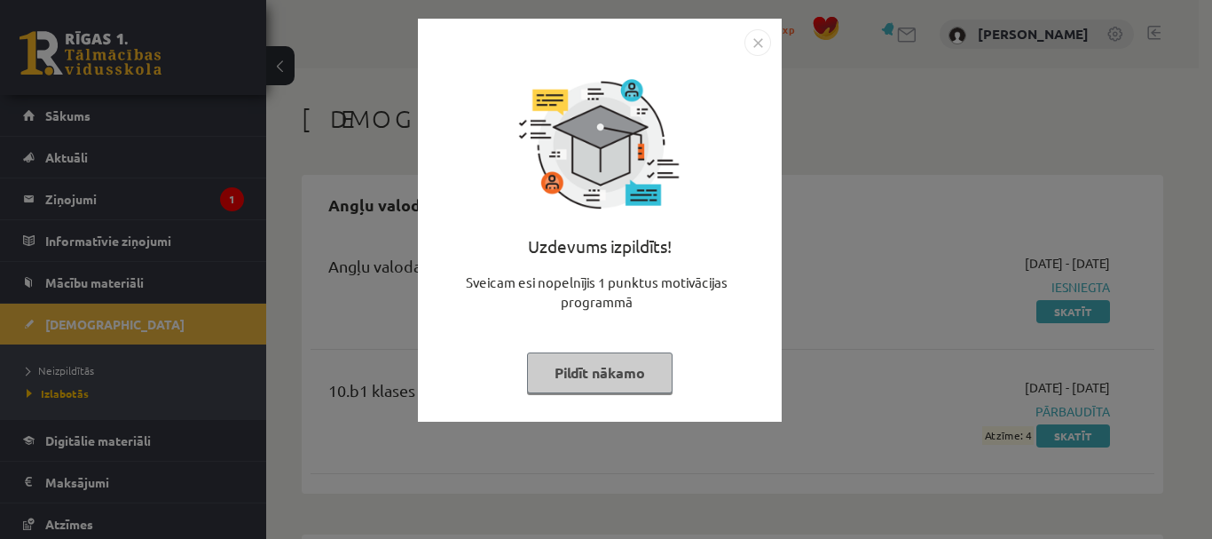
click at [831, 224] on div "Uzdevums izpildīts! Sveicam esi nopelnījis 1 punktus motivācijas programmā Pild…" at bounding box center [606, 269] width 1212 height 539
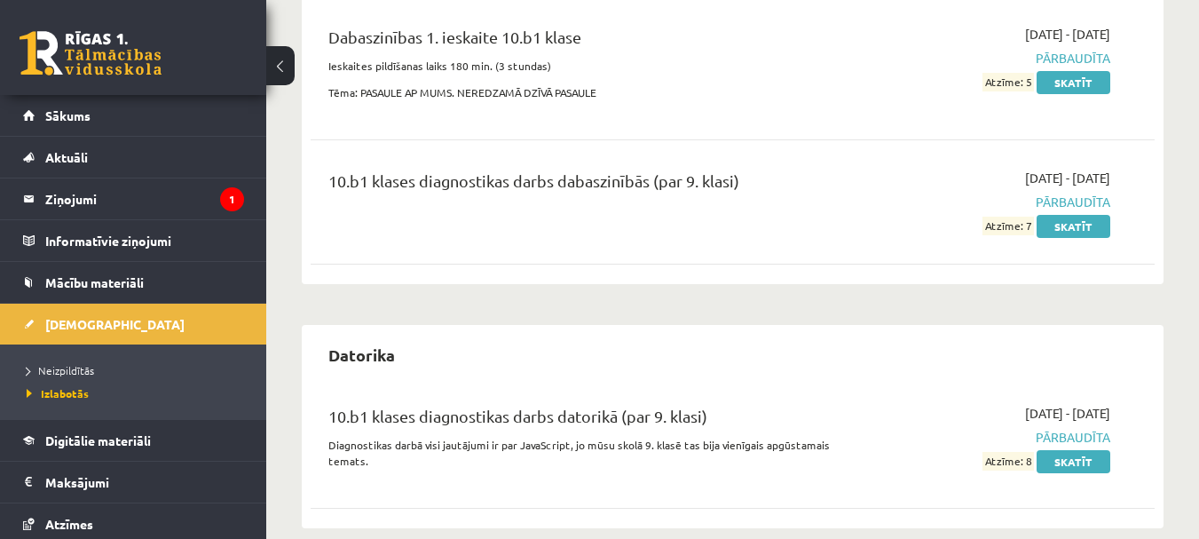
scroll to position [613, 0]
